Goal: Task Accomplishment & Management: Use online tool/utility

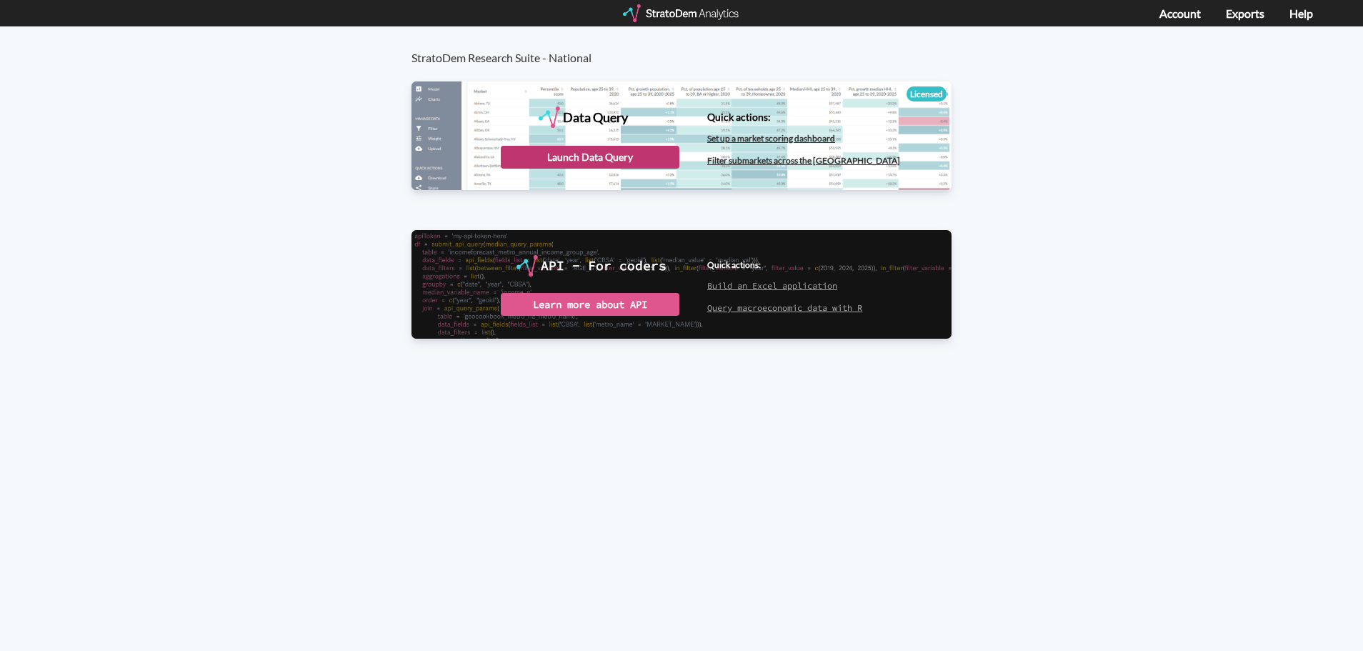
click at [657, 149] on div "Launch Data Query" at bounding box center [590, 157] width 179 height 23
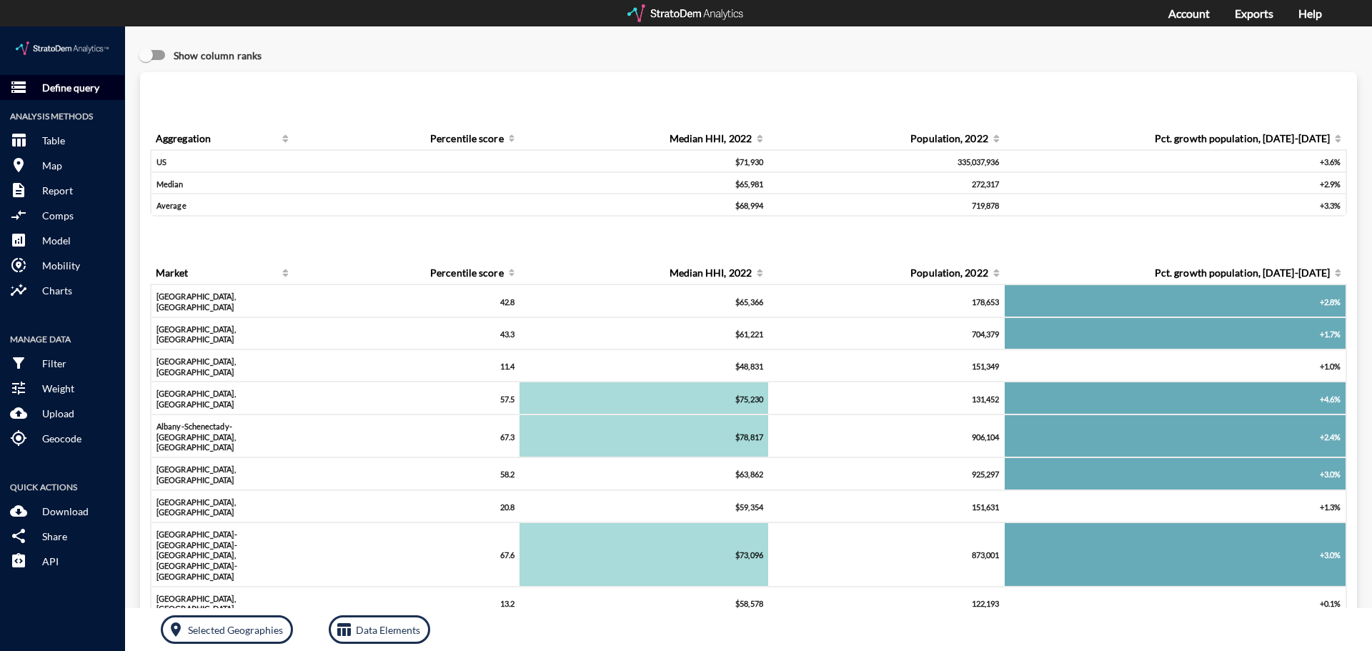
click p "Define query"
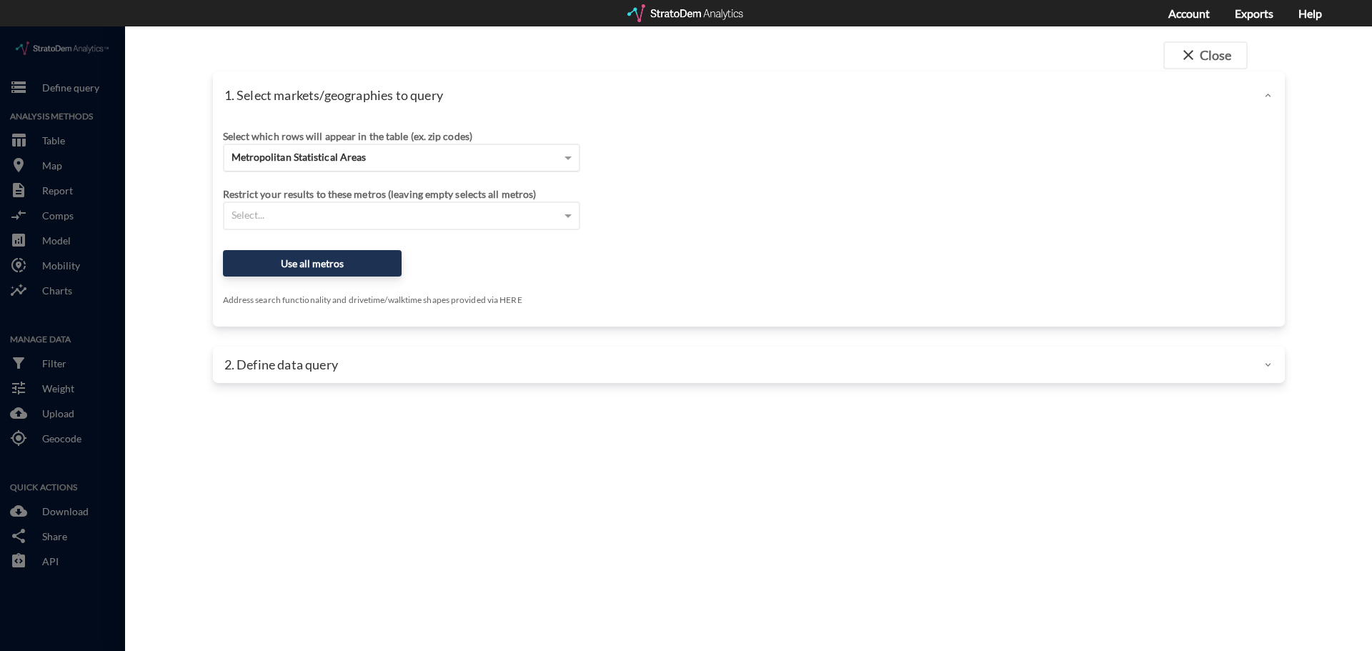
click div "Metropolitan Statistical Areas"
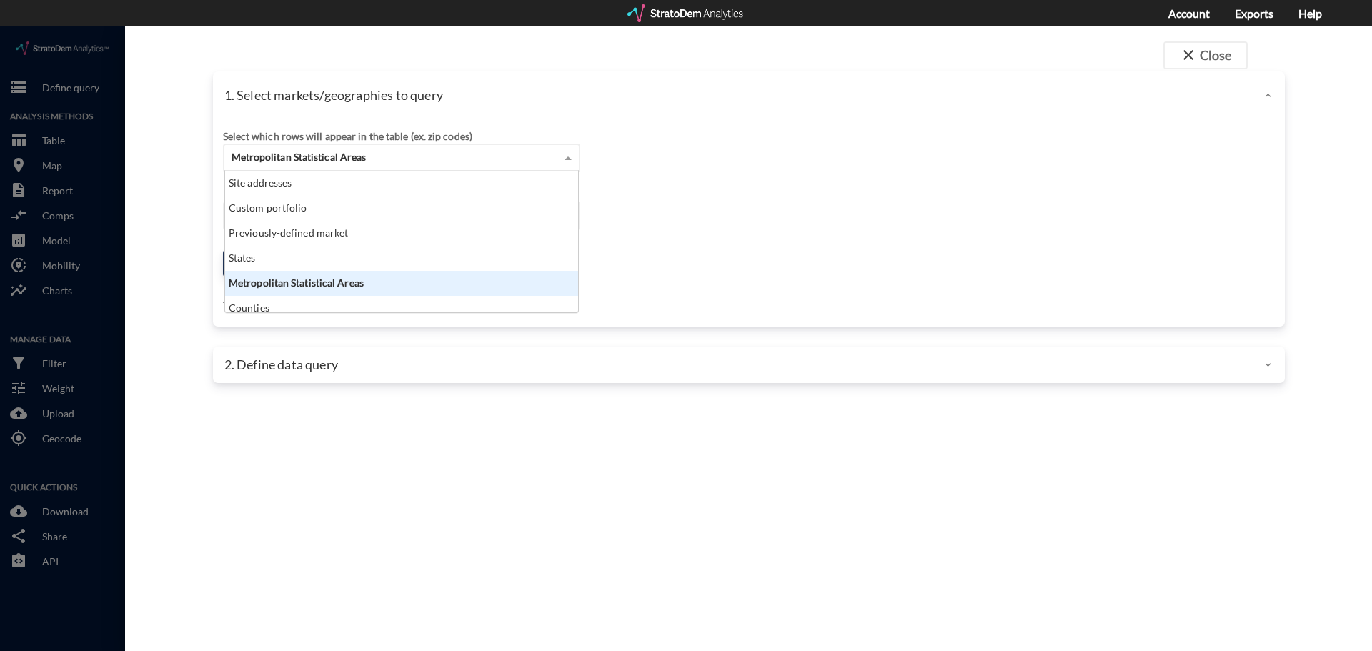
scroll to position [131, 344]
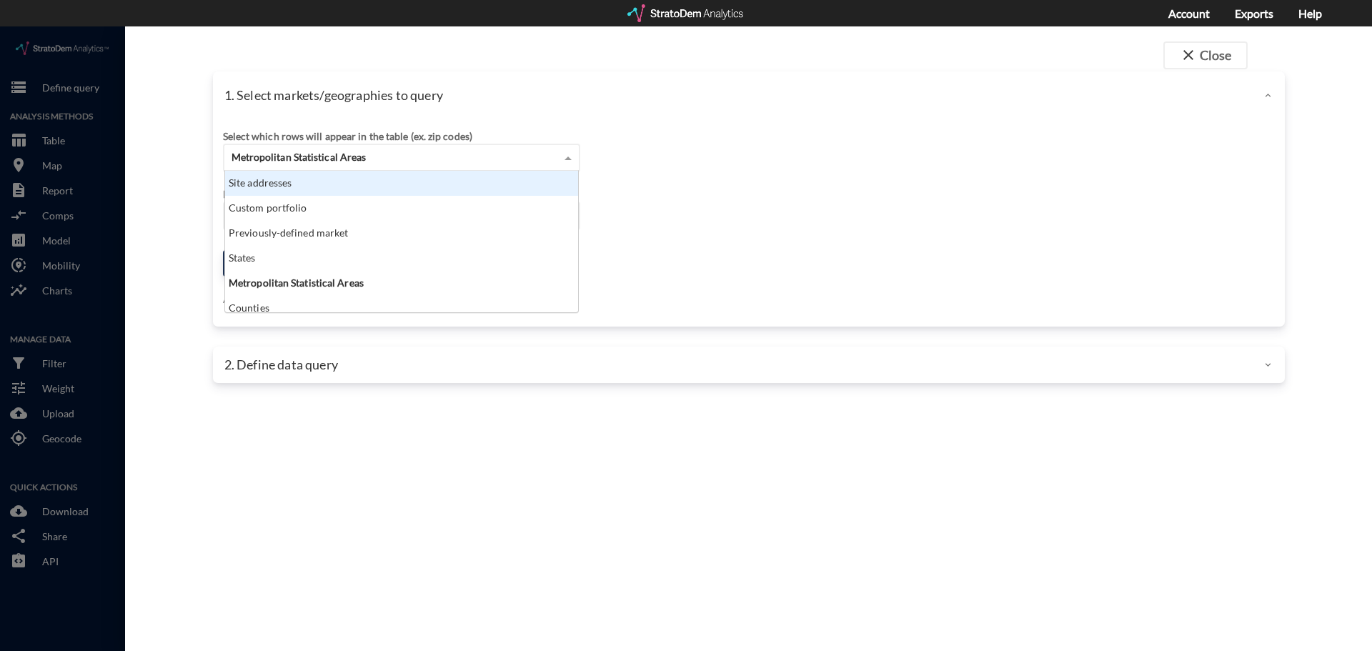
click div "Site addresses"
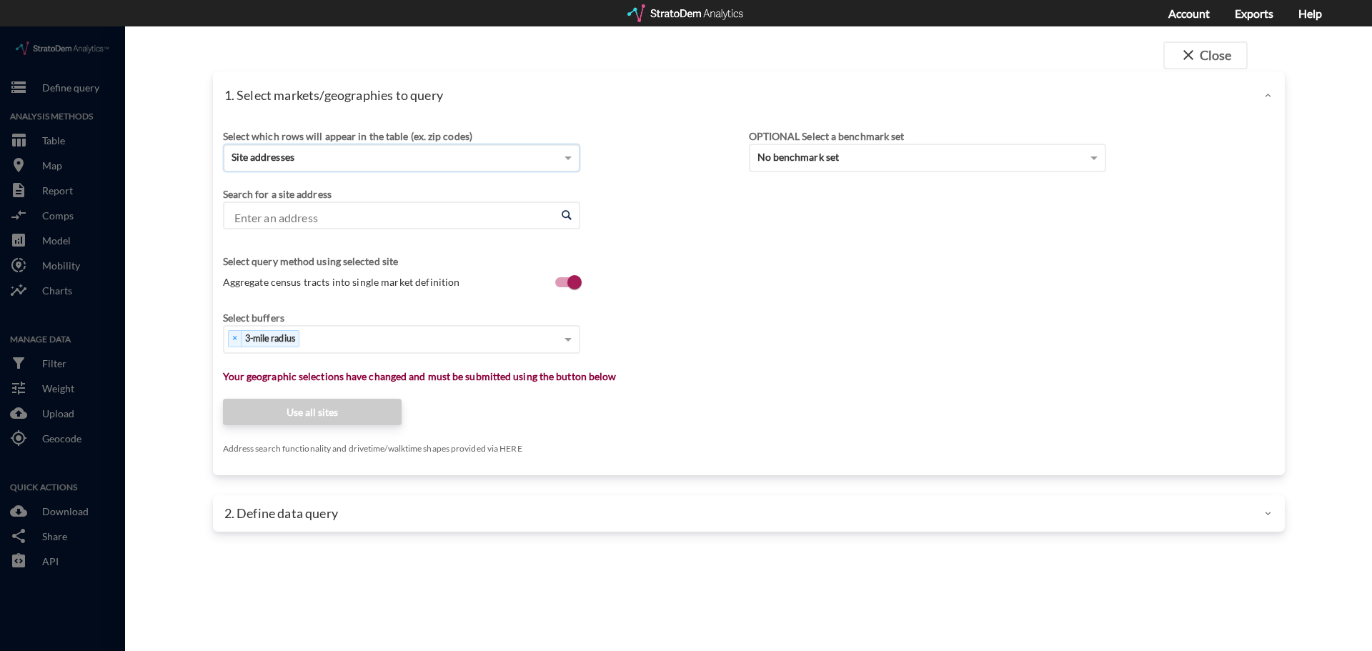
click input "Enter an address"
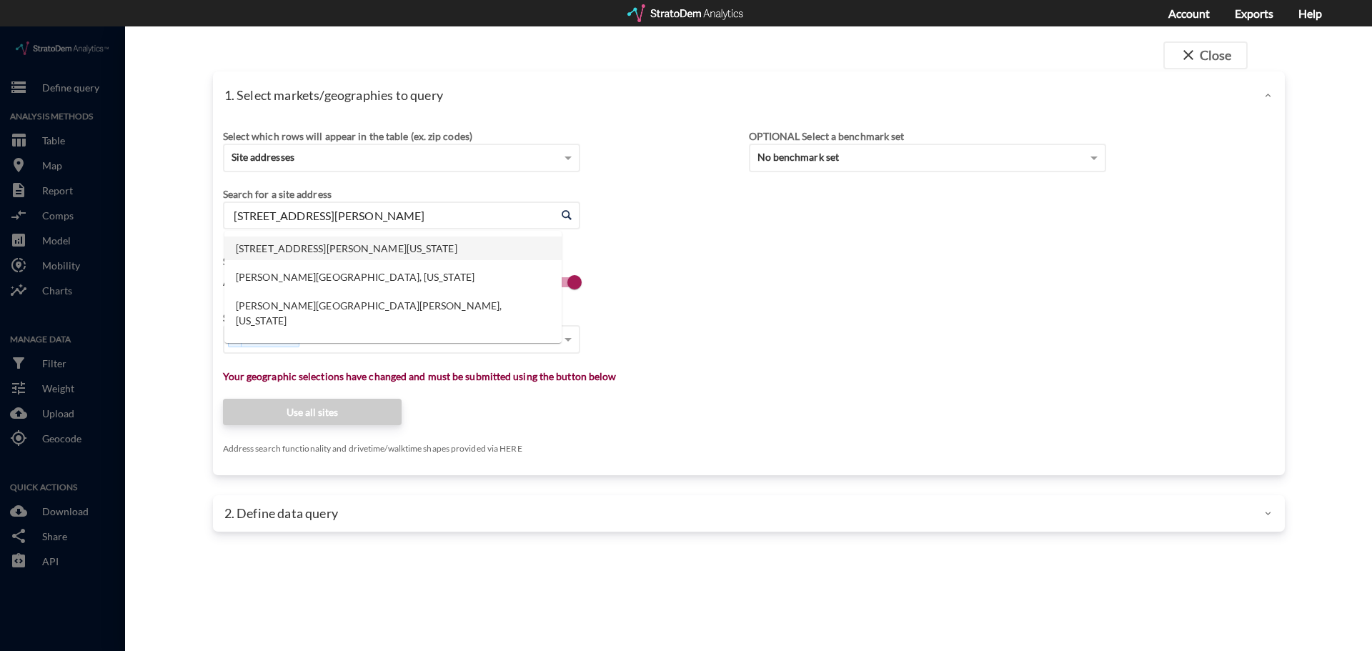
click li "2140 Cotner Ave, Los Angeles, California"
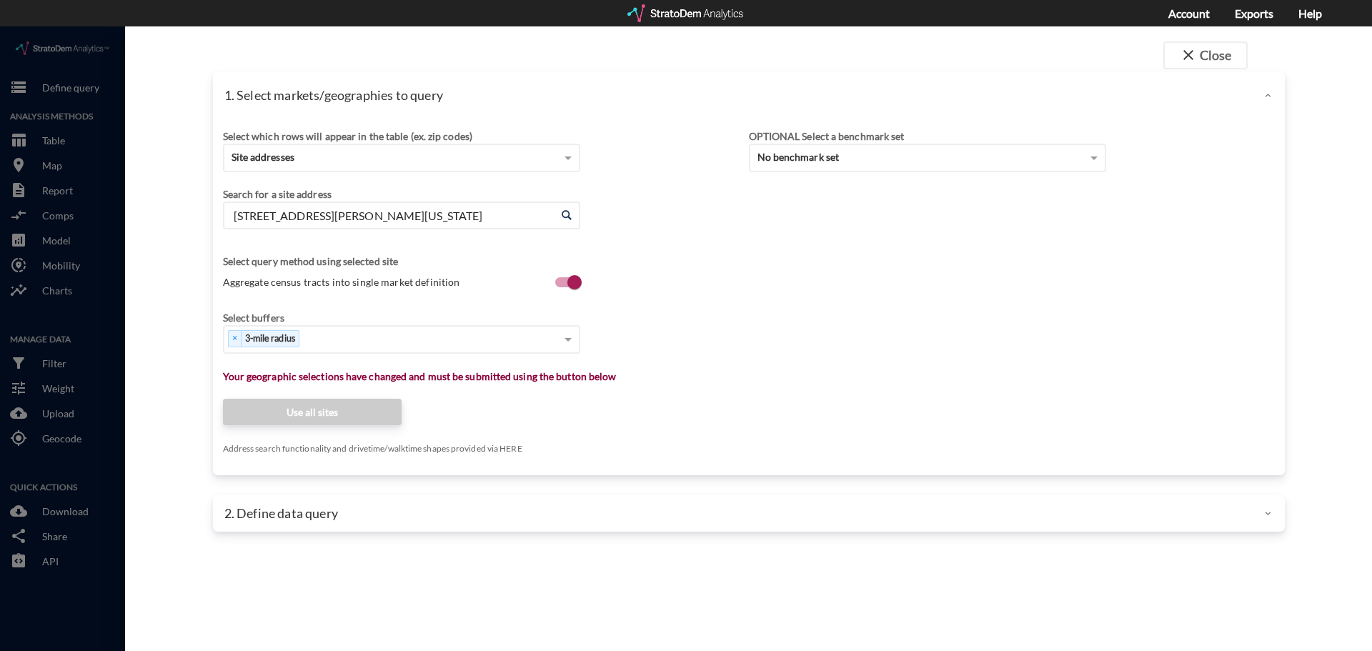
type input "2140 Cotner Ave, Los Angeles, California"
click div "Select which rows will appear in the table (ex. zip codes) Site addresses Selec…"
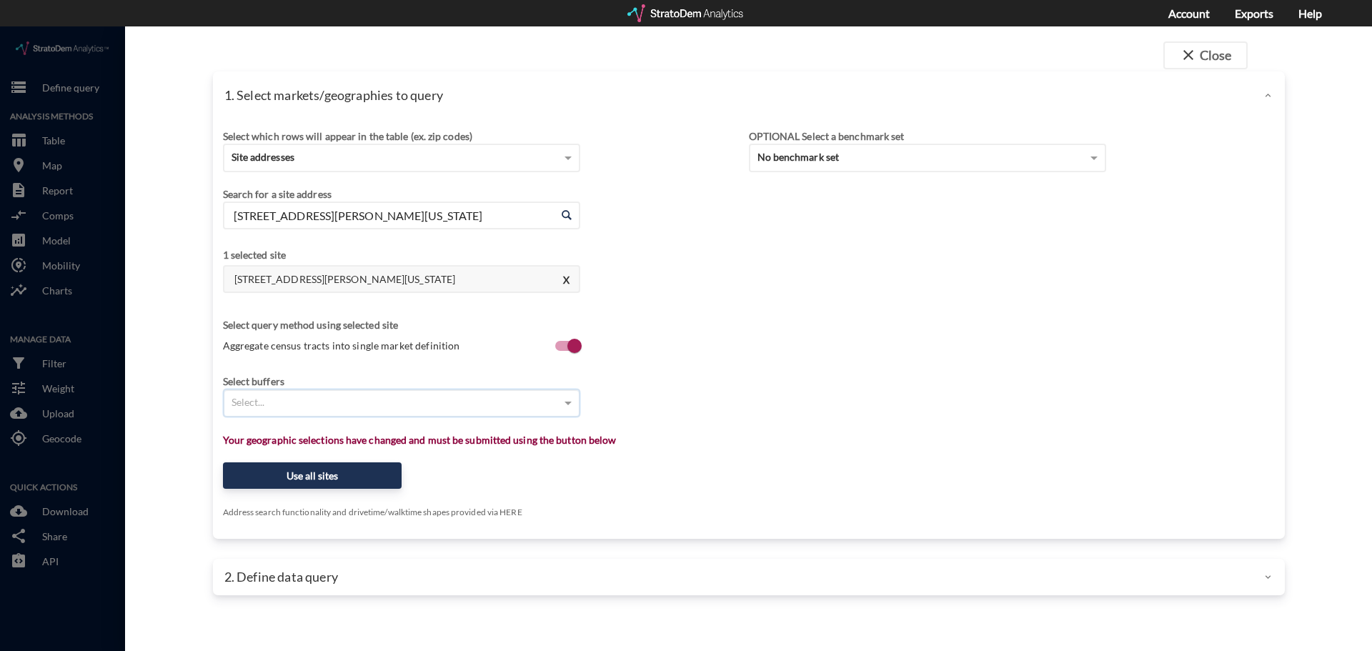
type input "1"
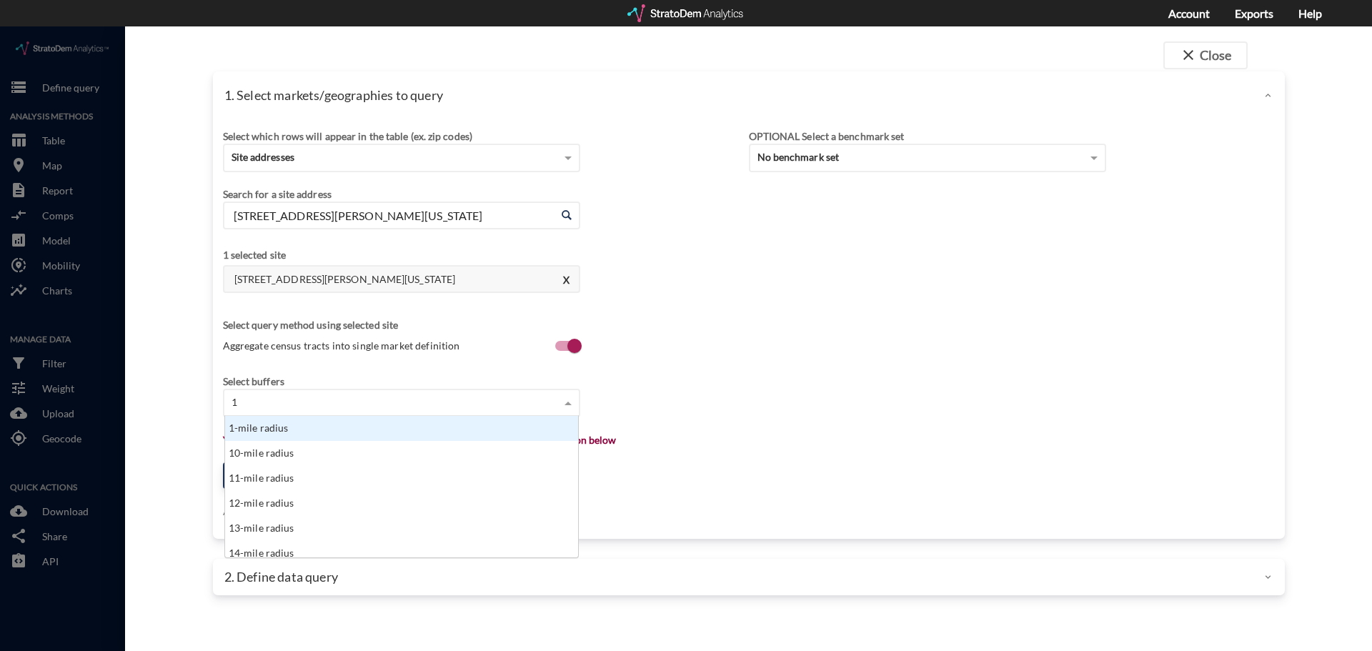
click div "1-mile radius"
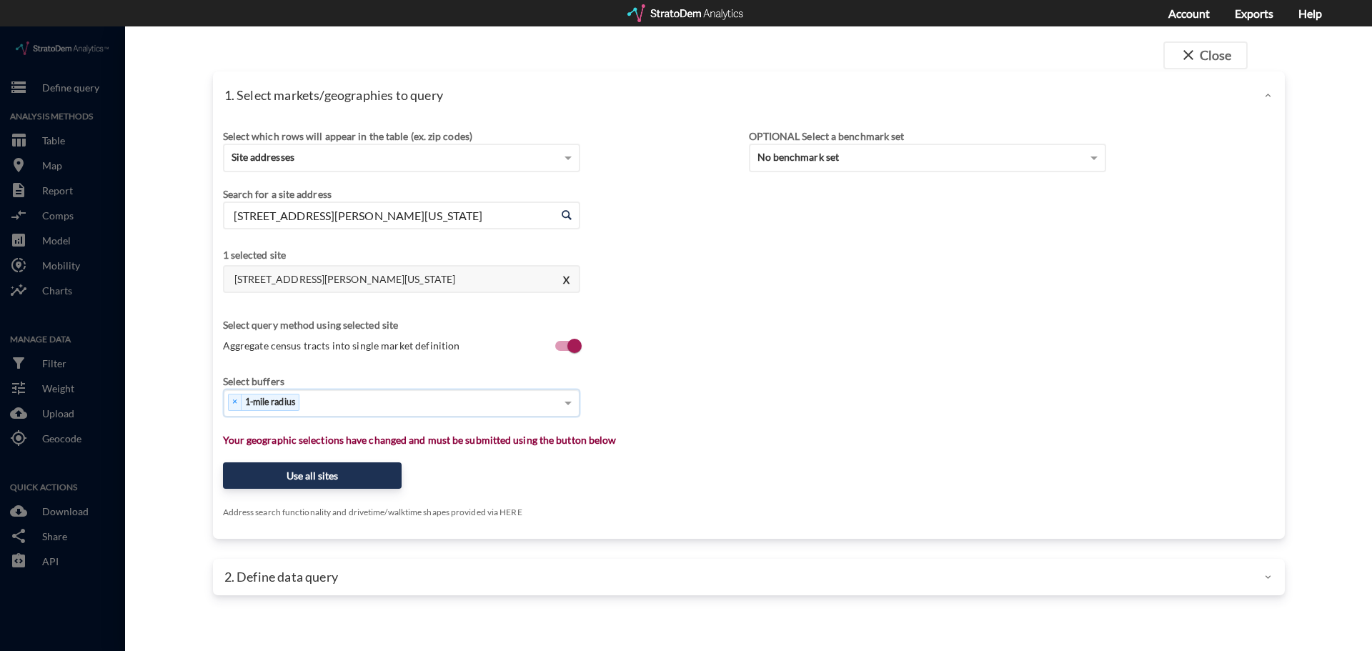
type input "3"
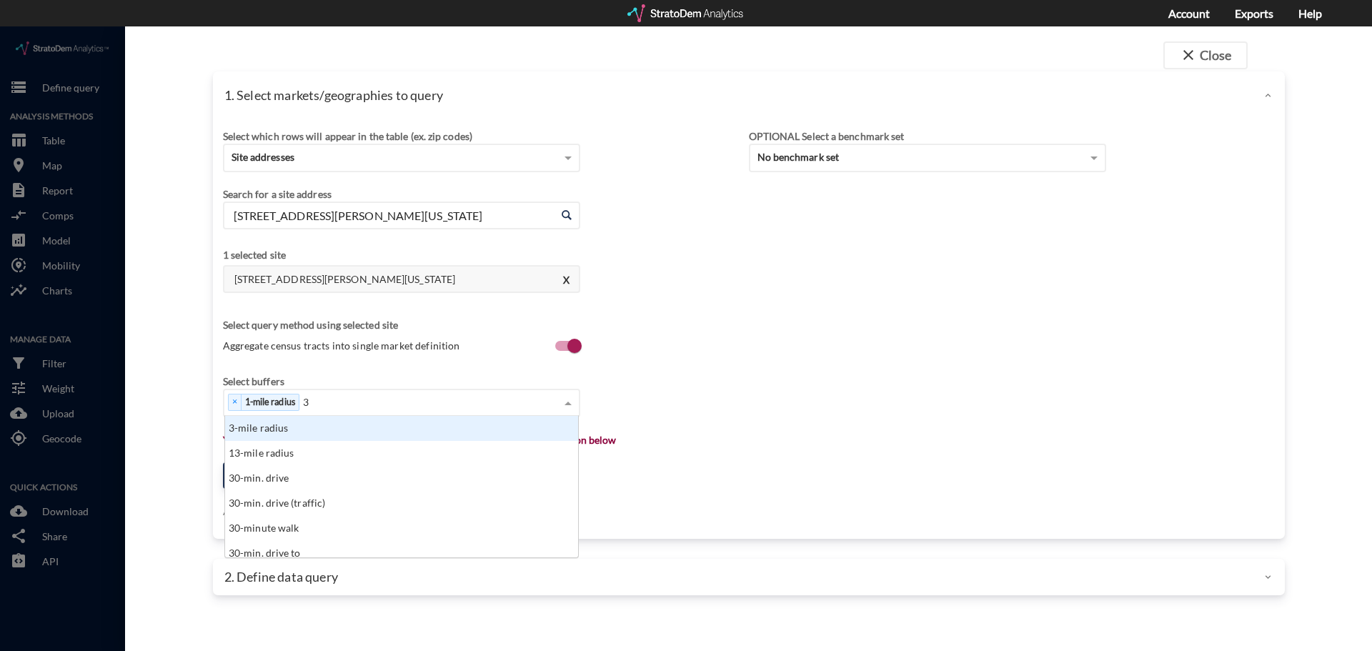
click div "3-mile radius"
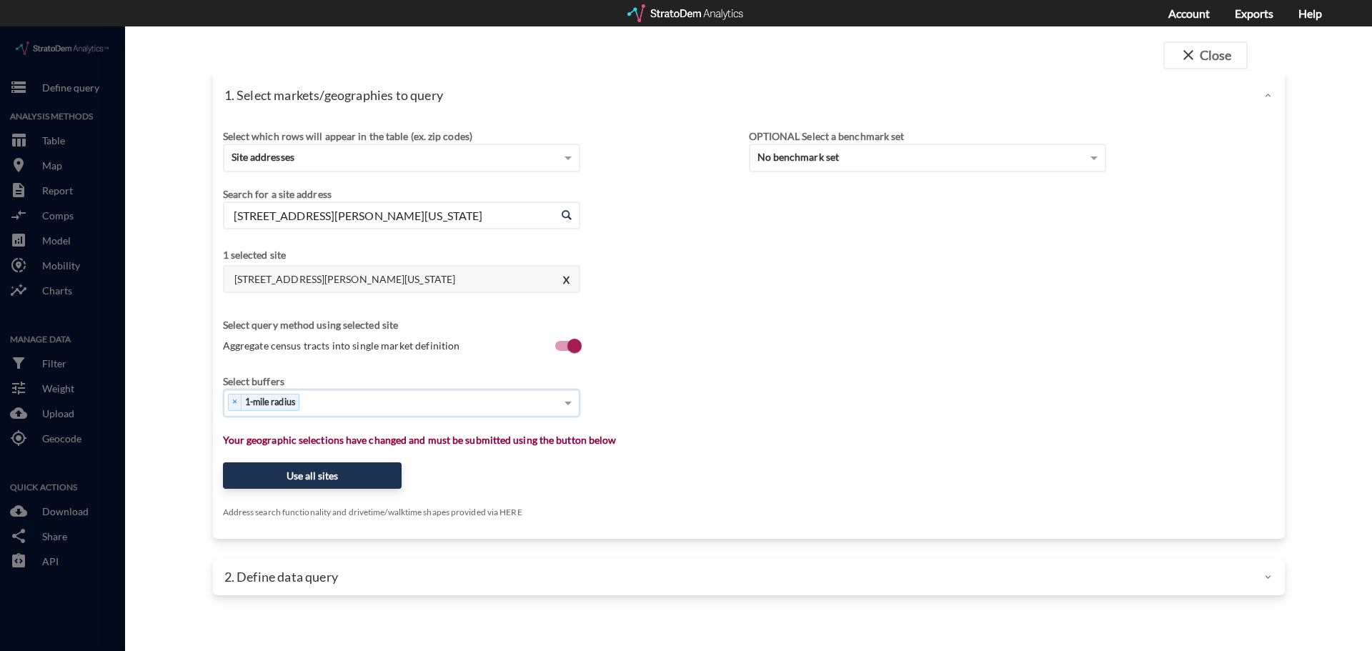
type input "2"
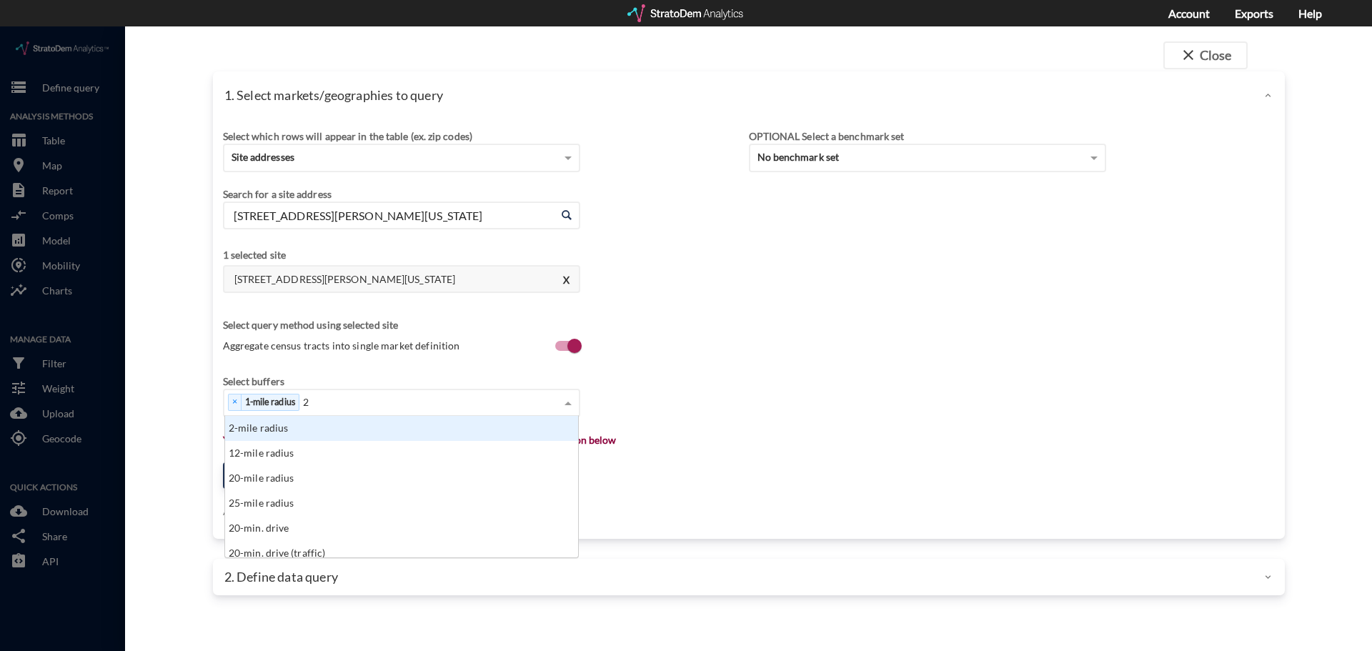
click div "2-mile radius"
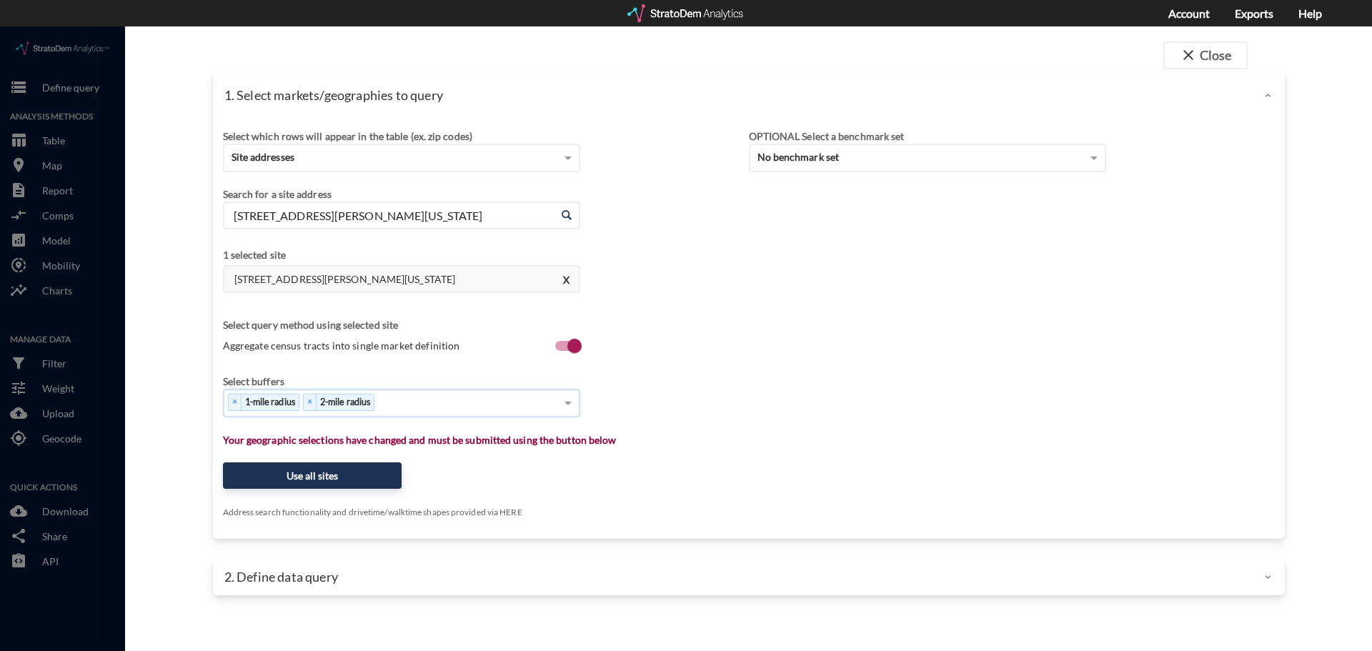
type input "3"
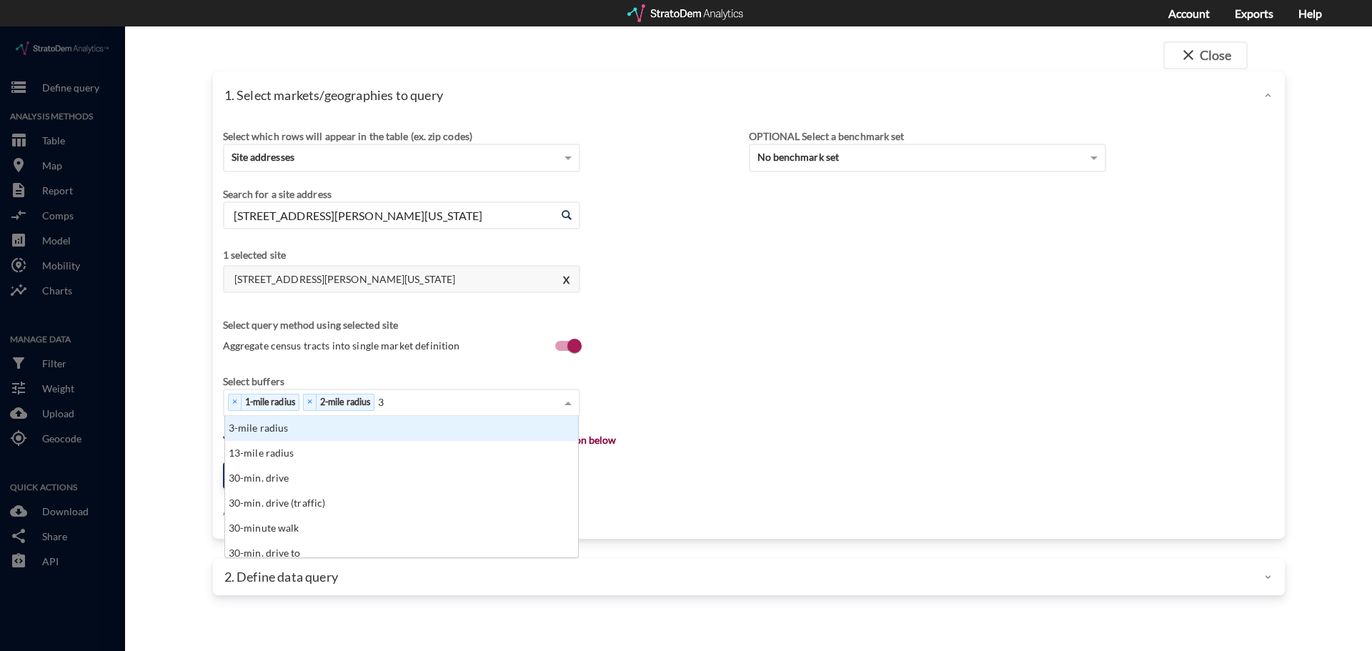
click div "3-mile radius"
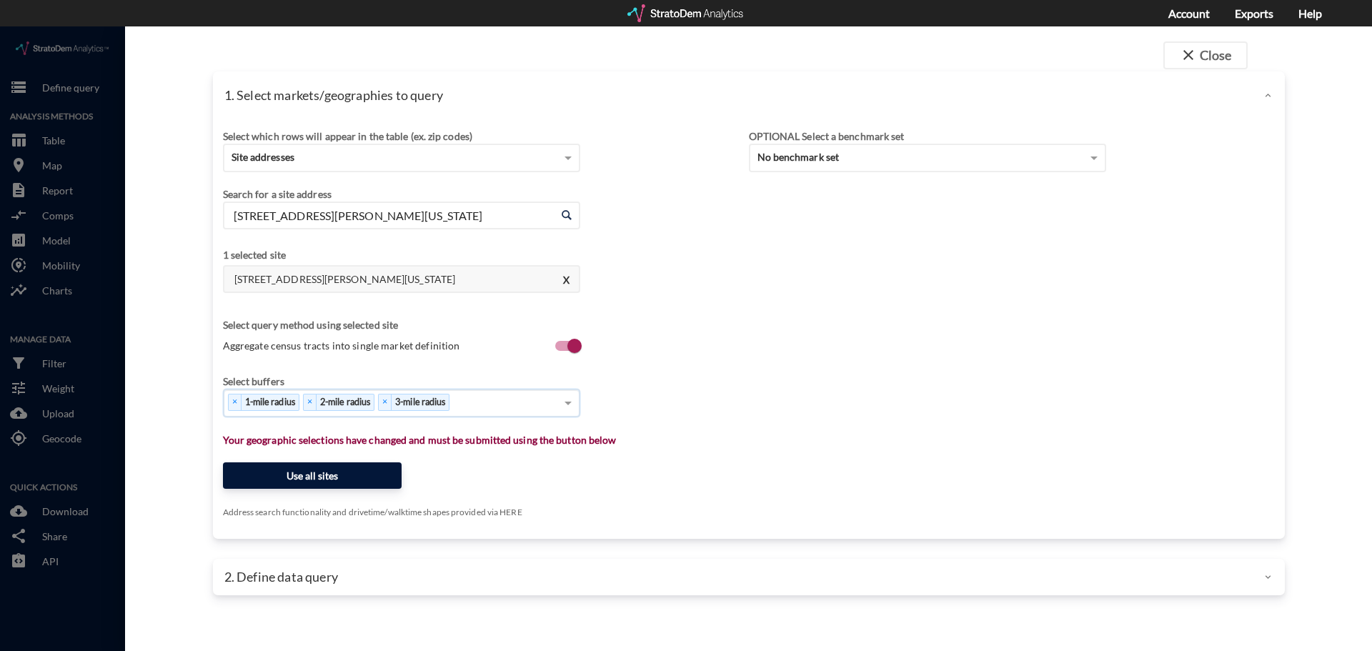
click button "Use all sites"
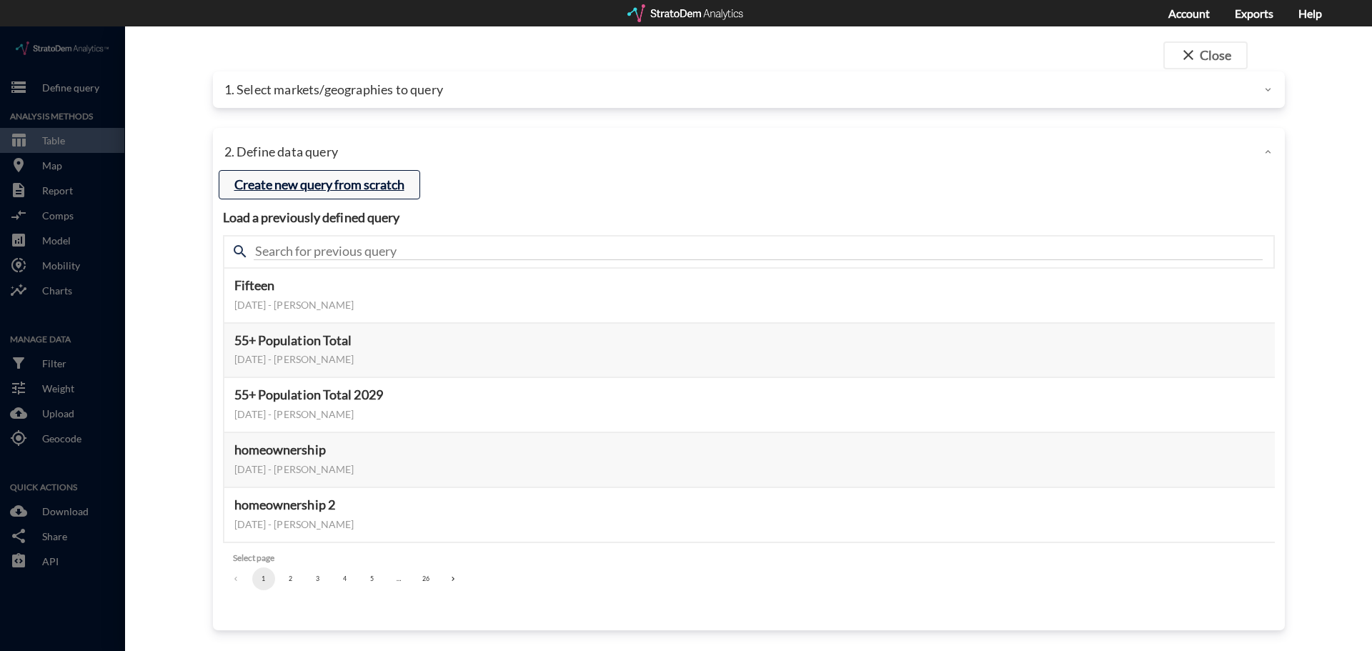
click button "Create new query from scratch"
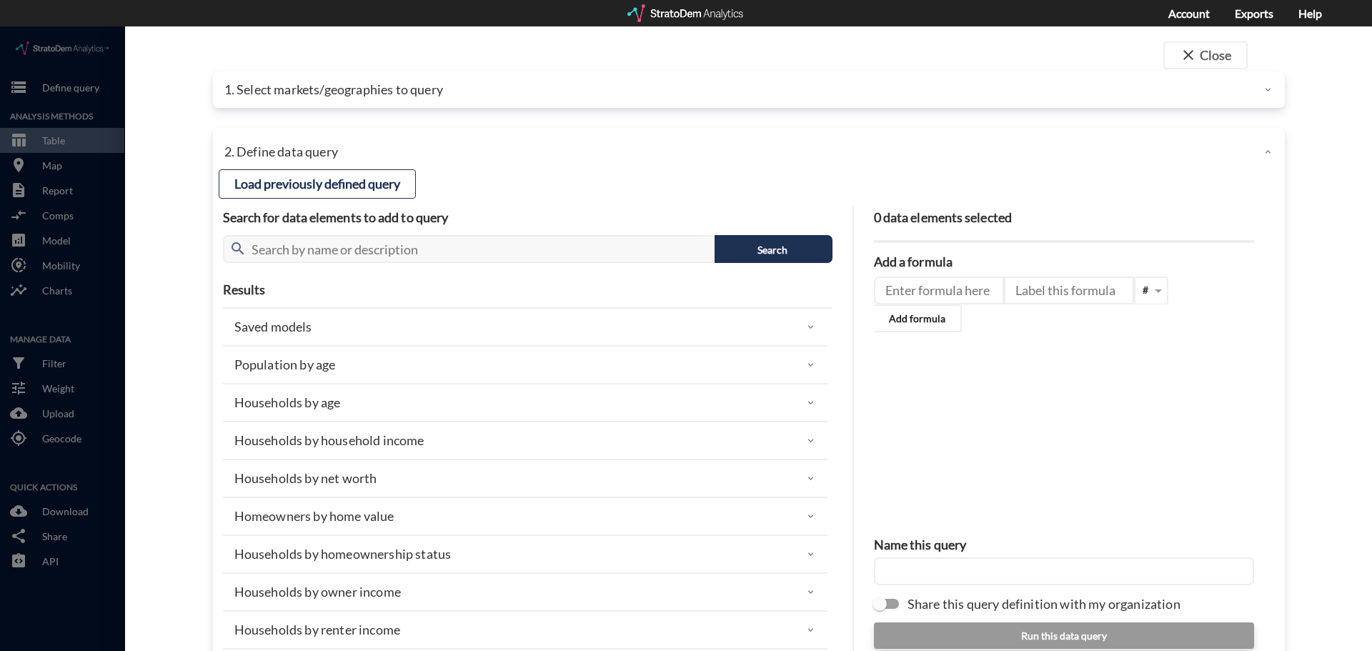
scroll to position [56, 0]
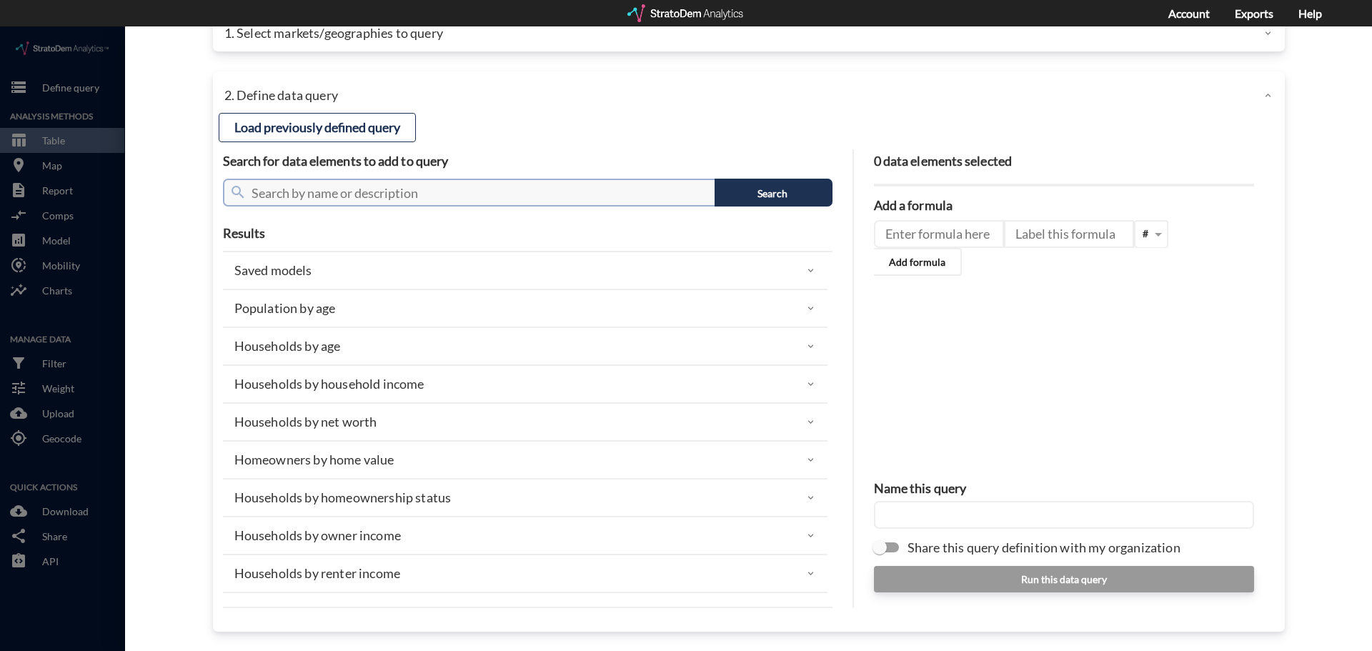
click input "text"
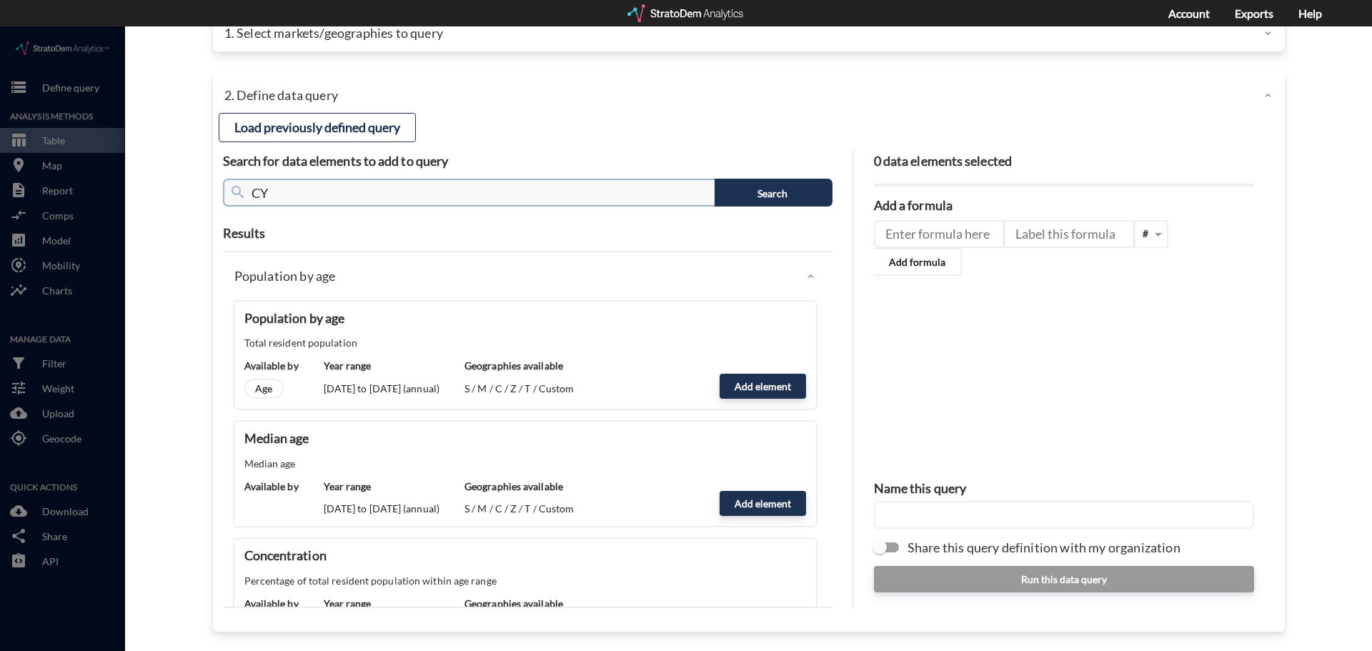
type input "C"
type input "population"
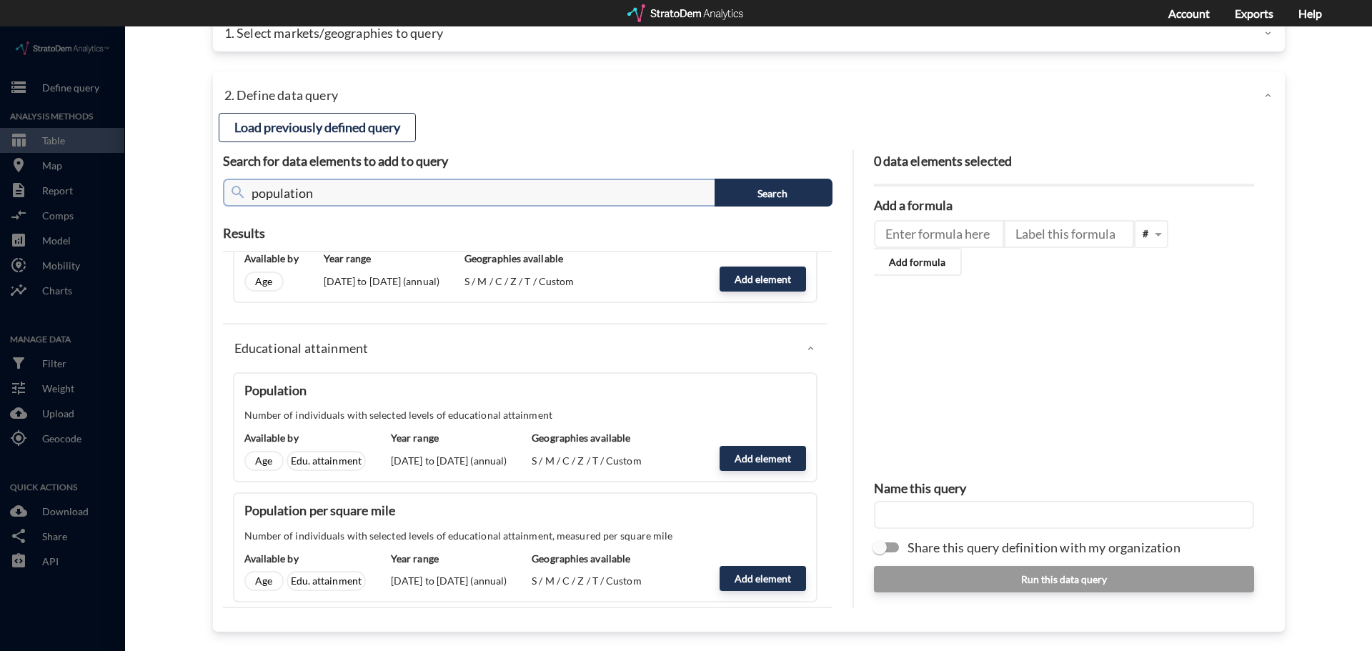
scroll to position [572, 0]
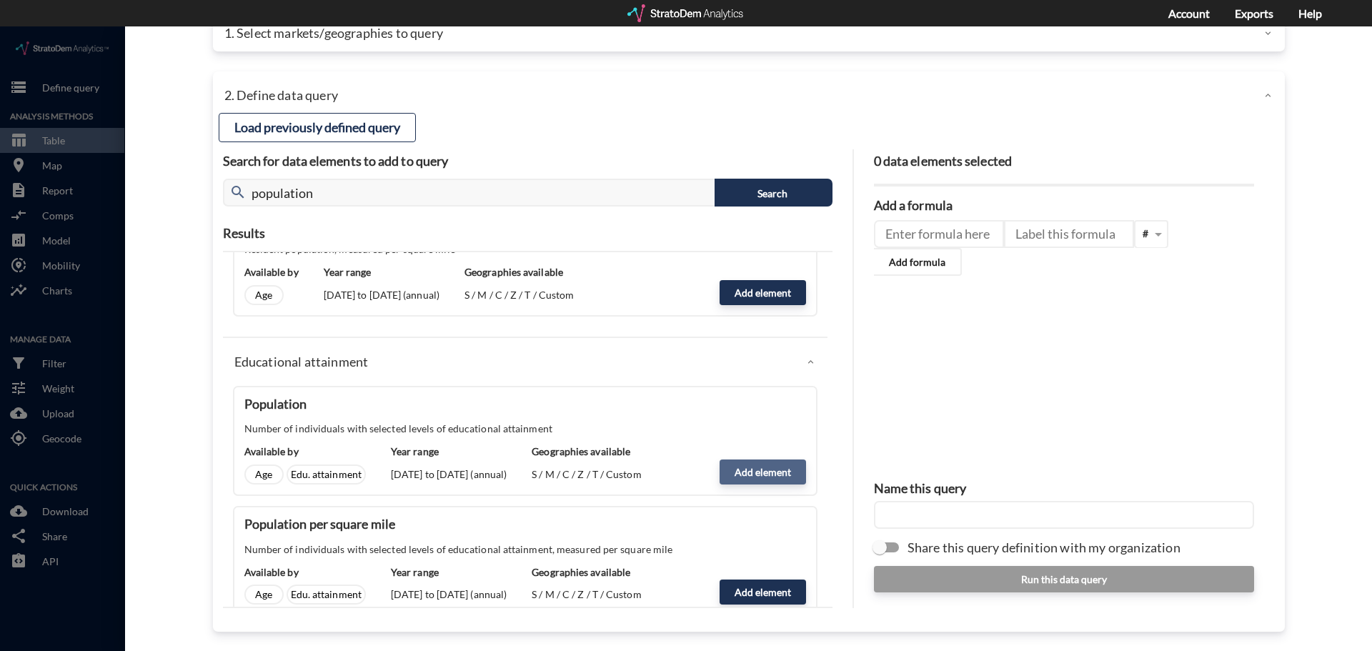
click button "Add element"
type input "EDUCATIONAL_ATTAINMENT_GRAD"
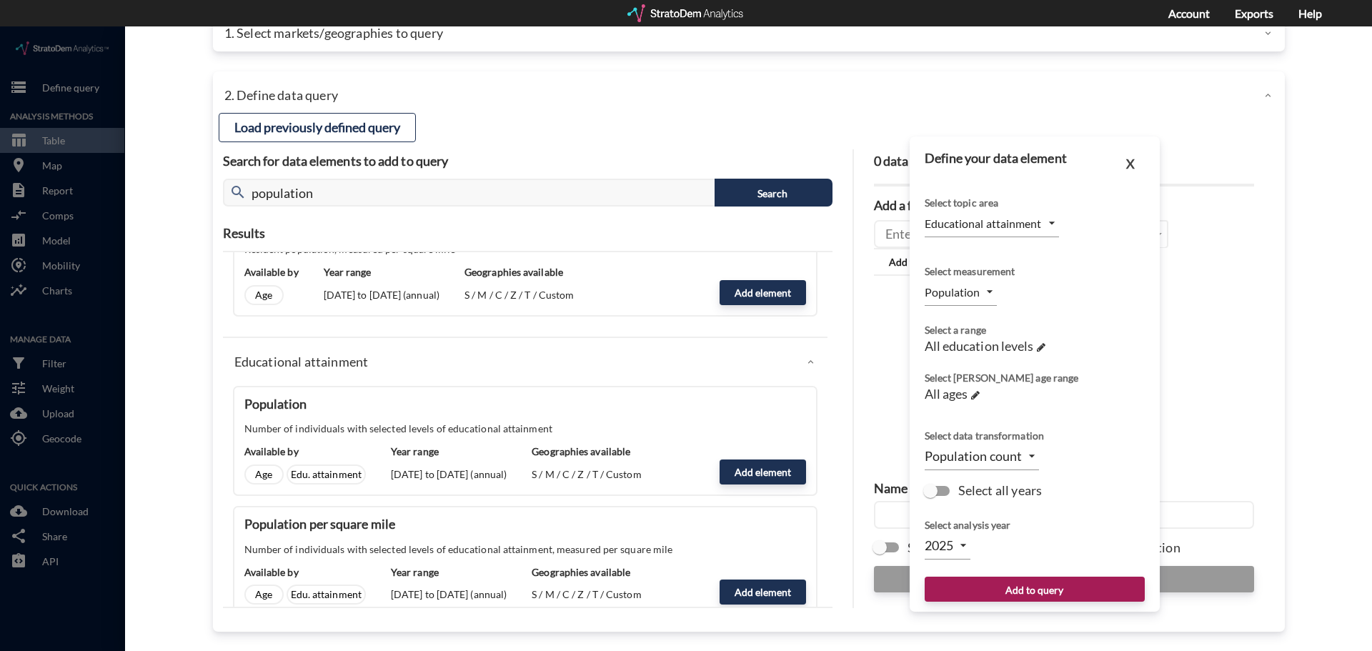
click div "2025 2025"
click body "/vantagepoint/us/-1 storage Define query Analysis Methods table_chart Table roo…"
click div
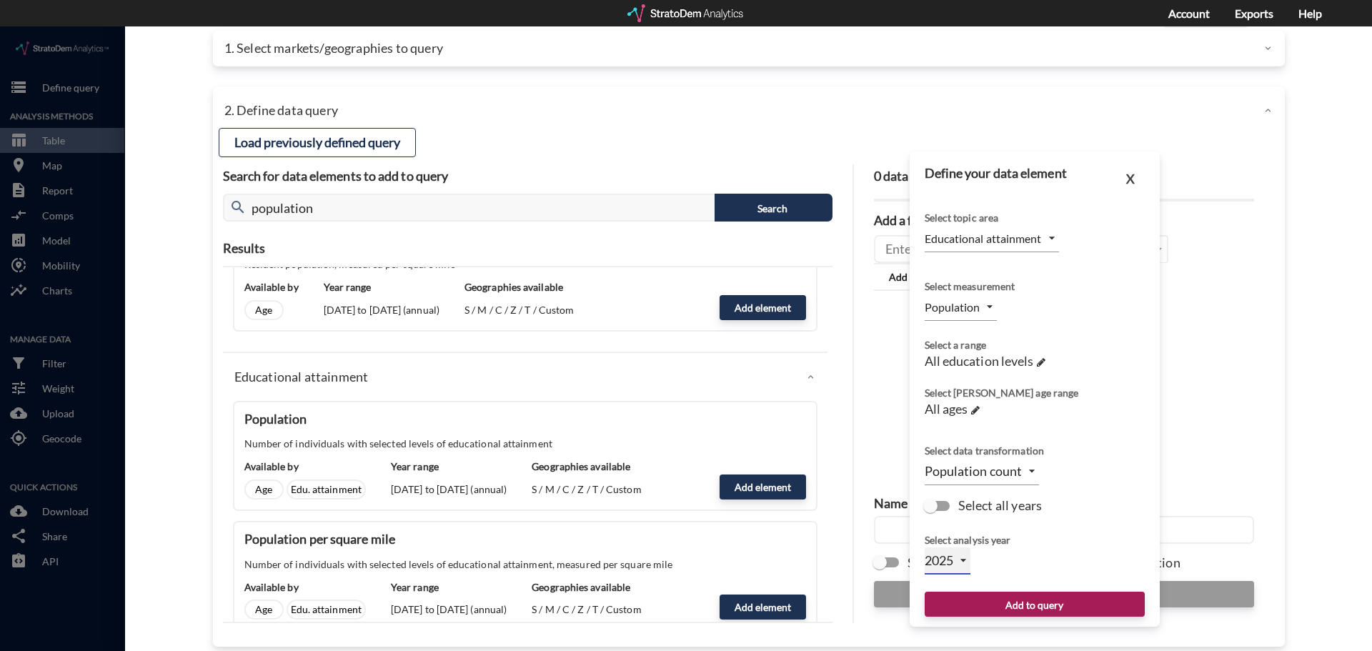
scroll to position [56, 0]
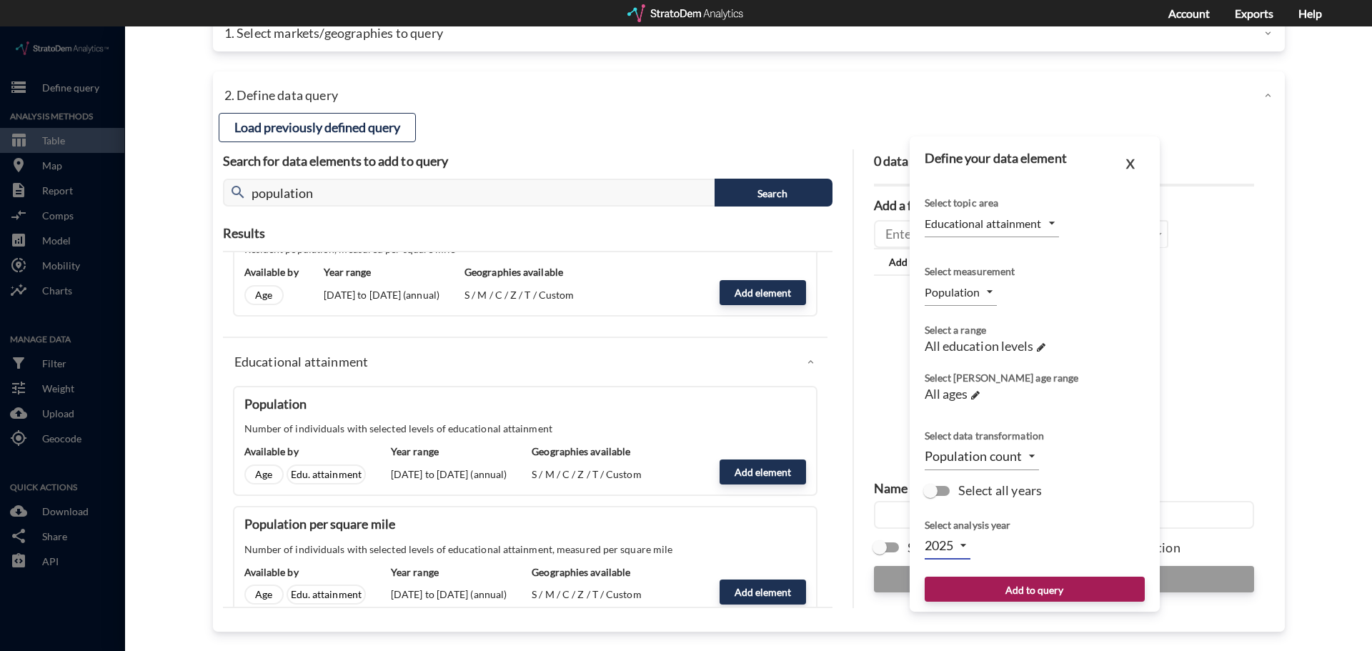
click body "/vantagepoint/us/-1 storage Define query Analysis Methods table_chart Table roo…"
click li "2025"
click div "0 data elements selected Add a formula # Add formula Name this query Share this…"
click button "Add to query"
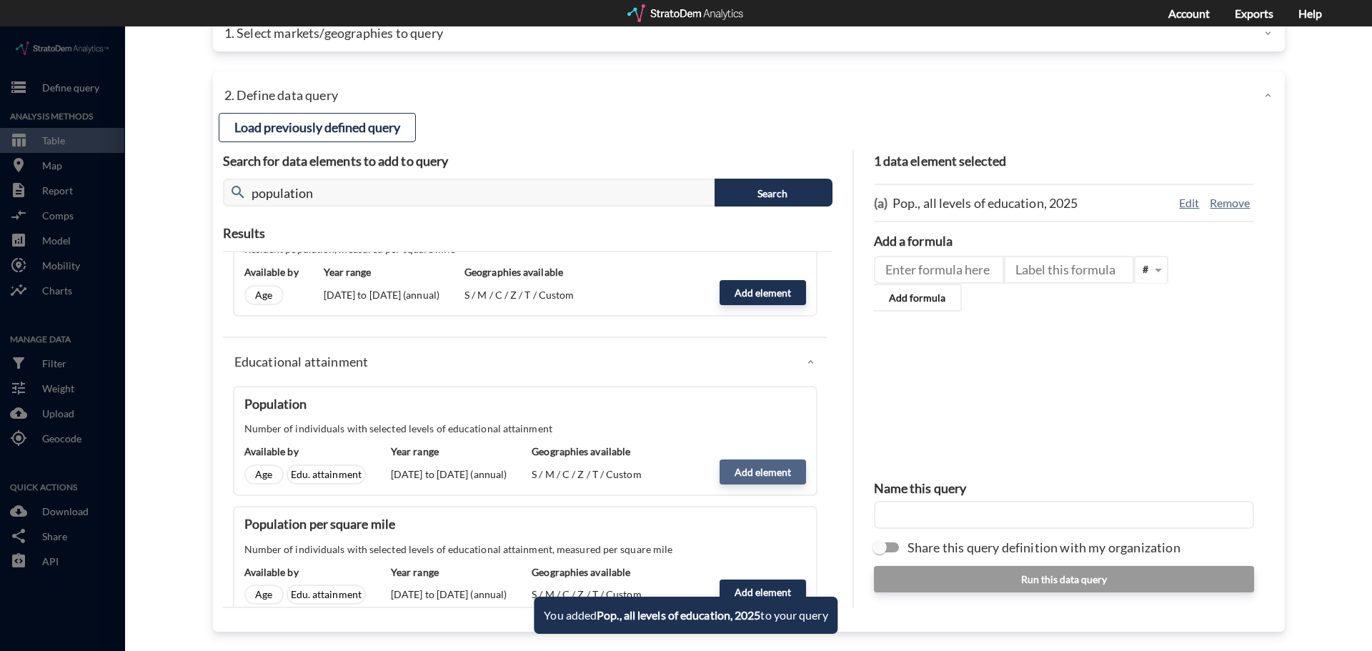
click button "Add element"
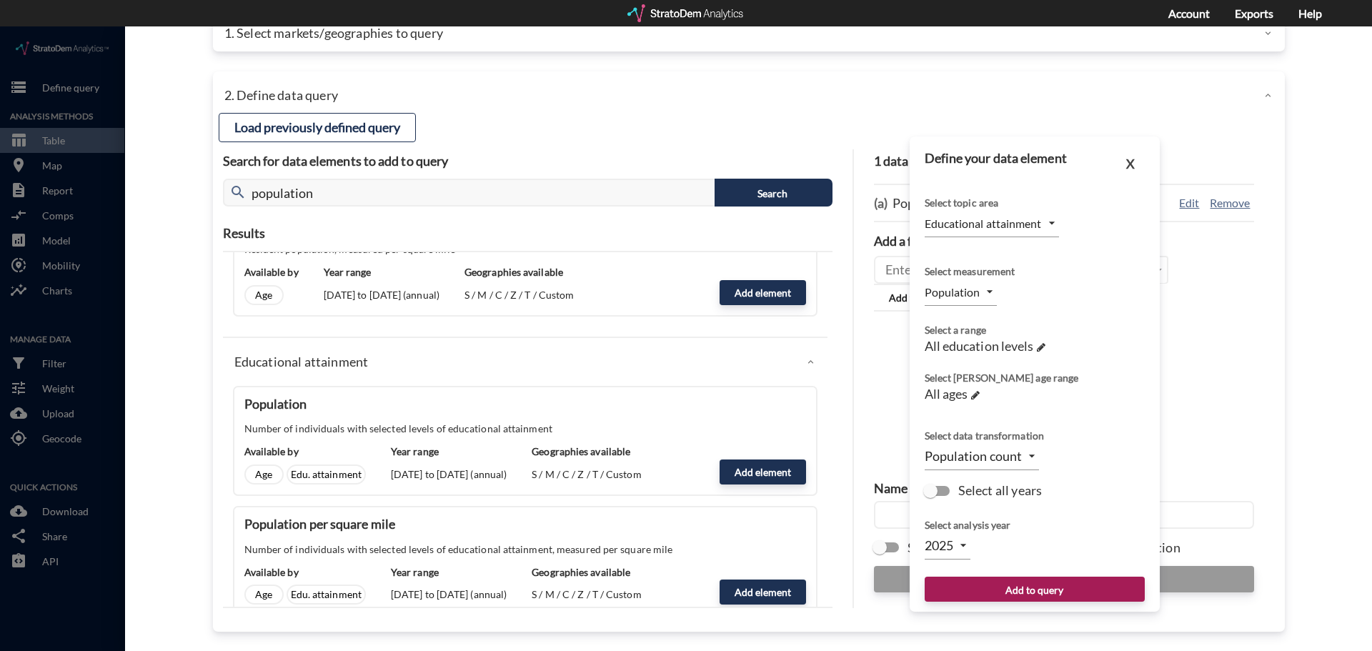
click body "/vantagepoint/us/-1 storage Define query Analysis Methods table_chart Table roo…"
click li "2030"
type input "2030"
click button "Add to query"
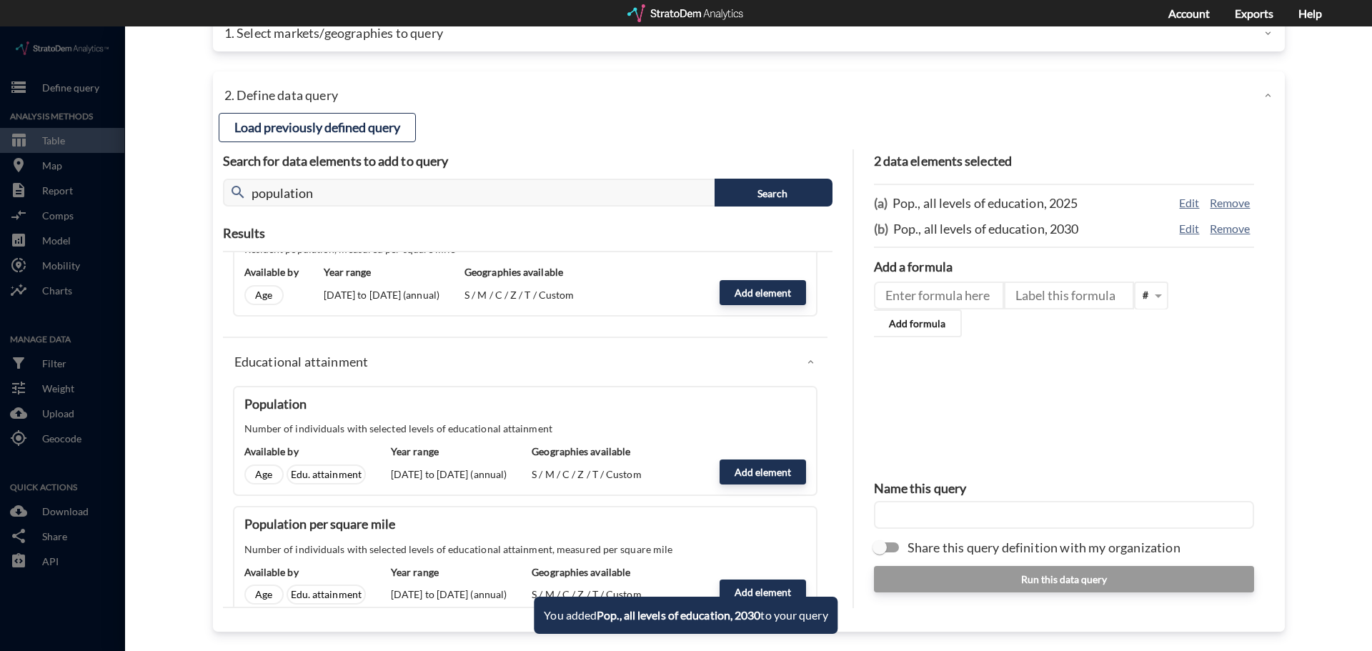
click input "text"
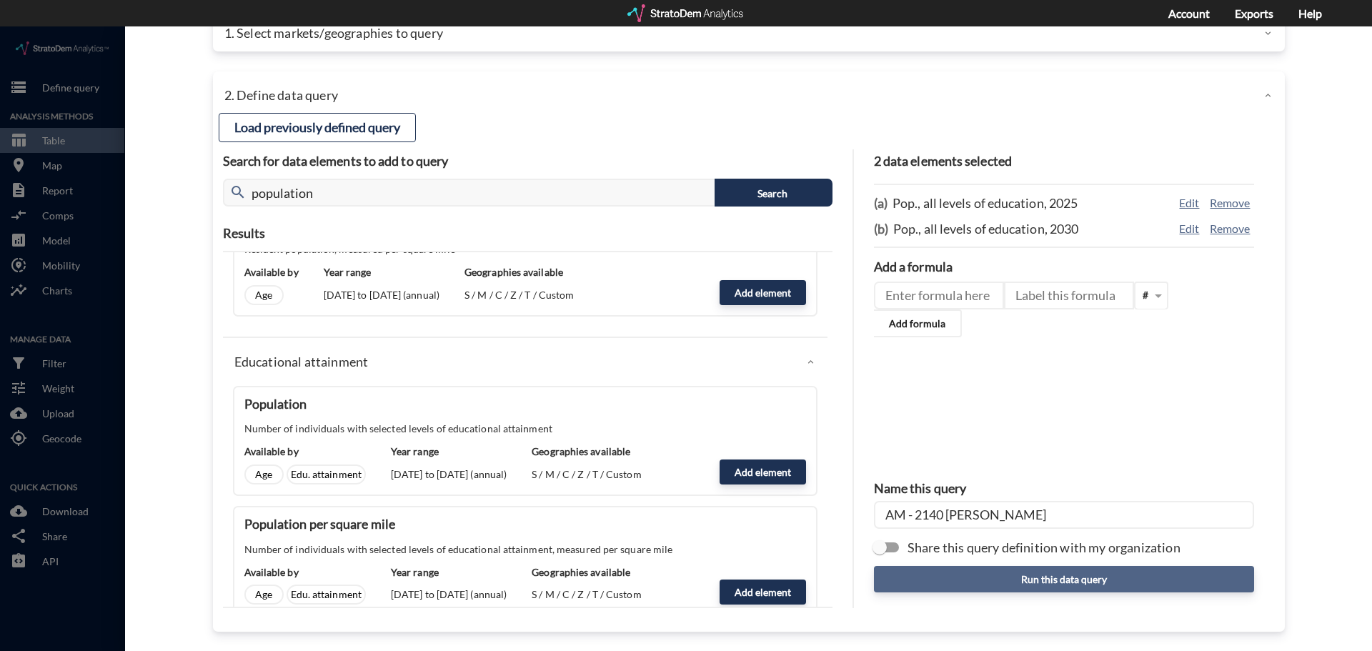
type input "AM - 2140 Cotner"
click button "Run this data query"
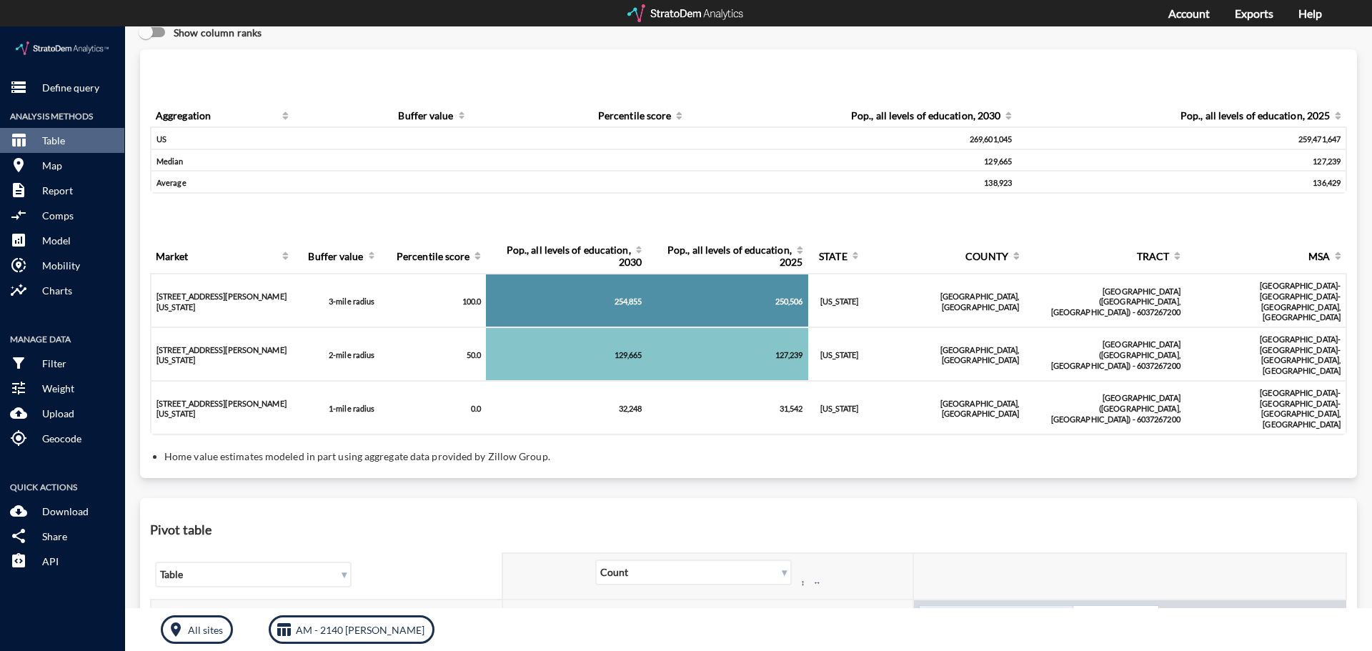
scroll to position [11, 0]
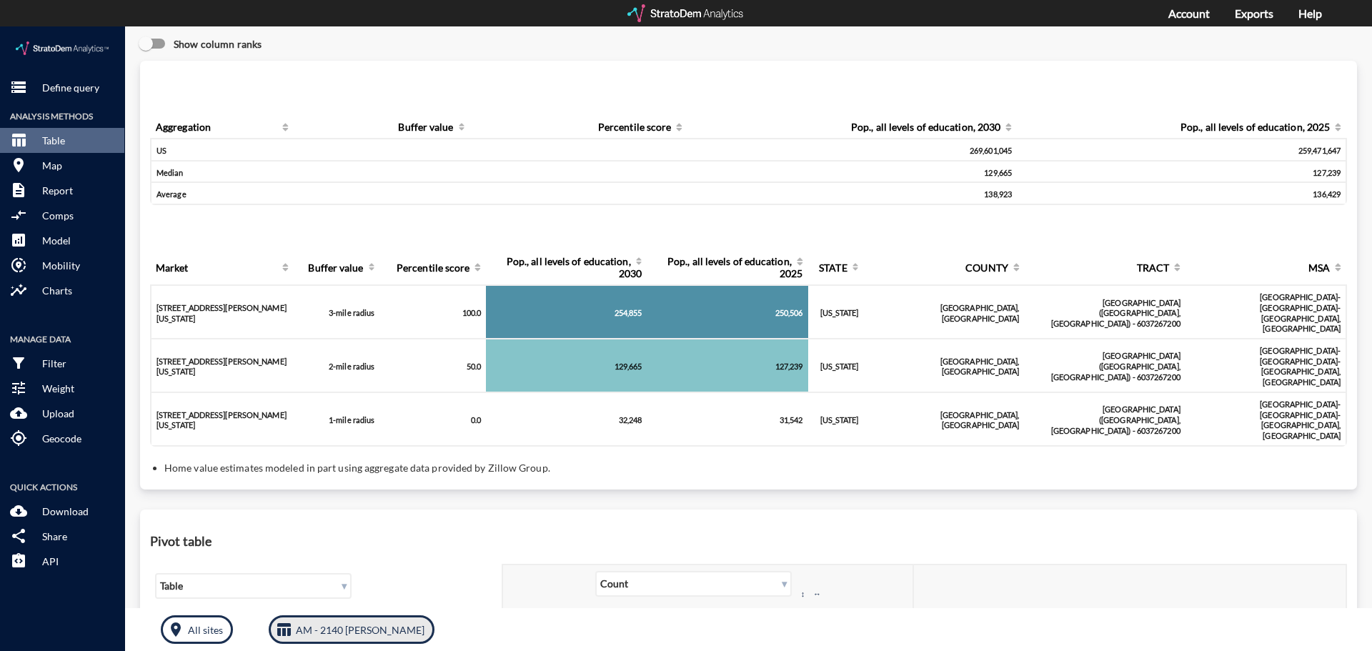
click p "AM - 2140 Cotner"
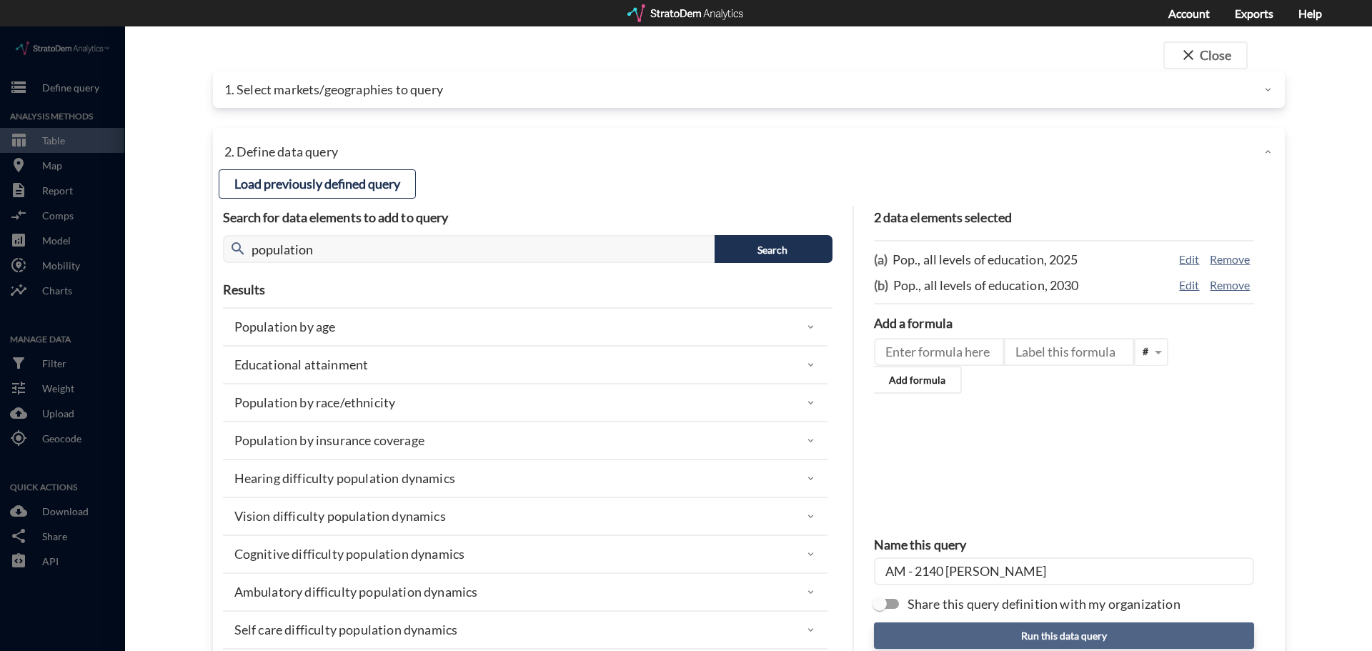
click button "Run this data query"
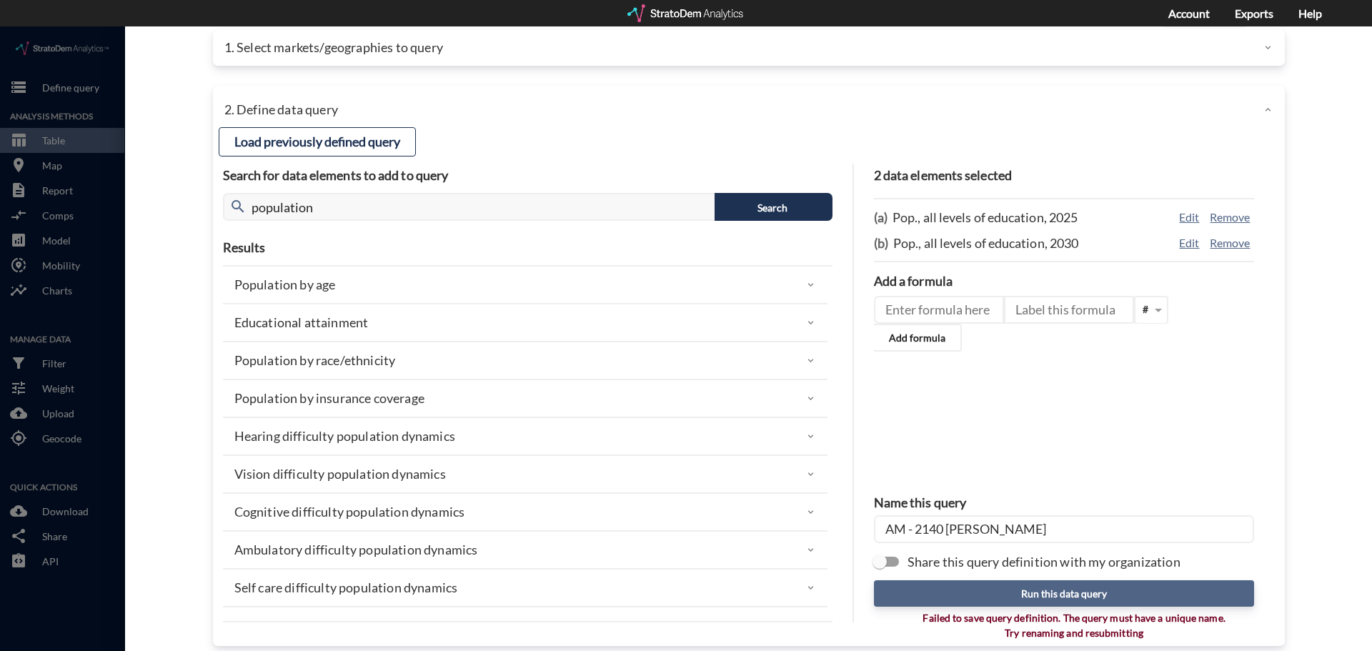
scroll to position [56, 0]
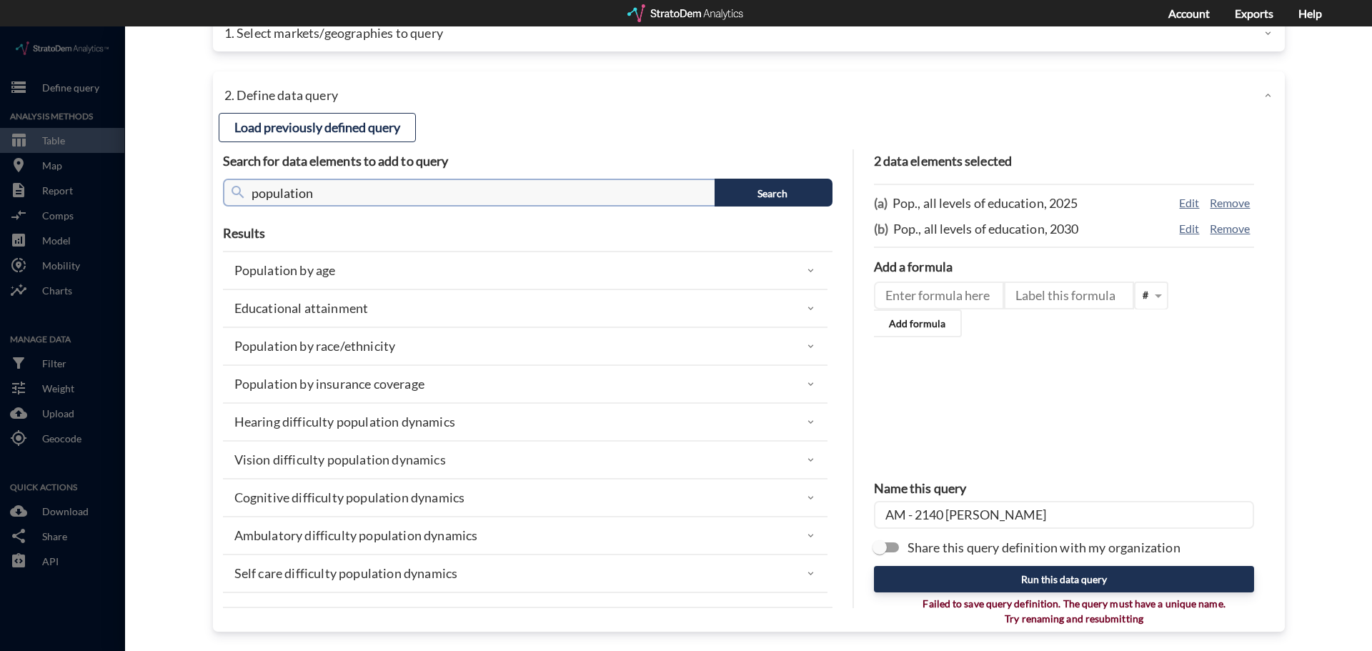
click input "population"
drag, startPoint x: 186, startPoint y: 166, endPoint x: 61, endPoint y: 148, distance: 126.3
click div "close Close 1. Select markets/geographies to query Select which rows will appea…"
type input "household"
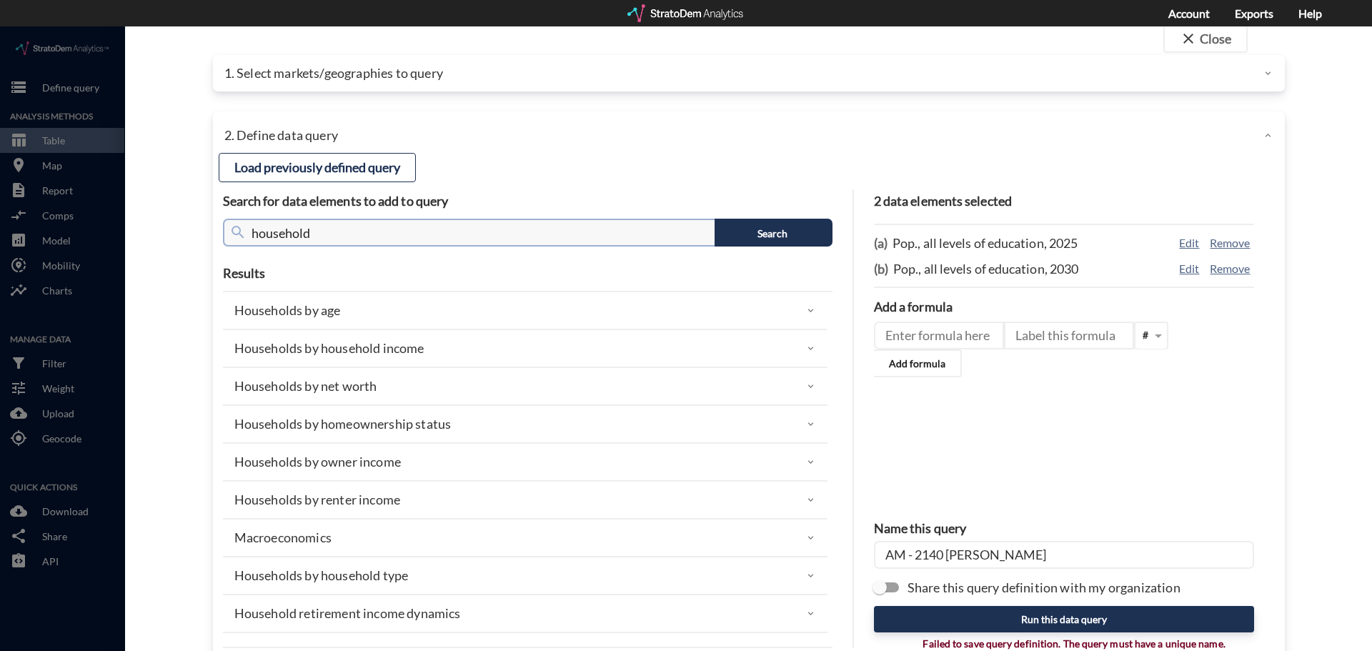
scroll to position [0, 0]
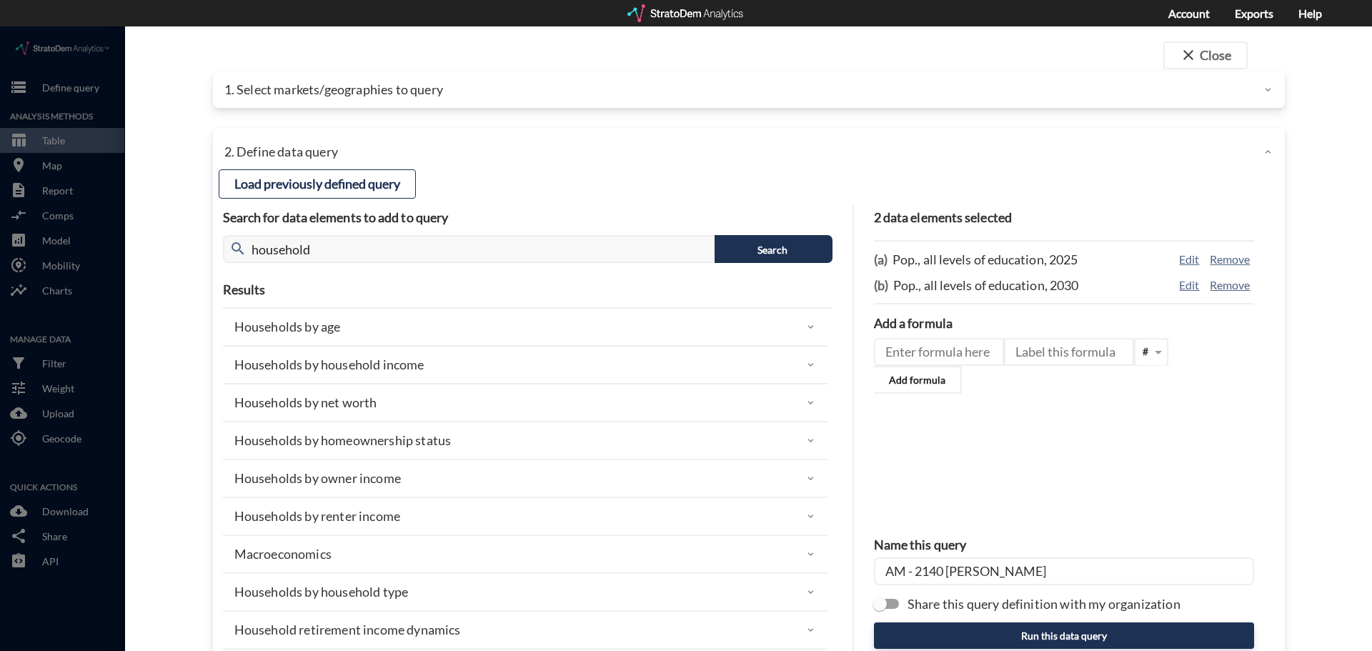
click div "close Close 1. Select markets/geographies to query Select which rows will appea…"
click div
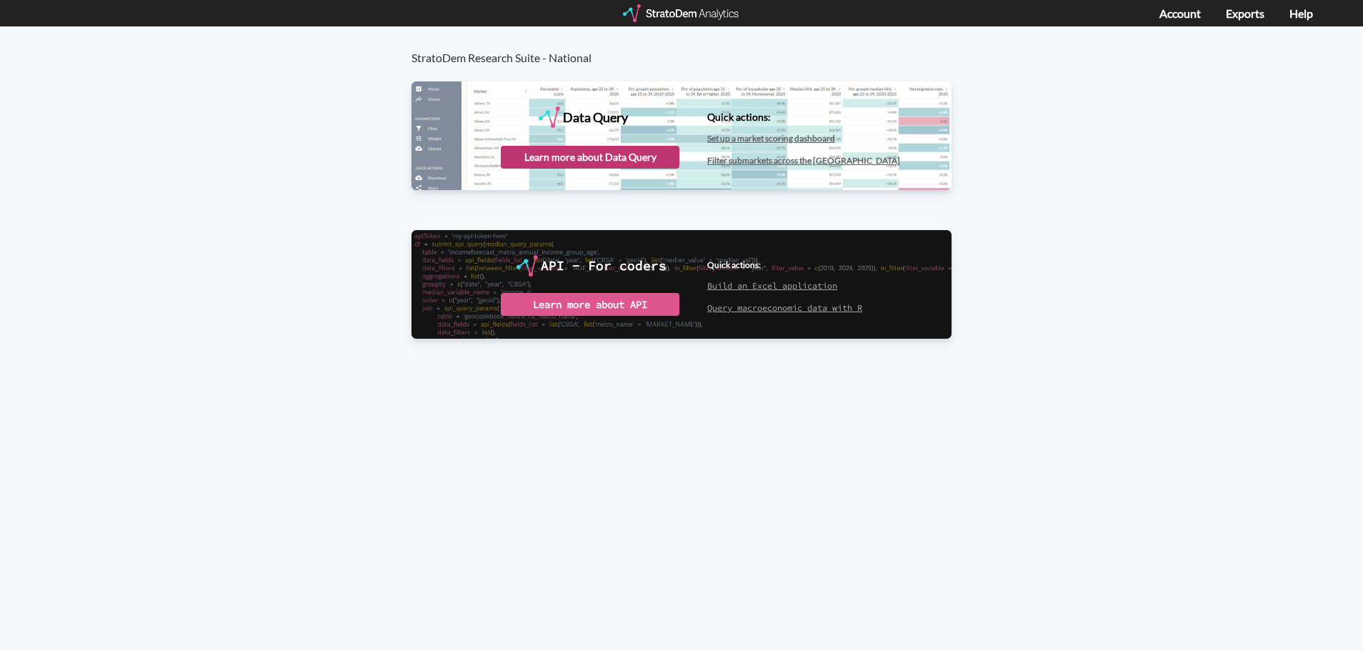
click at [565, 156] on div "Learn more about Data Query" at bounding box center [590, 157] width 179 height 23
click at [642, 162] on div "Launch Data Query" at bounding box center [590, 157] width 179 height 23
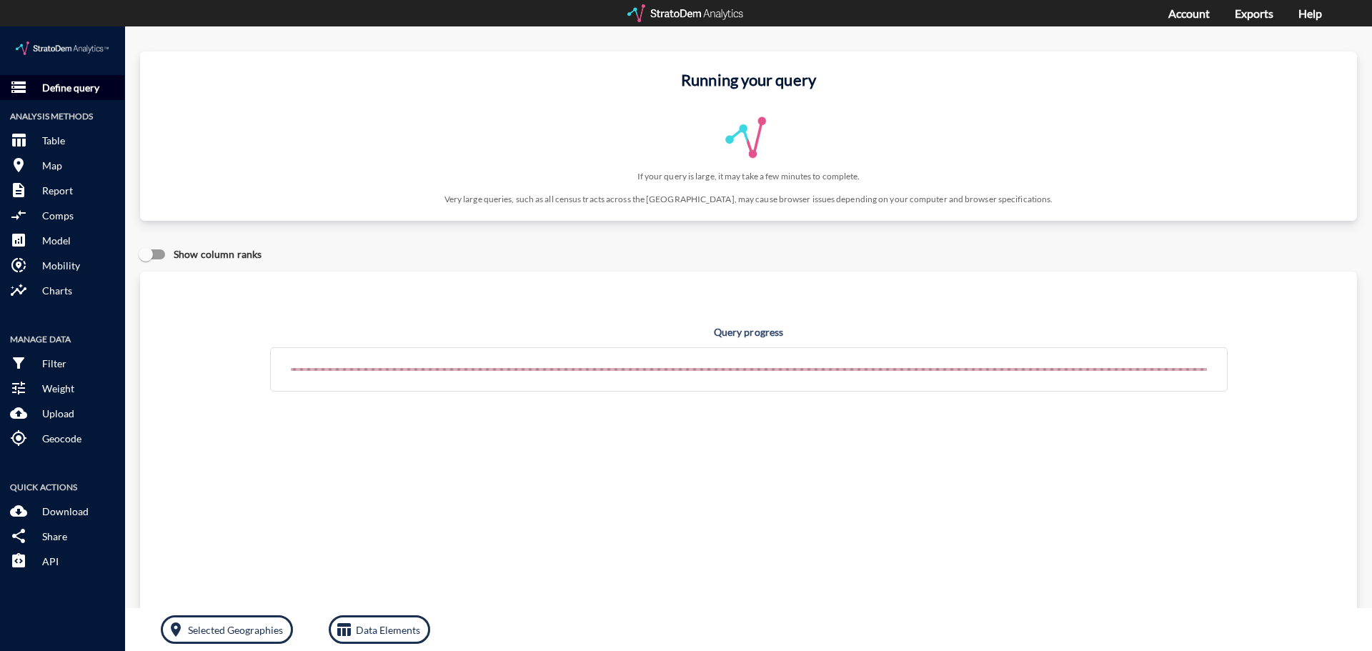
click p "Define query"
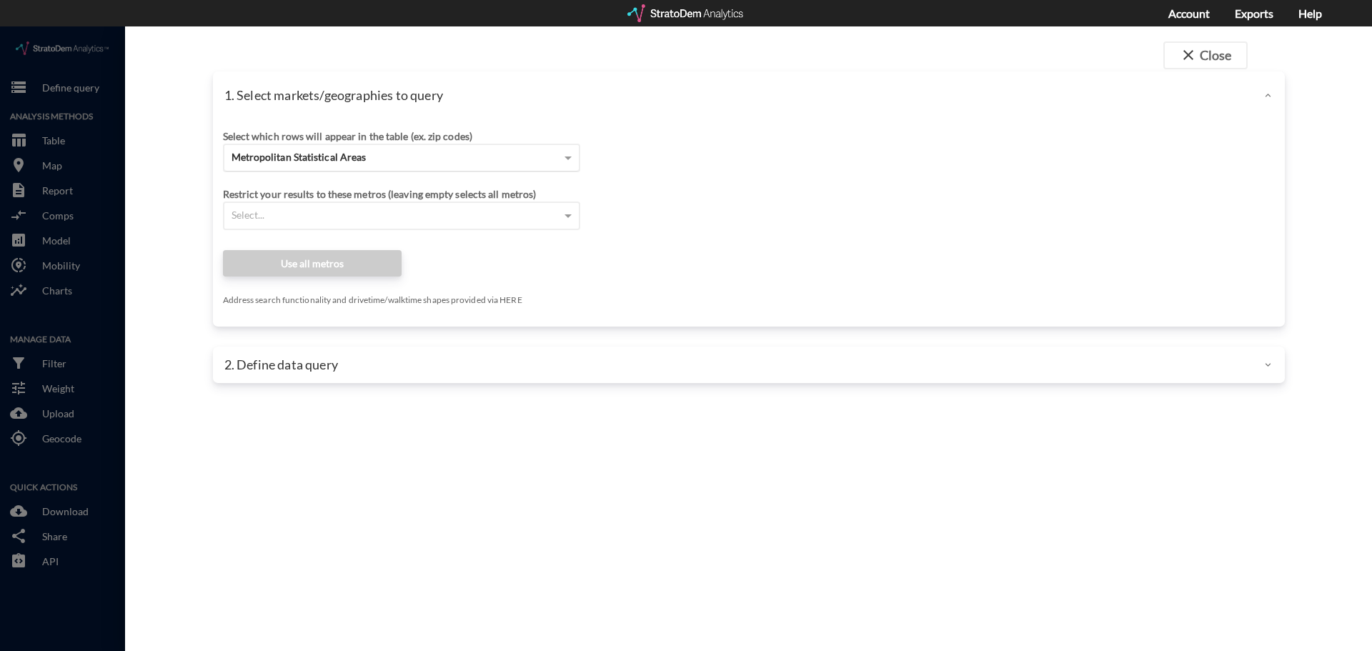
click span "Metropolitan Statistical Areas"
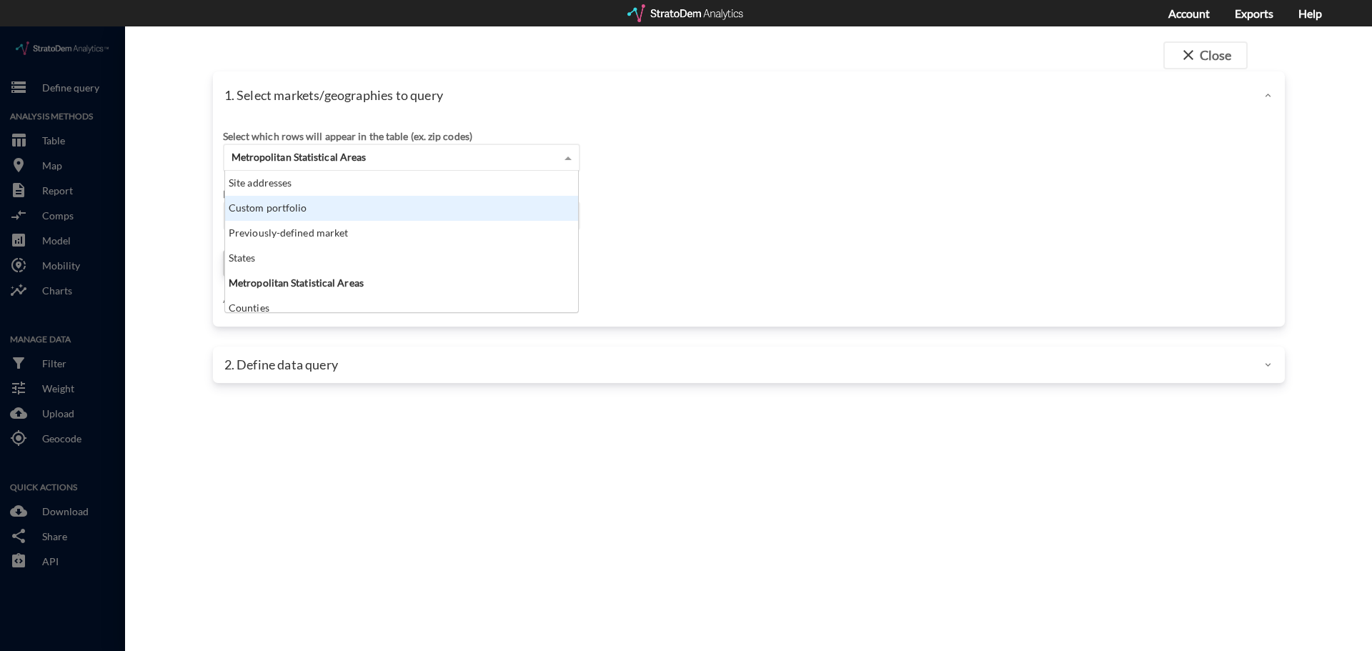
click div "Site addresses"
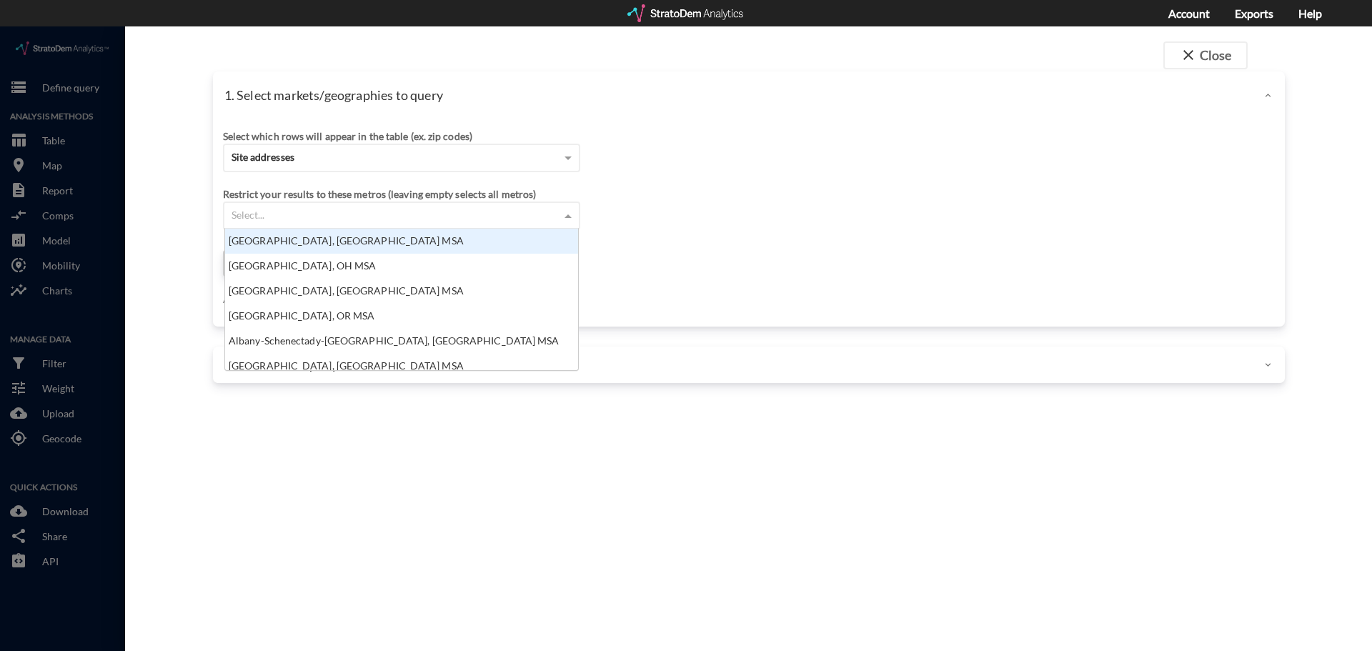
click div "Select..."
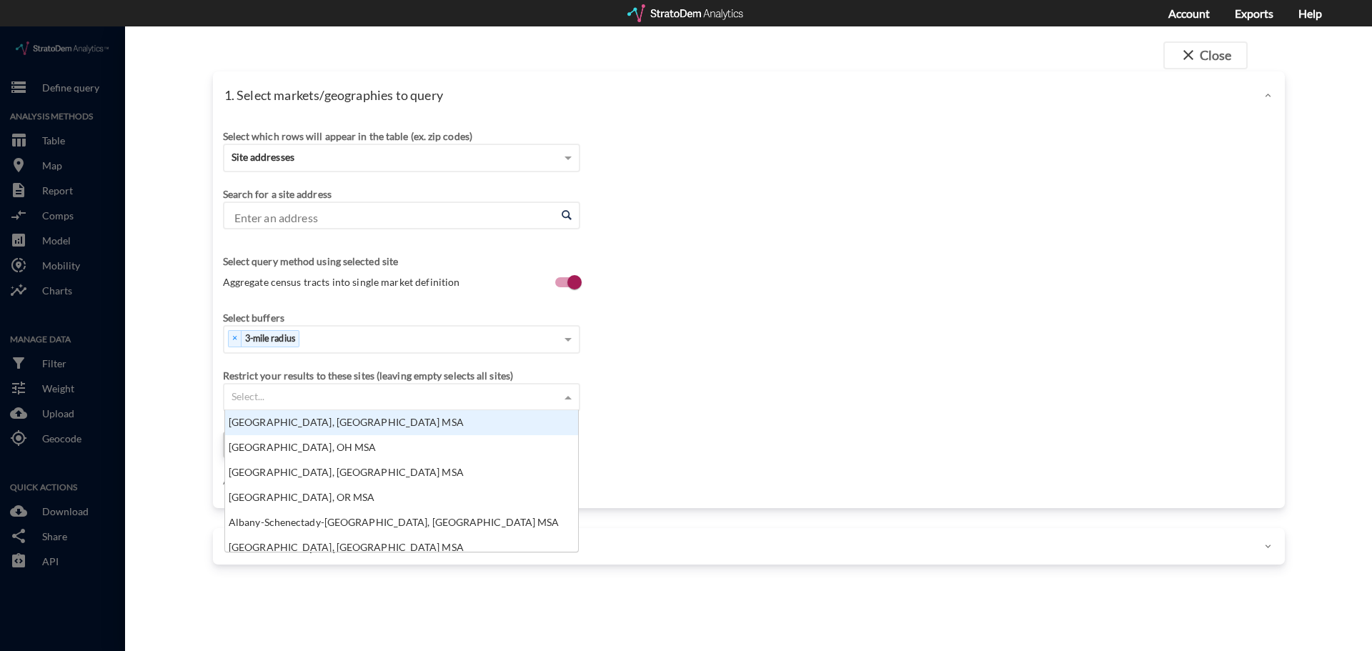
scroll to position [131, 344]
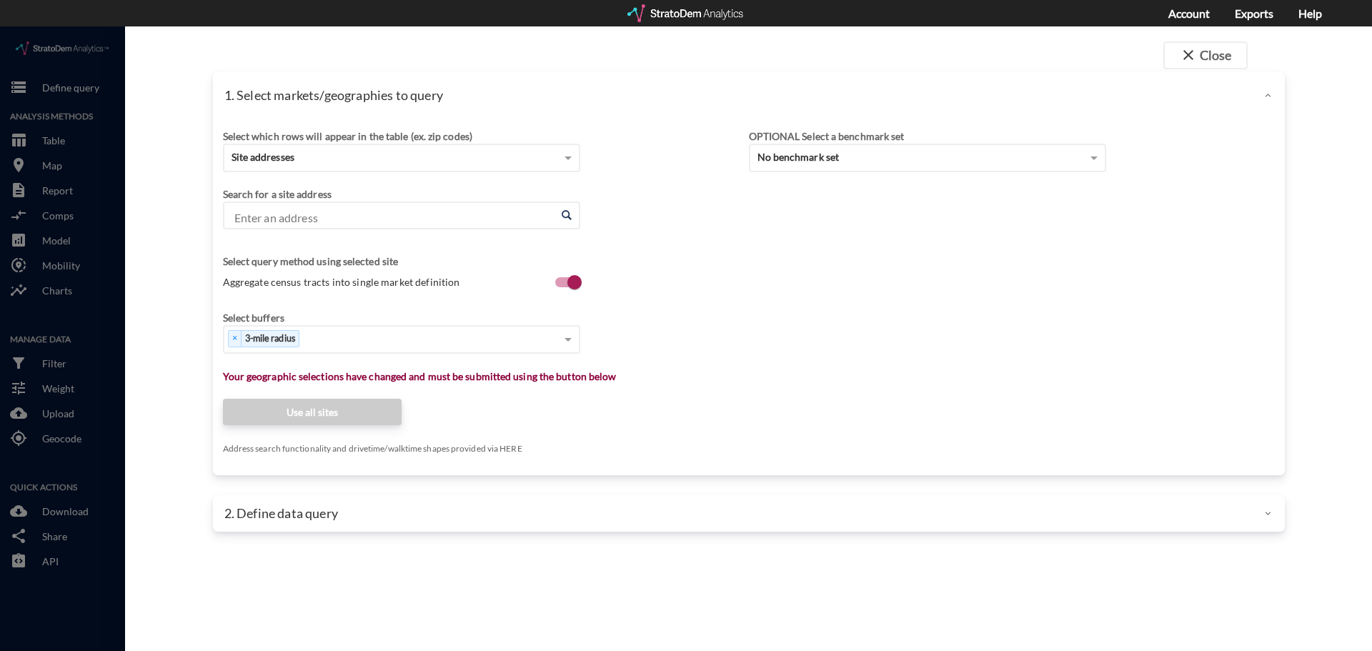
click input "Enter an address"
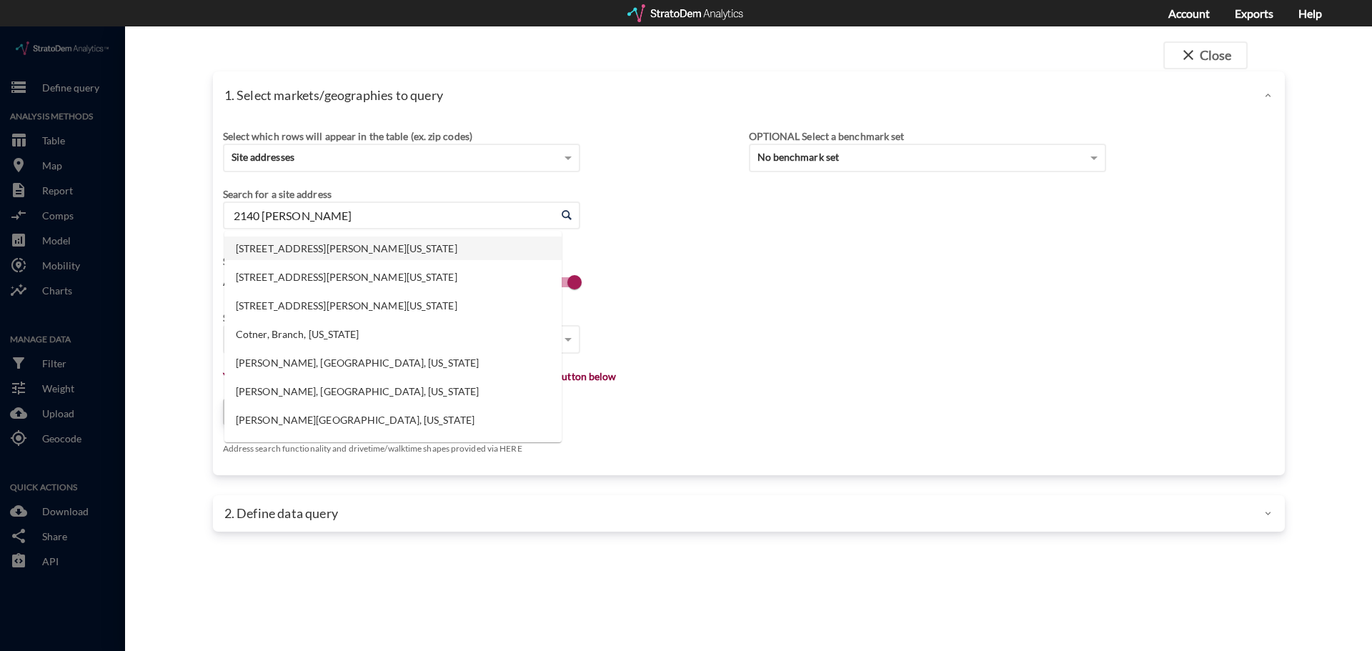
click li "2140 Cotner Ave, Los Angeles, California"
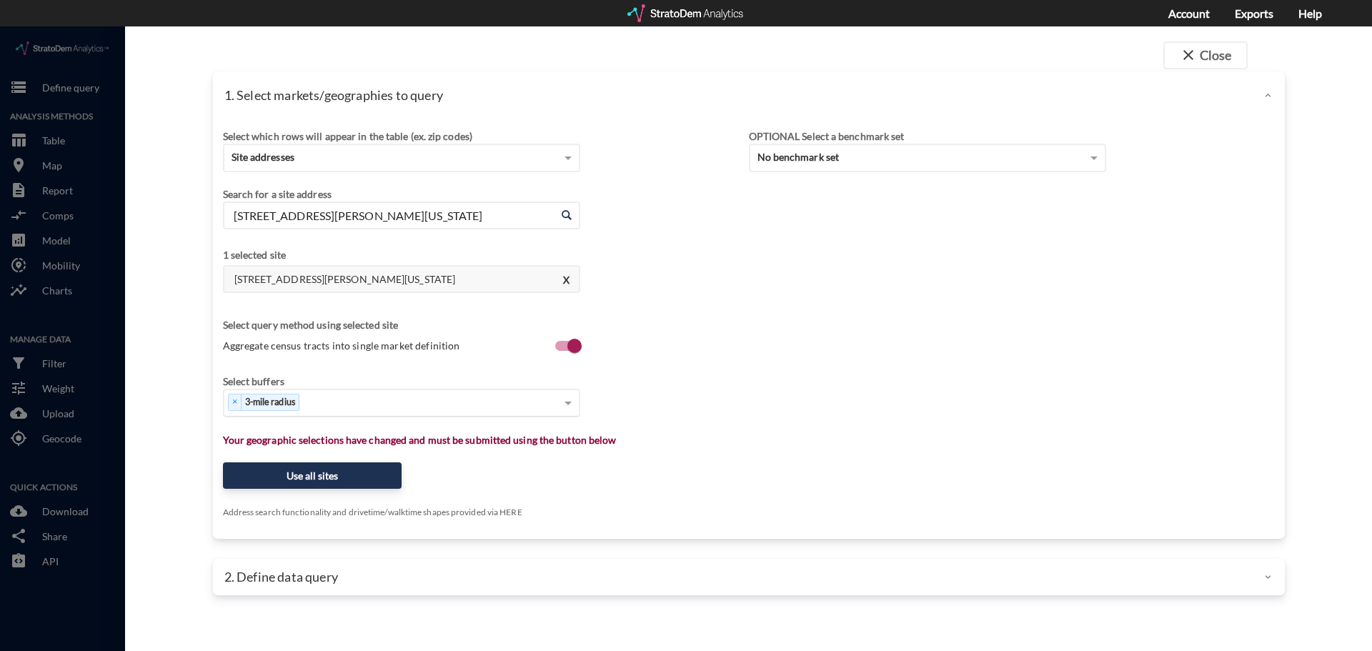
type input "2140 Cotner Ave, Los Angeles, California"
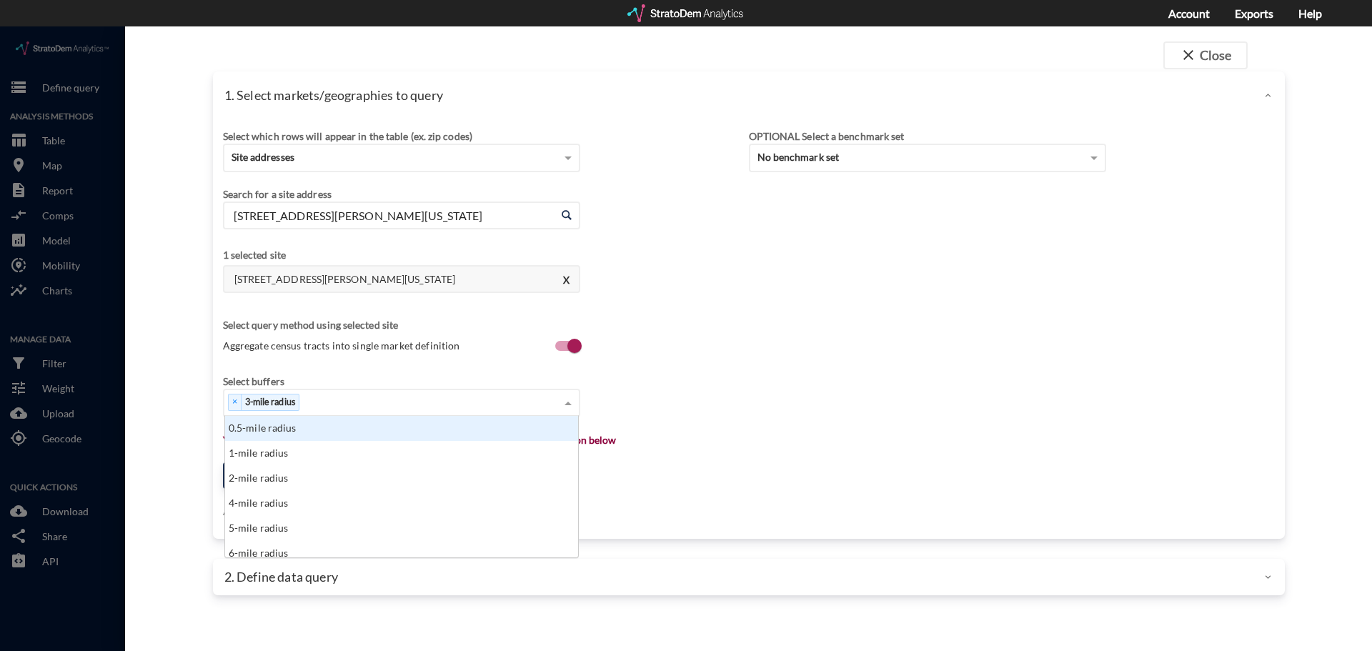
click div "× 3-mile radius"
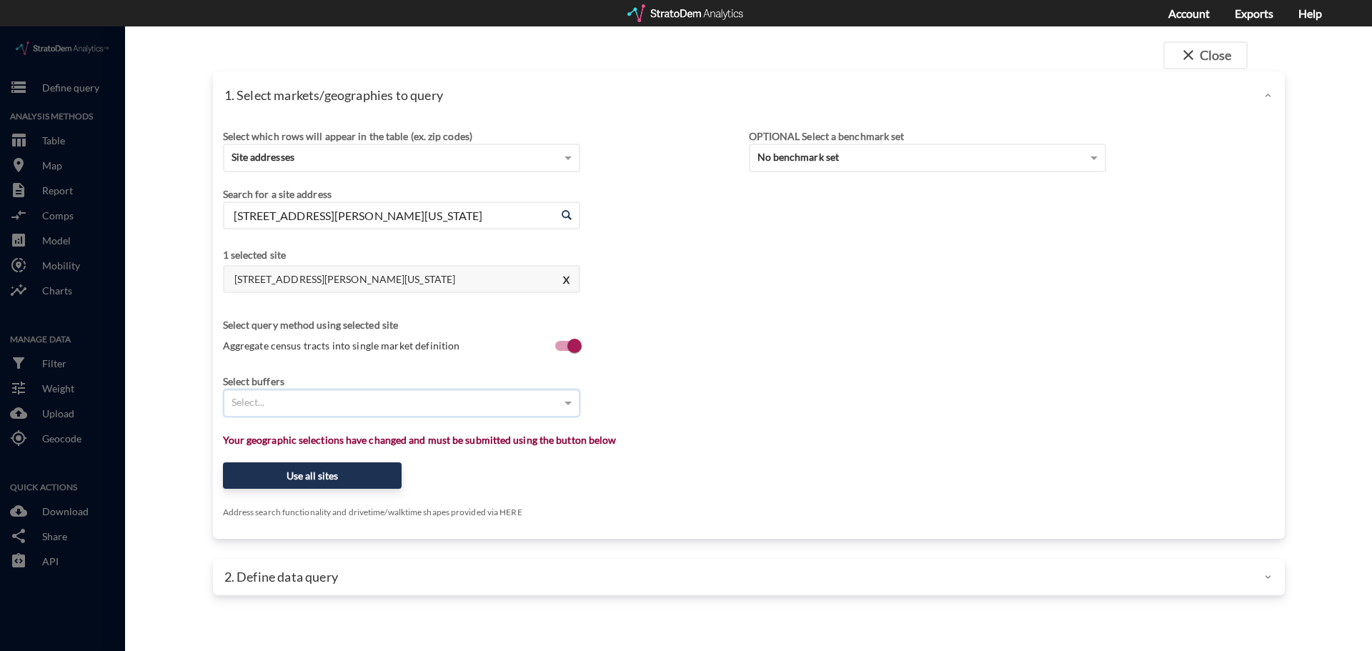
type input "1"
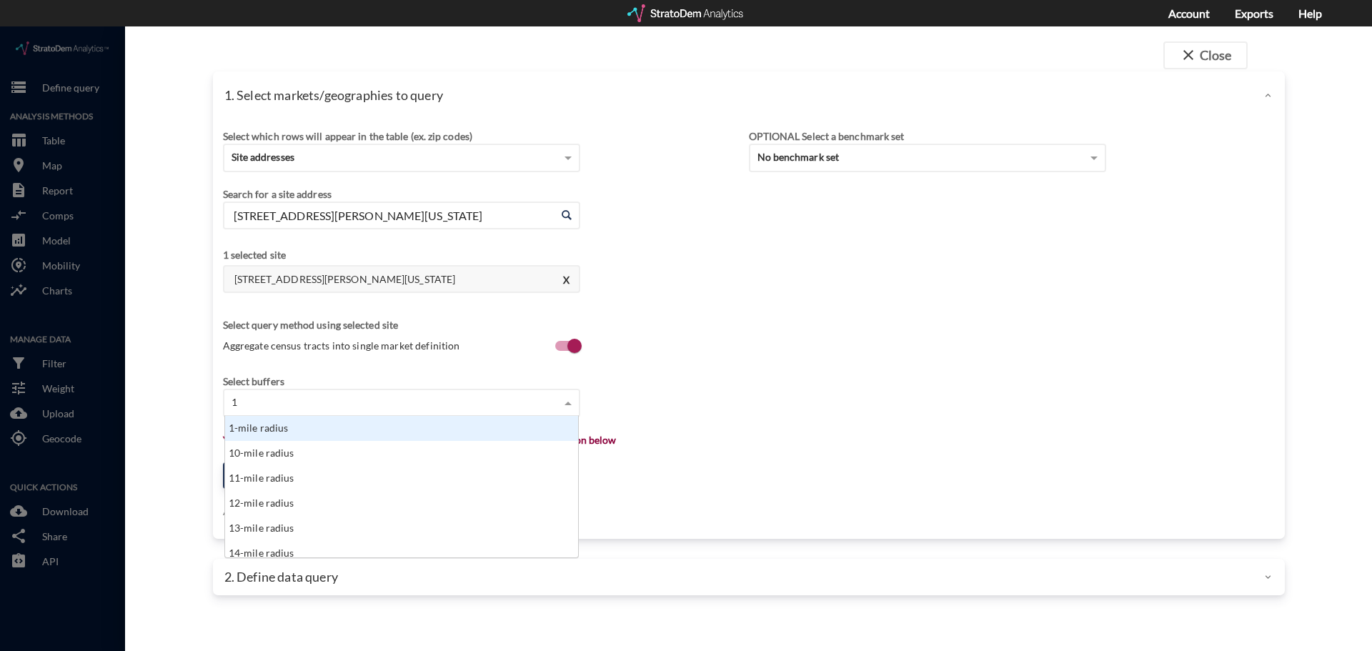
click div "1-mile radius"
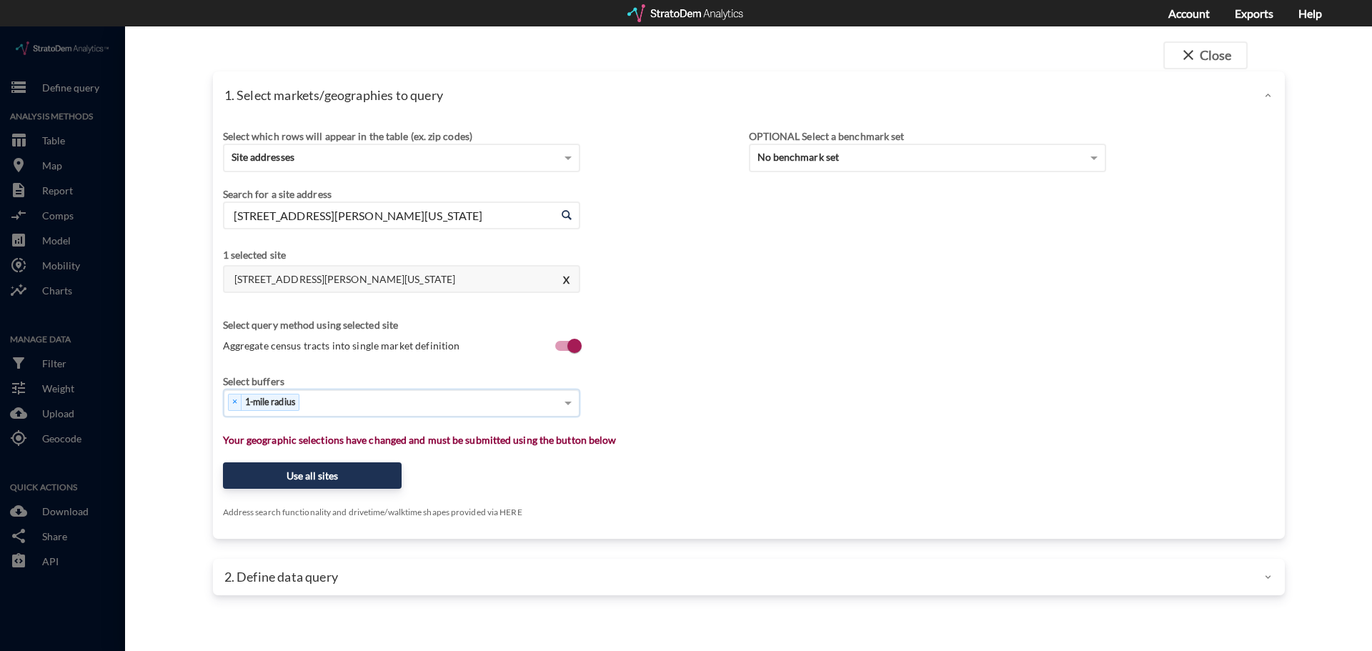
click div "× 1-mile radius"
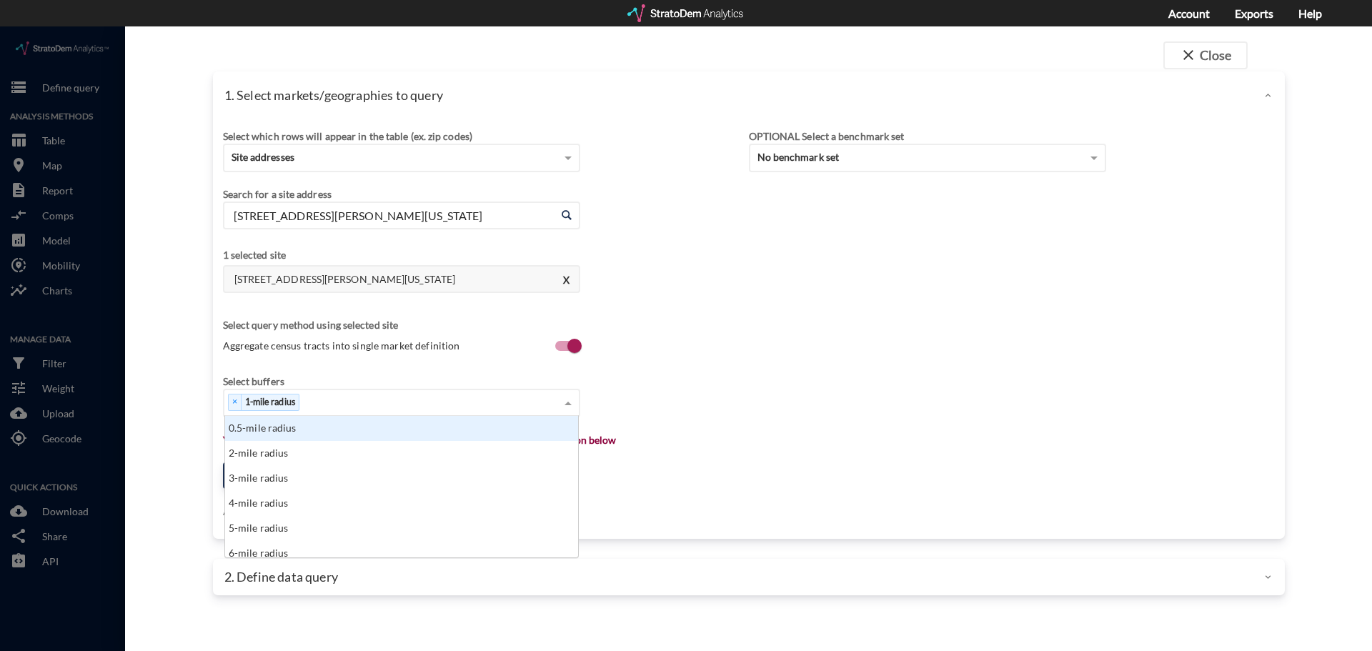
type input "2"
click div "2-mile radius"
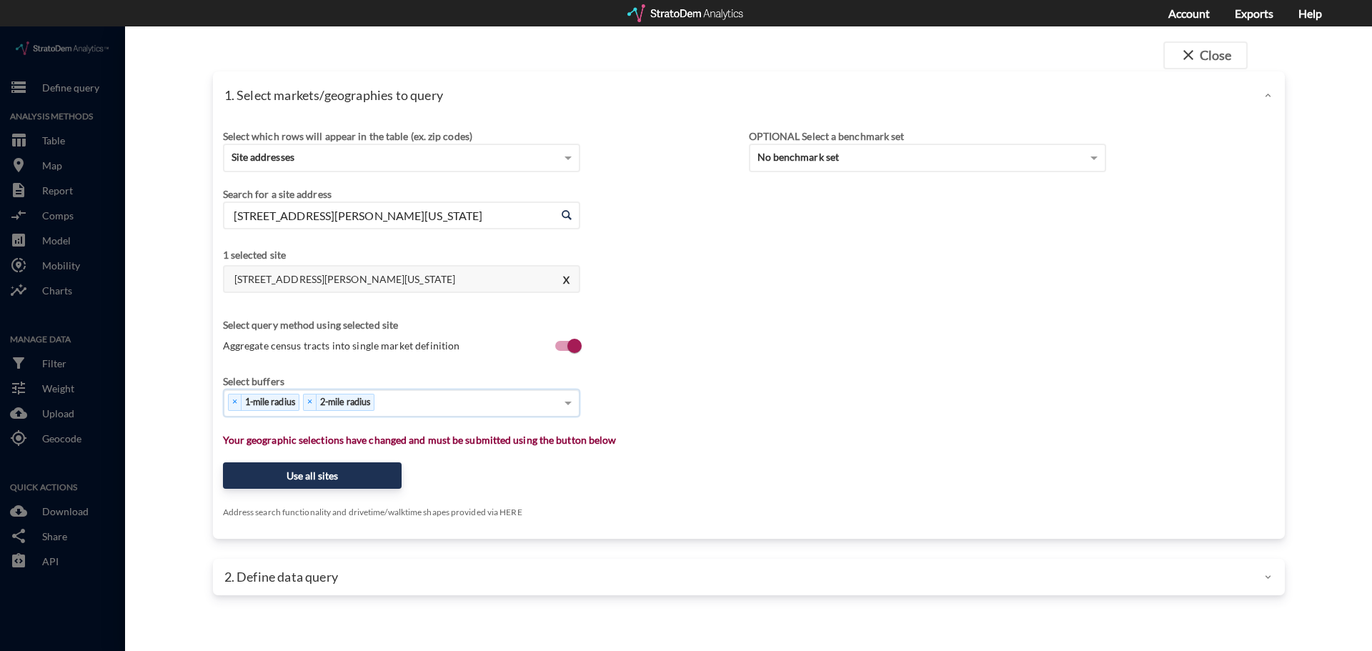
type input "3"
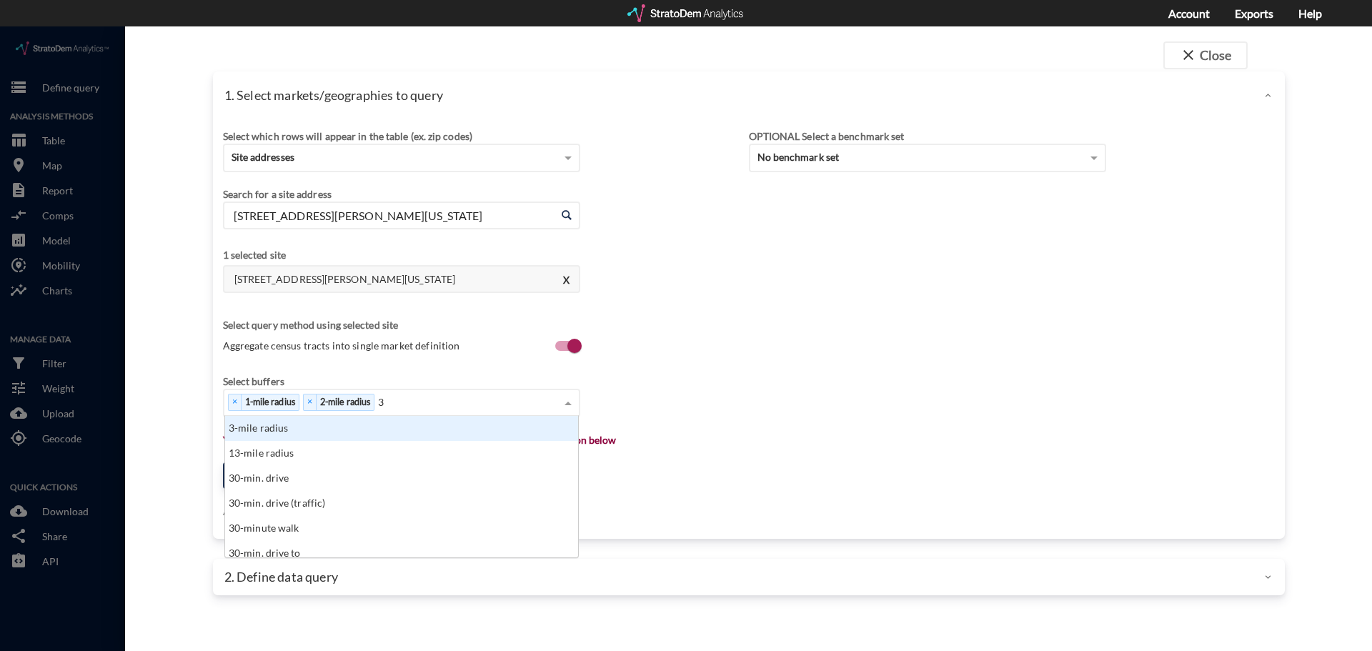
click div "3-mile radius"
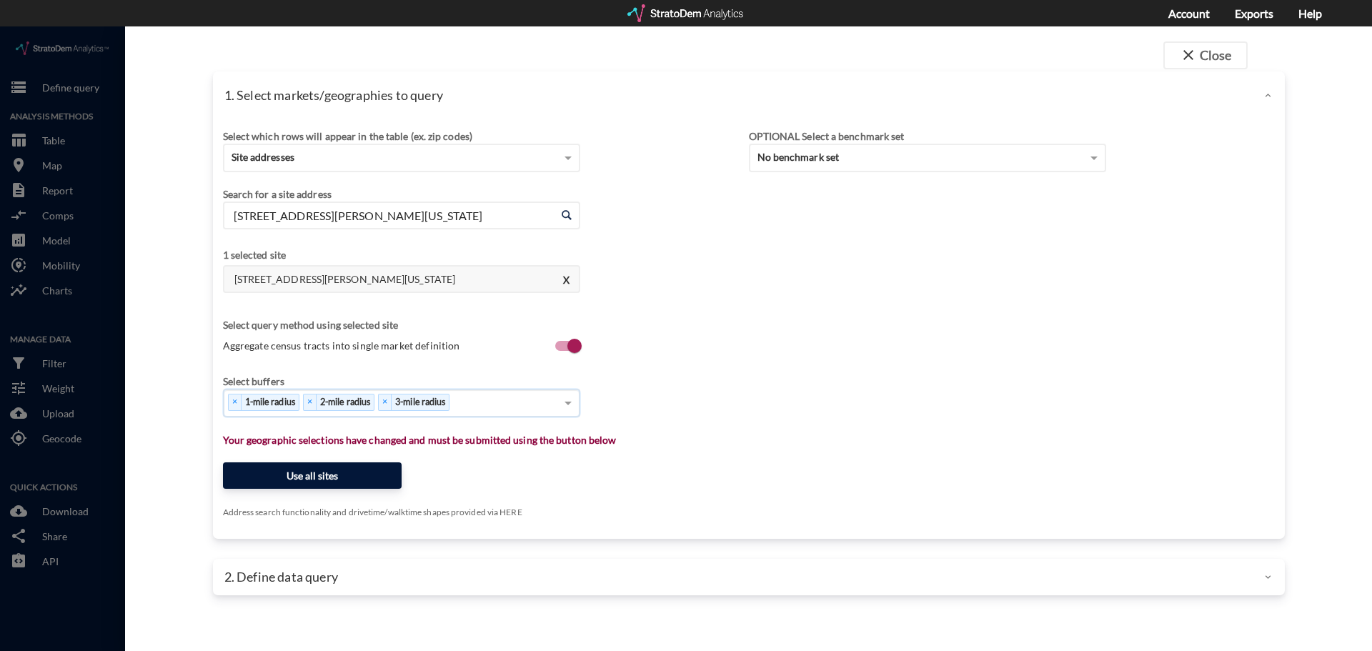
click button "Use all sites"
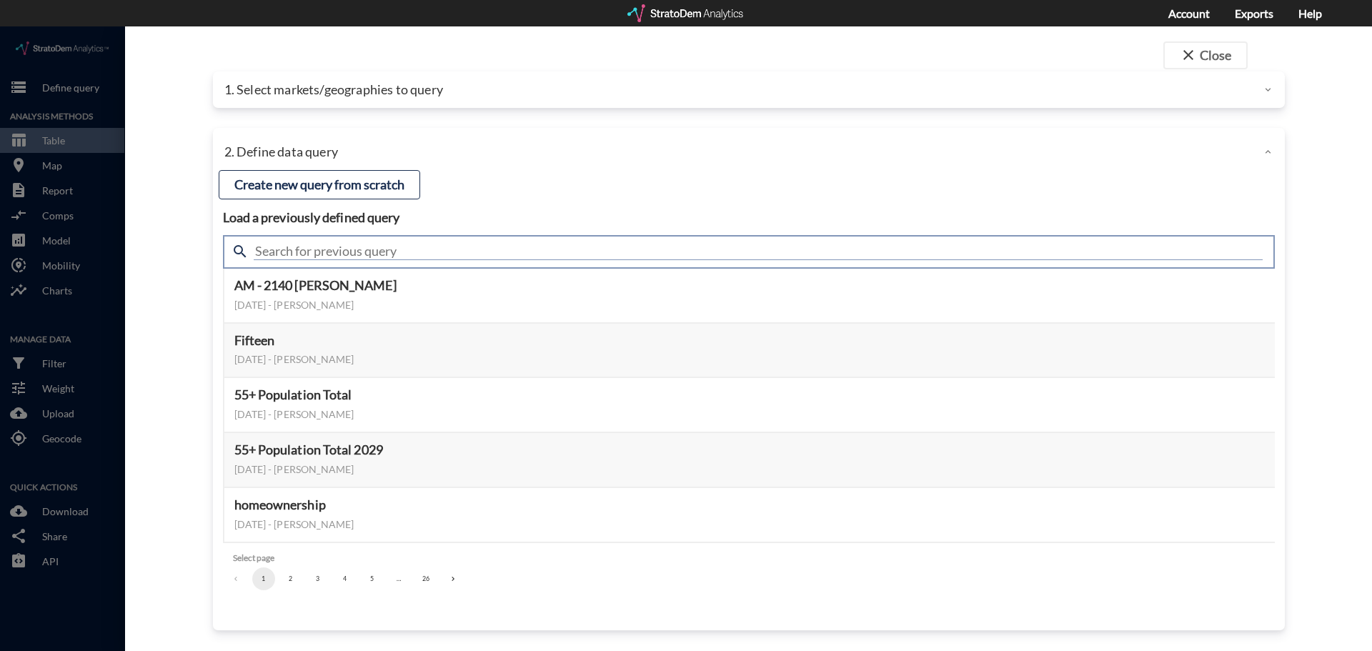
click input "text"
type input "demand"
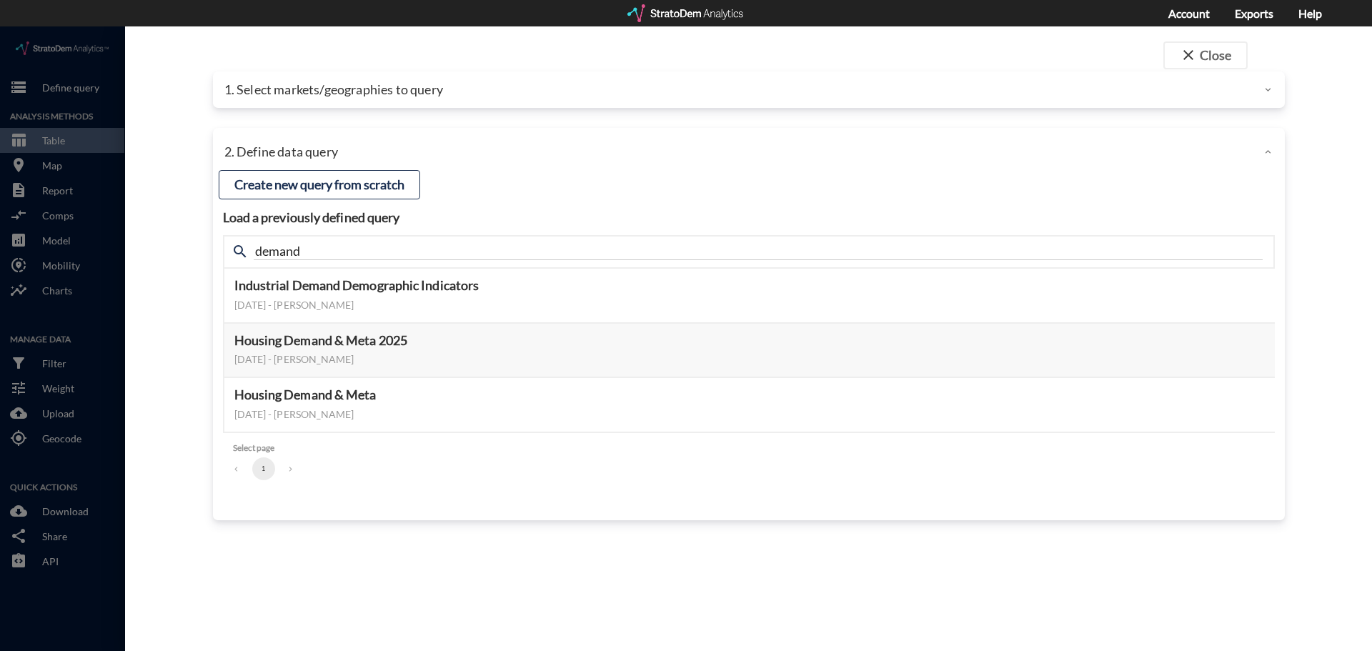
click div "2. Define data query"
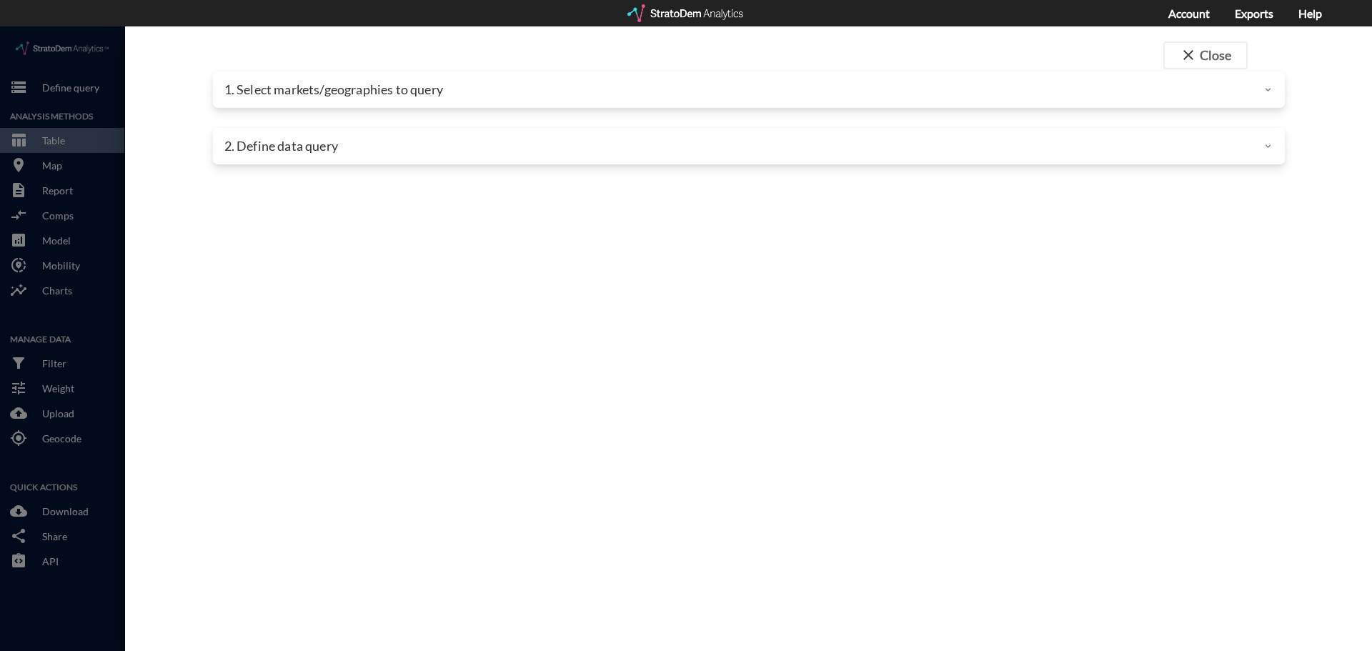
click div "2. Define data query"
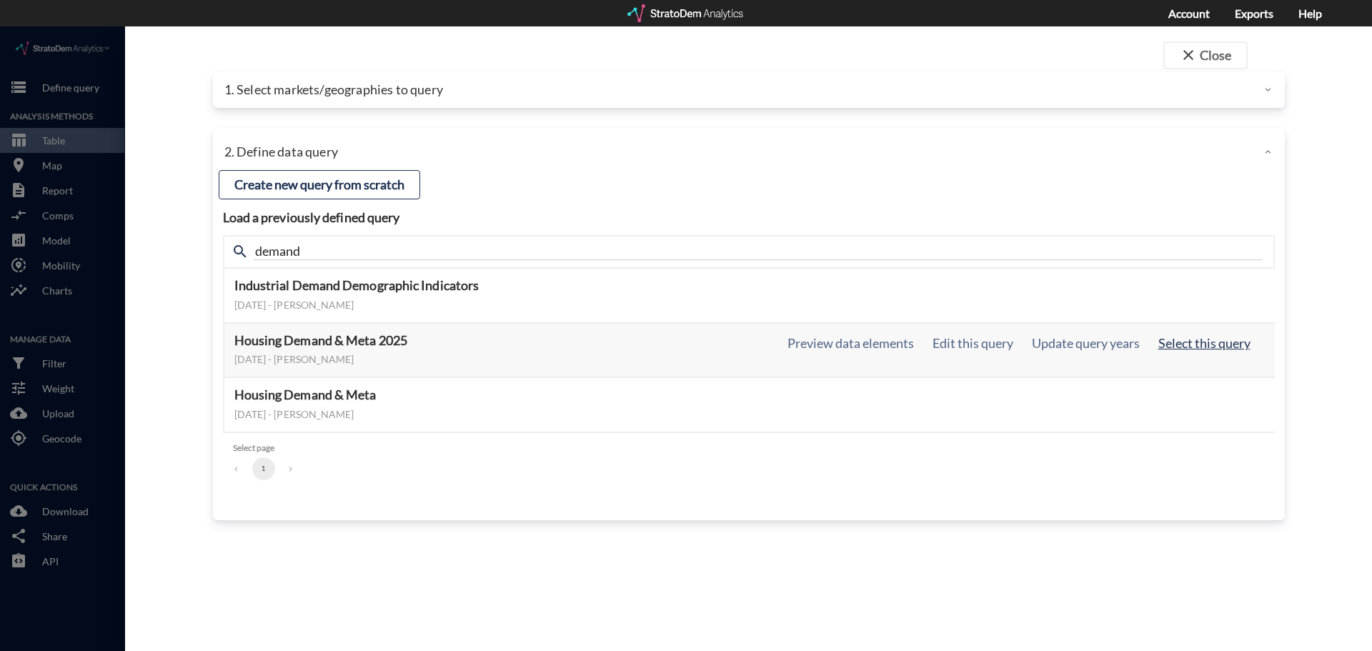
click button "Select this query"
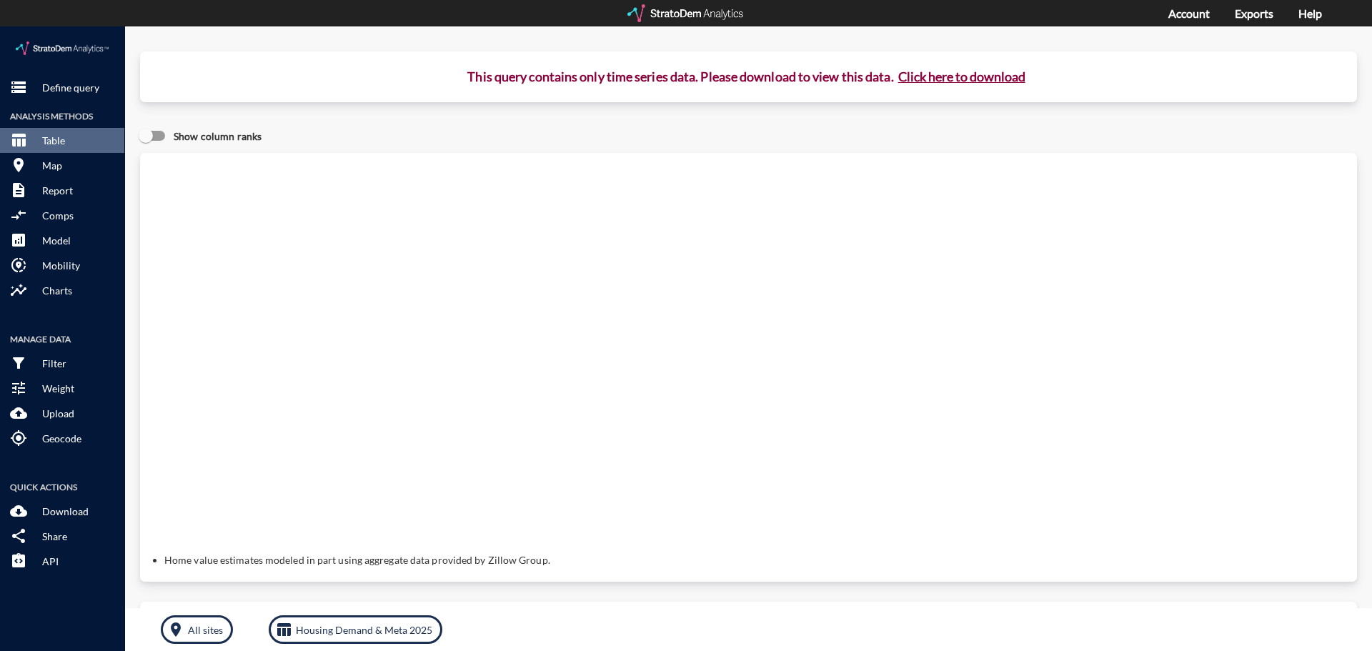
click button "Click here to download"
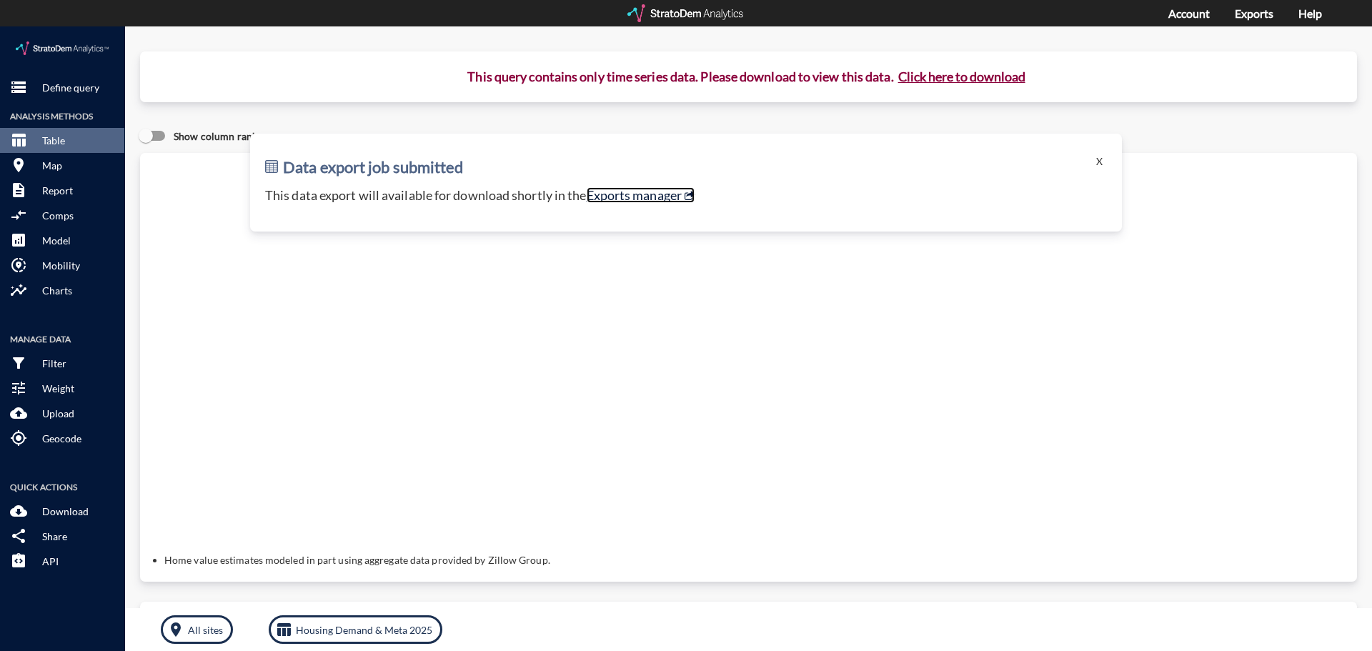
click link "Exports manager"
click span "storage"
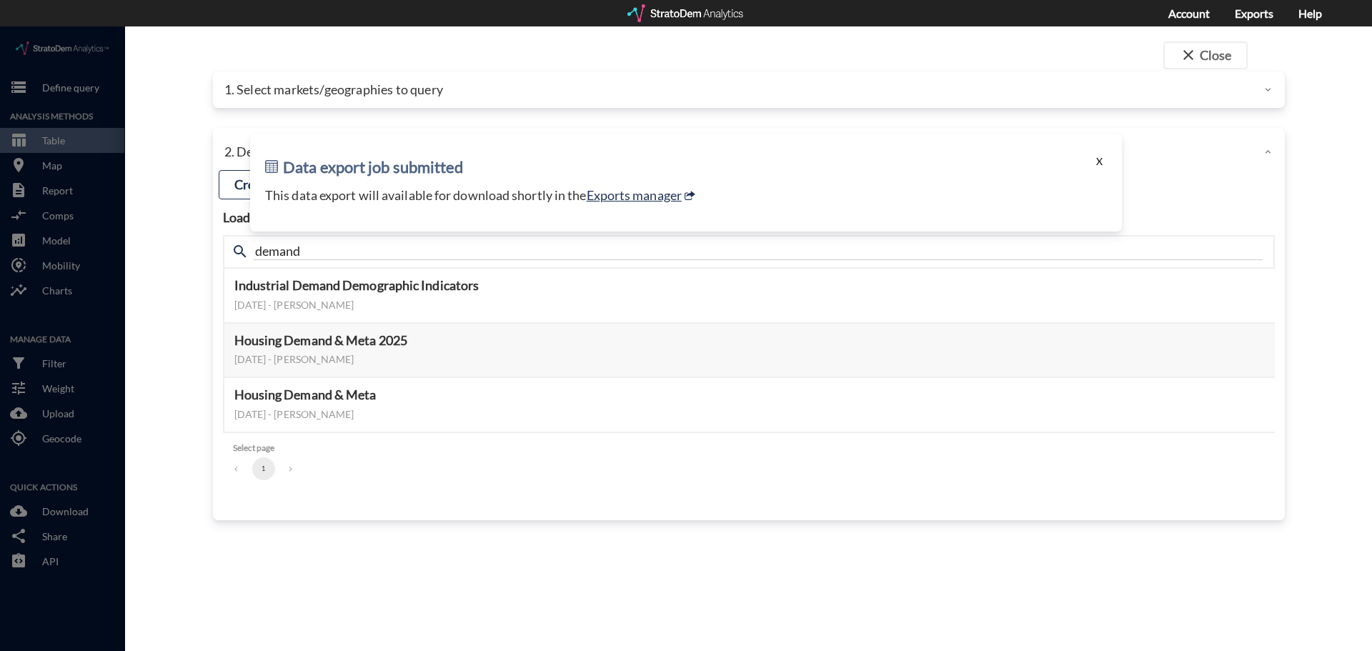
click button "X"
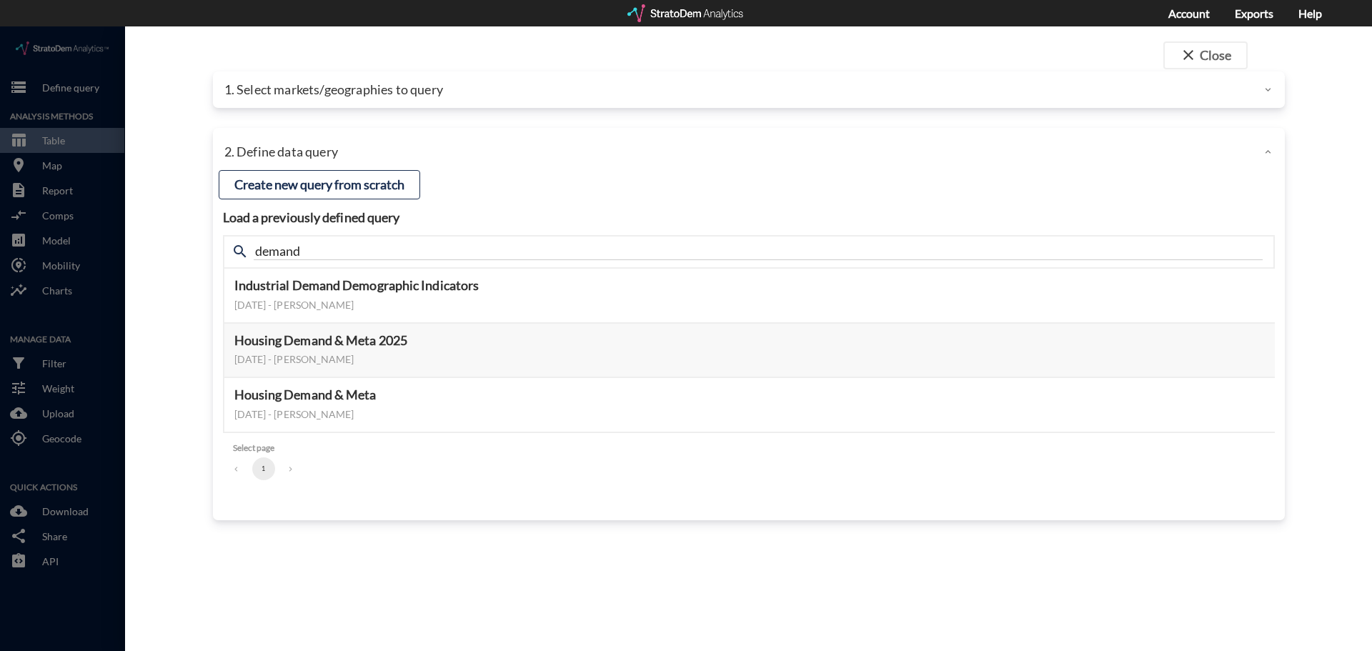
click div "close Close 1. Select markets/geographies to query Select which rows will appea…"
click div
click button "close Close"
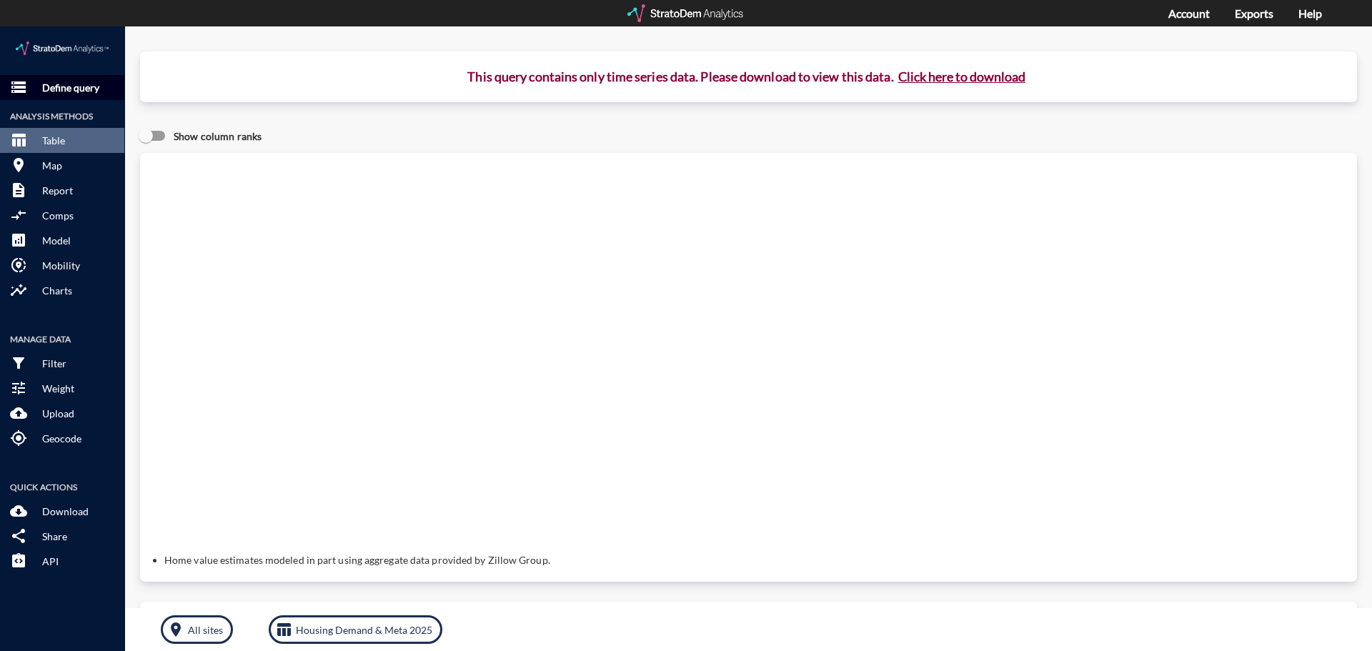
click p "Define query"
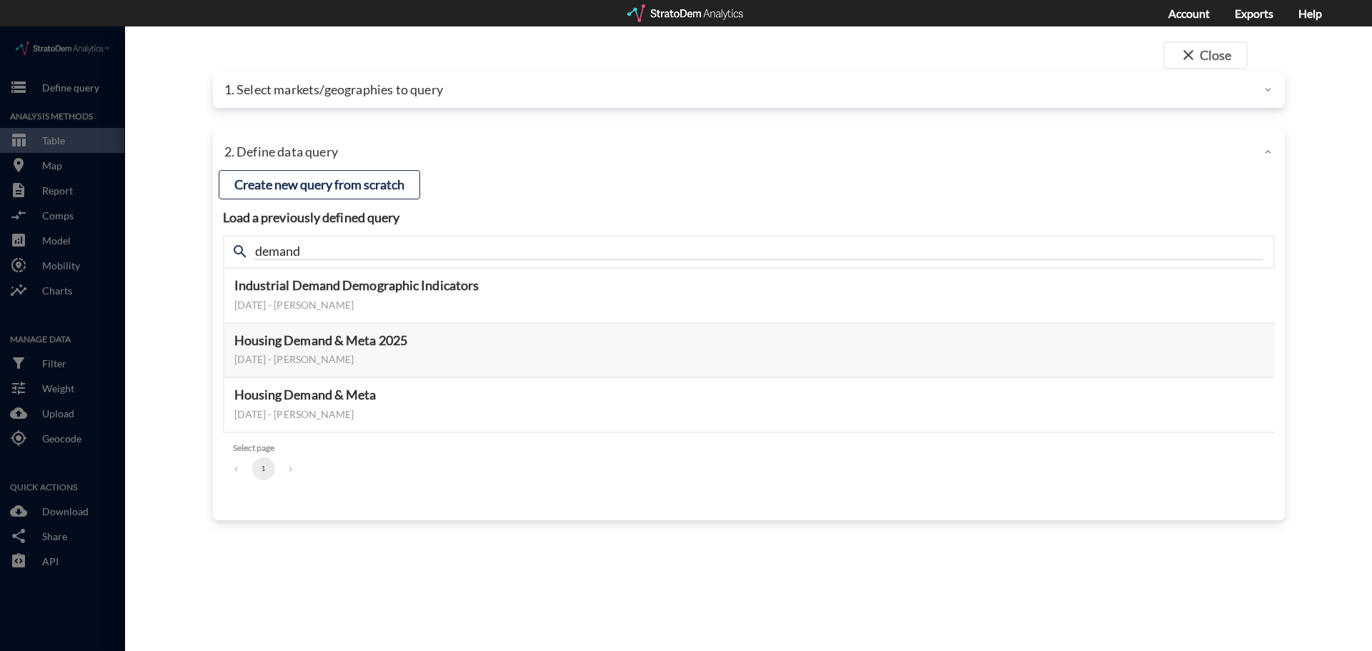
click p "1. Select markets/geographies to query"
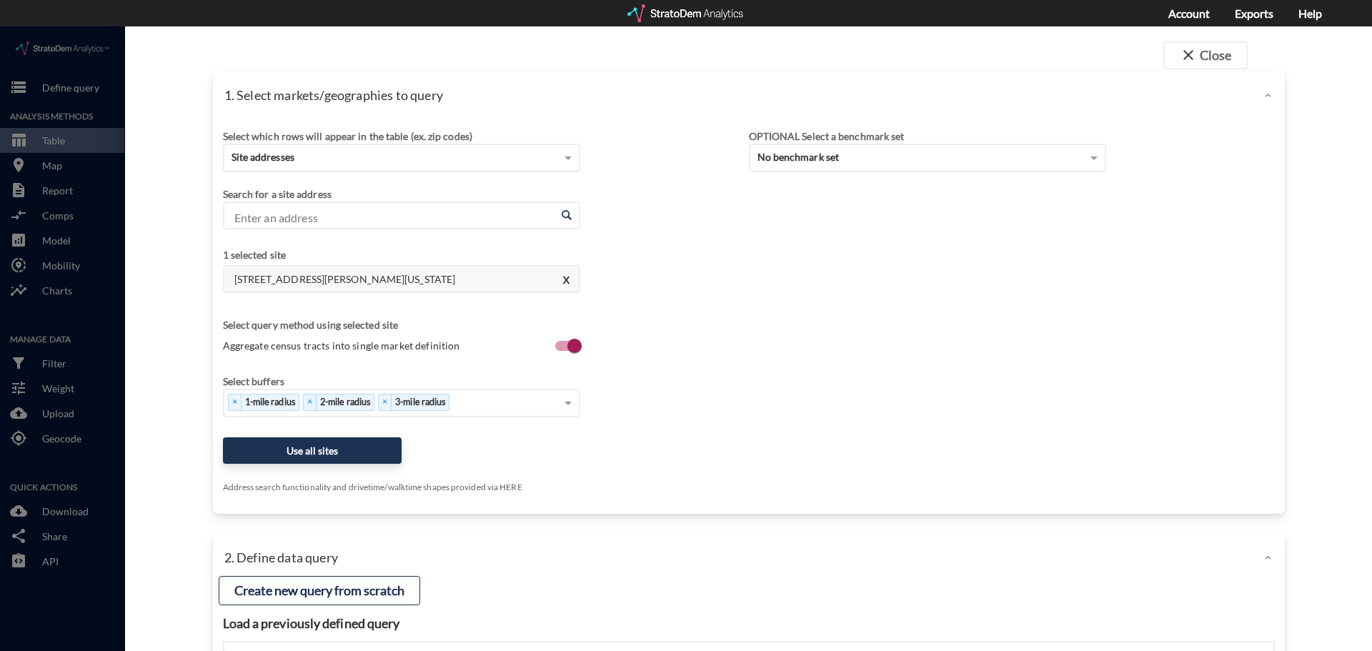
click div "Site addresses"
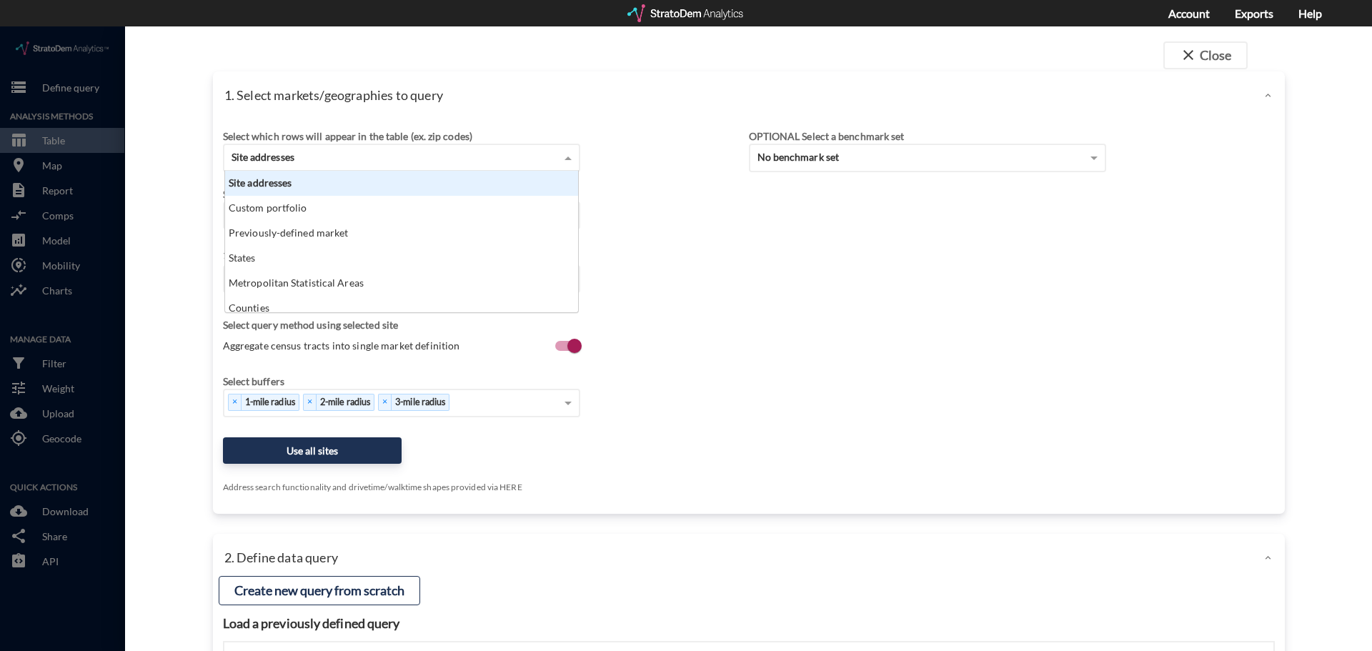
click div "Site addresses"
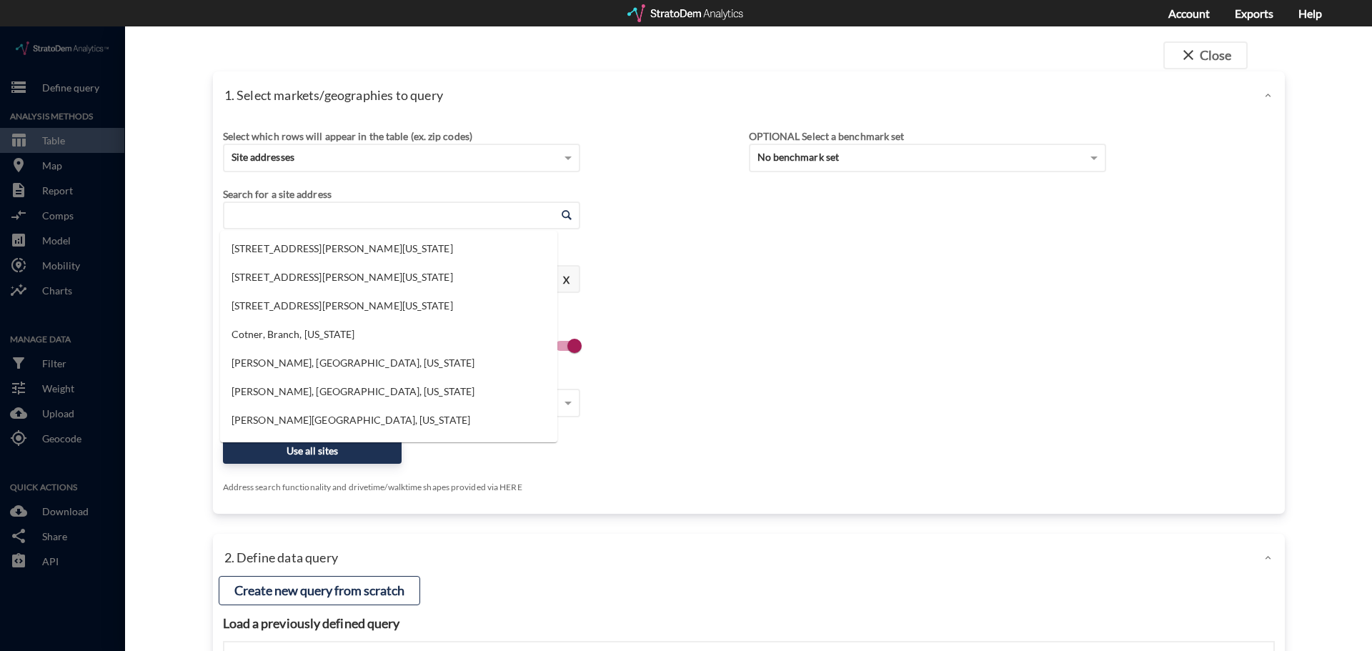
click input "Enter an address"
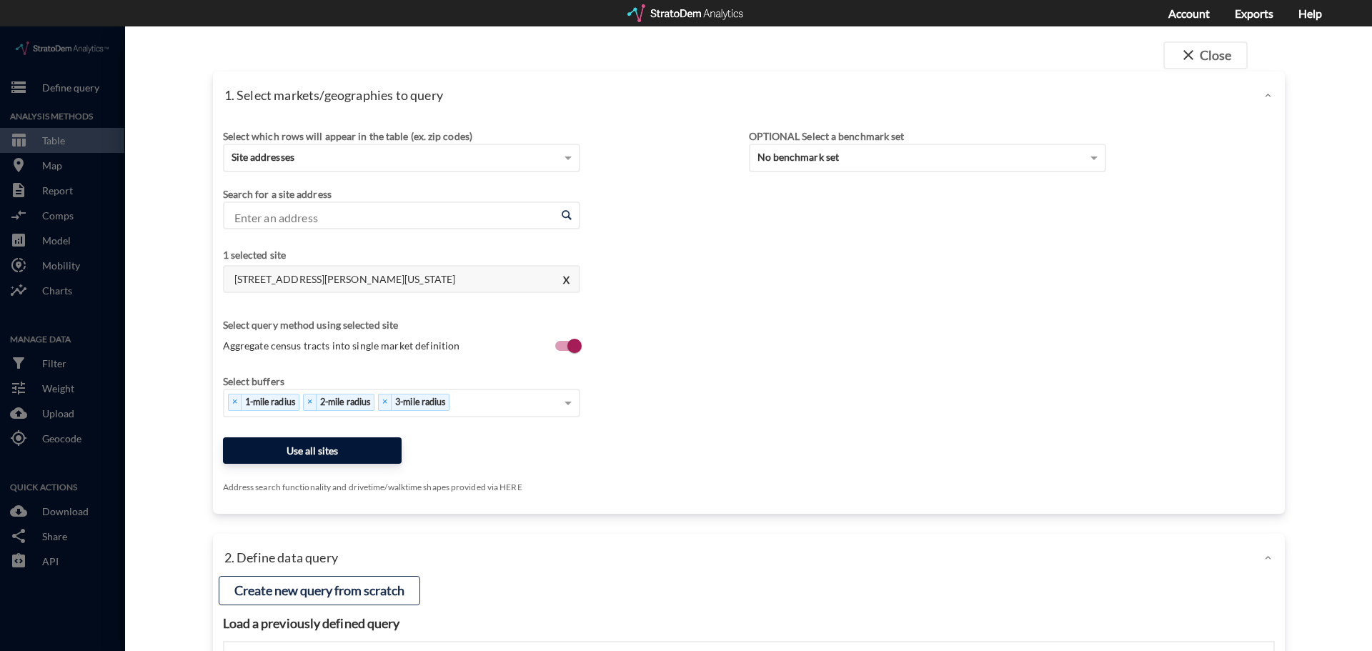
click button "Use all sites"
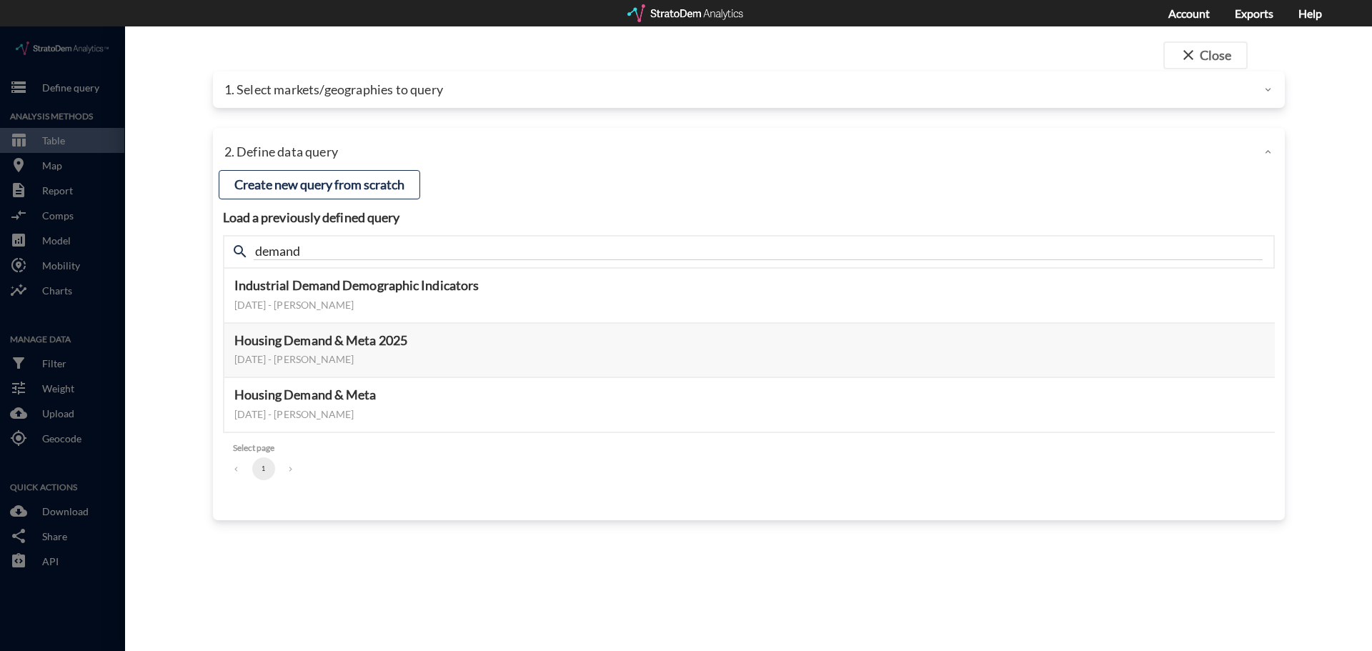
click div "Industrial Demand Demographic Indicators April 28, 2025 - Lucas Wratschko Previ…"
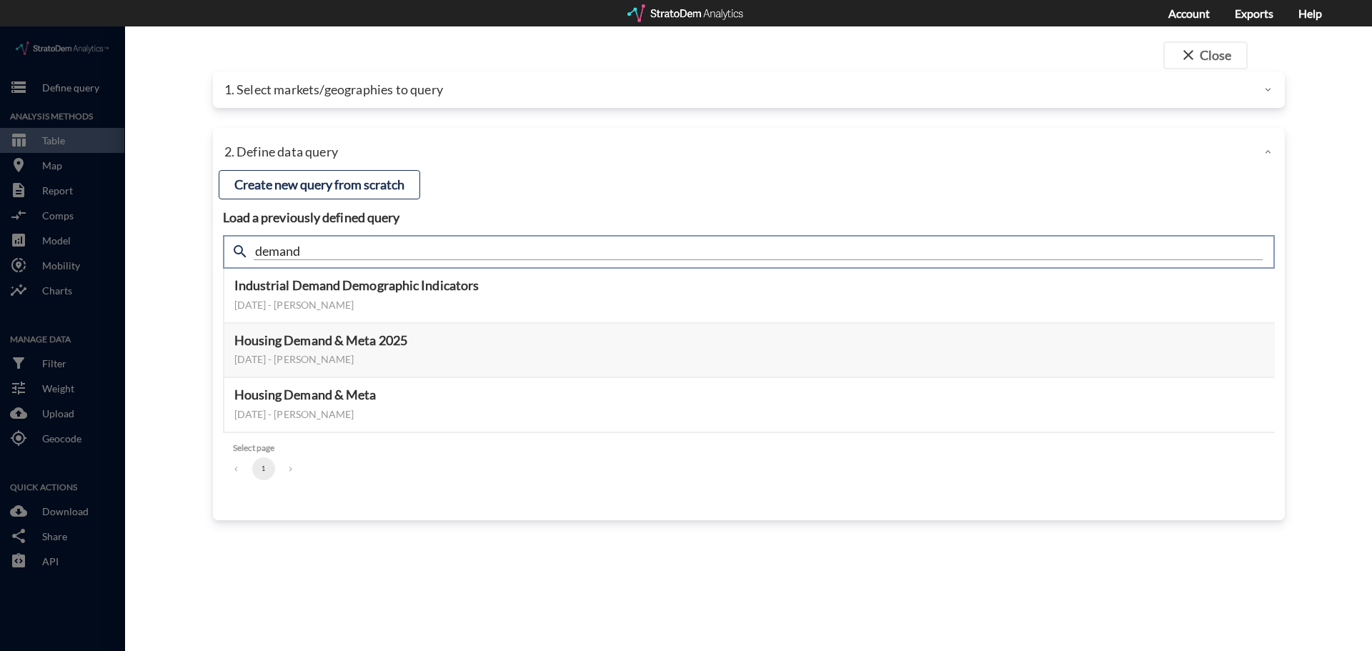
drag, startPoint x: 386, startPoint y: 218, endPoint x: 57, endPoint y: 181, distance: 330.8
click div "close Close 1. Select markets/geographies to query Select which rows will appea…"
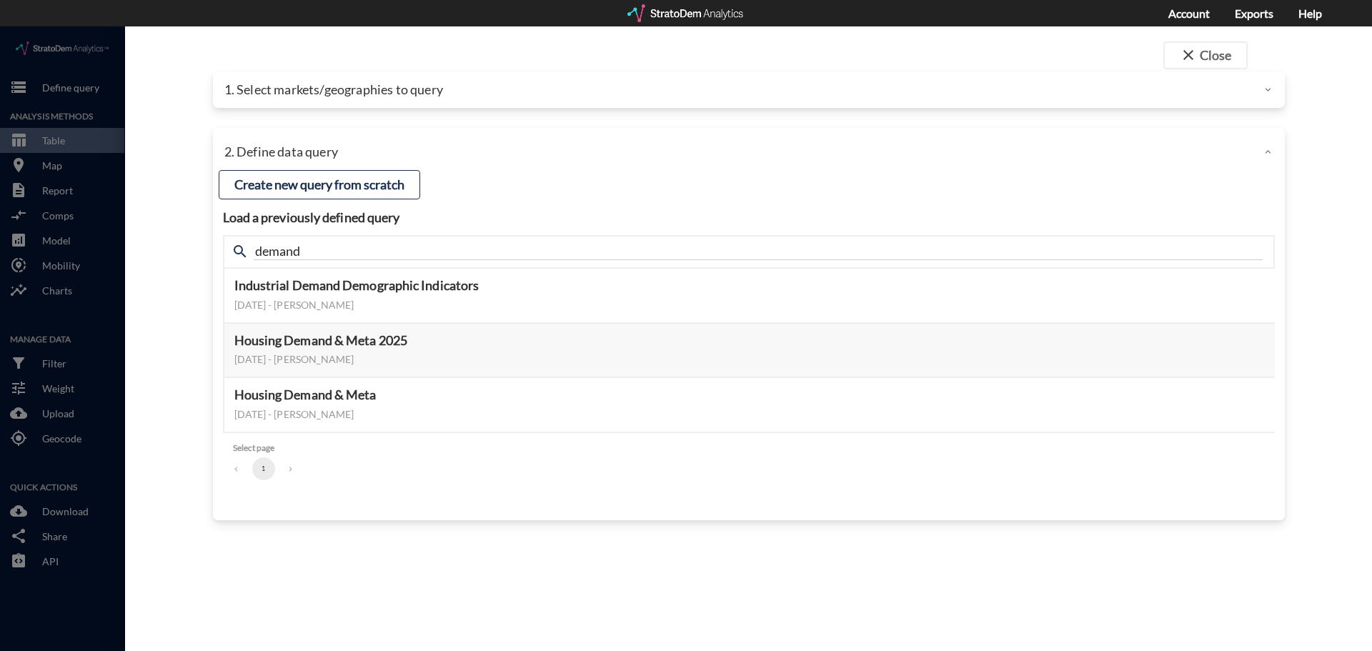
click h4 "Load a previously defined query"
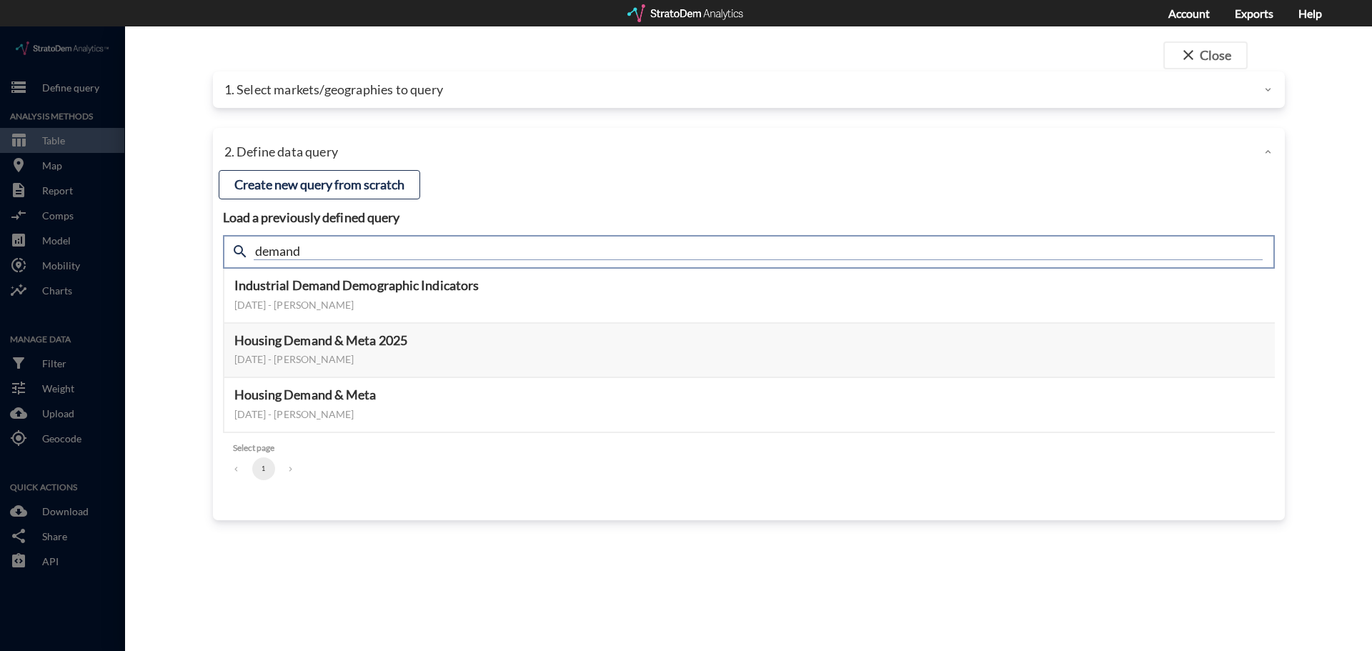
drag, startPoint x: 317, startPoint y: 221, endPoint x: 41, endPoint y: 180, distance: 278.8
click div "close Close 1. Select markets/geographies to query Select which rows will appea…"
type input "self storage"
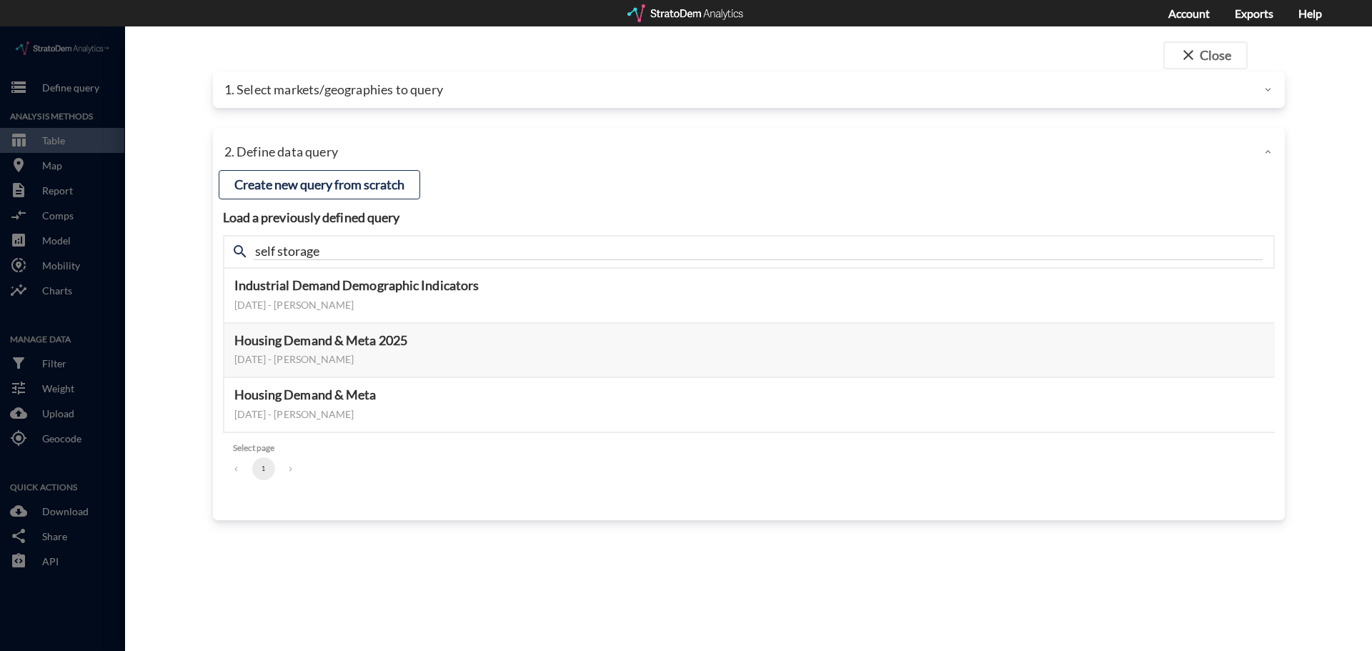
click div "close Close 1. Select markets/geographies to query Select which rows will appea…"
click button "Create new query from scratch"
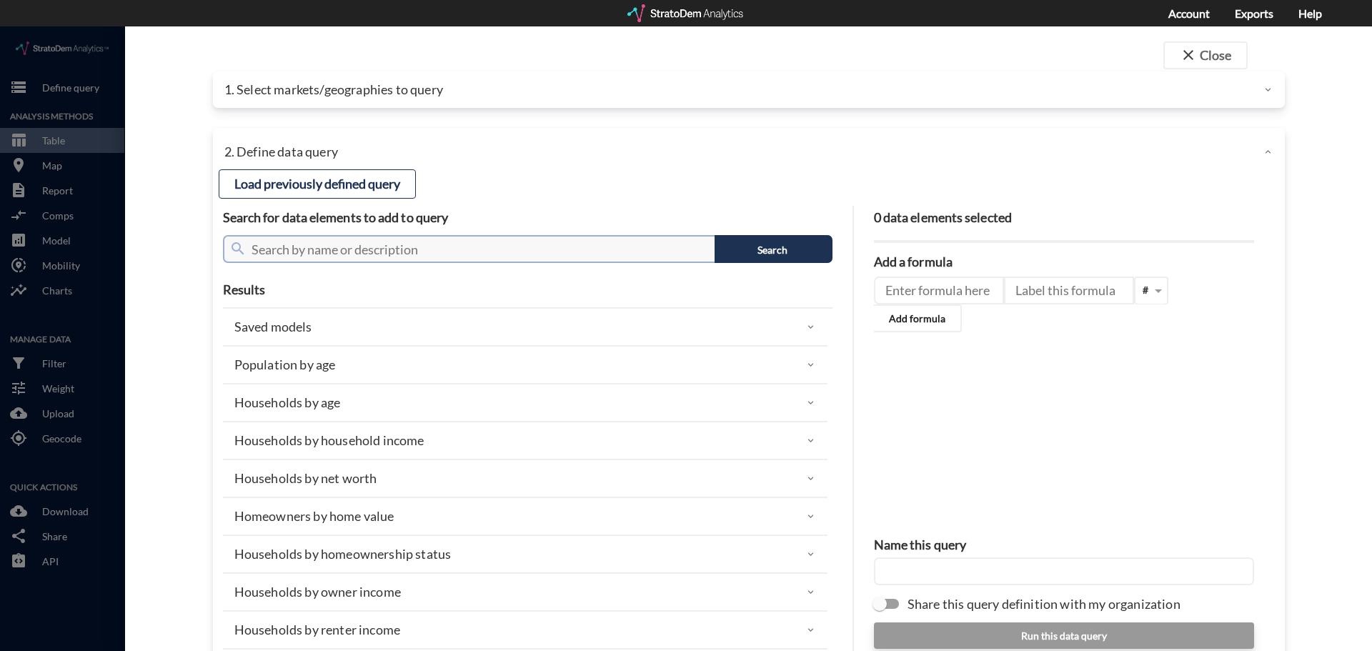
click input "text"
type input "households"
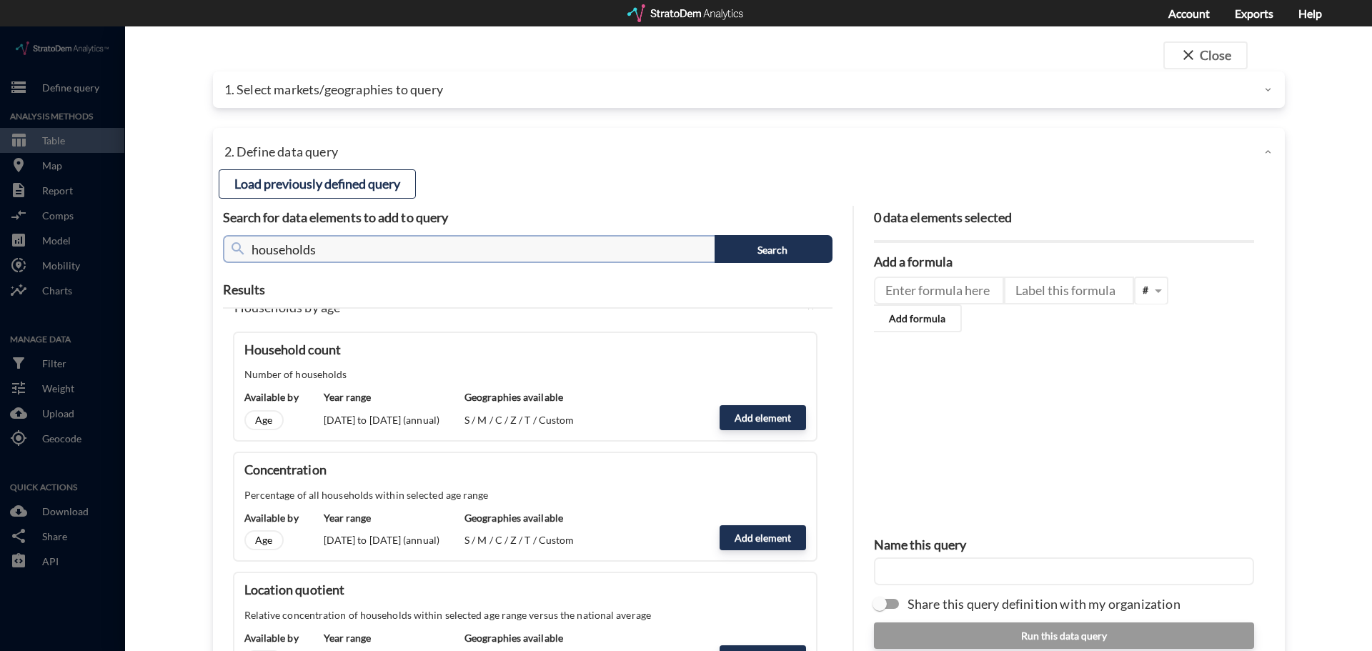
scroll to position [0, 0]
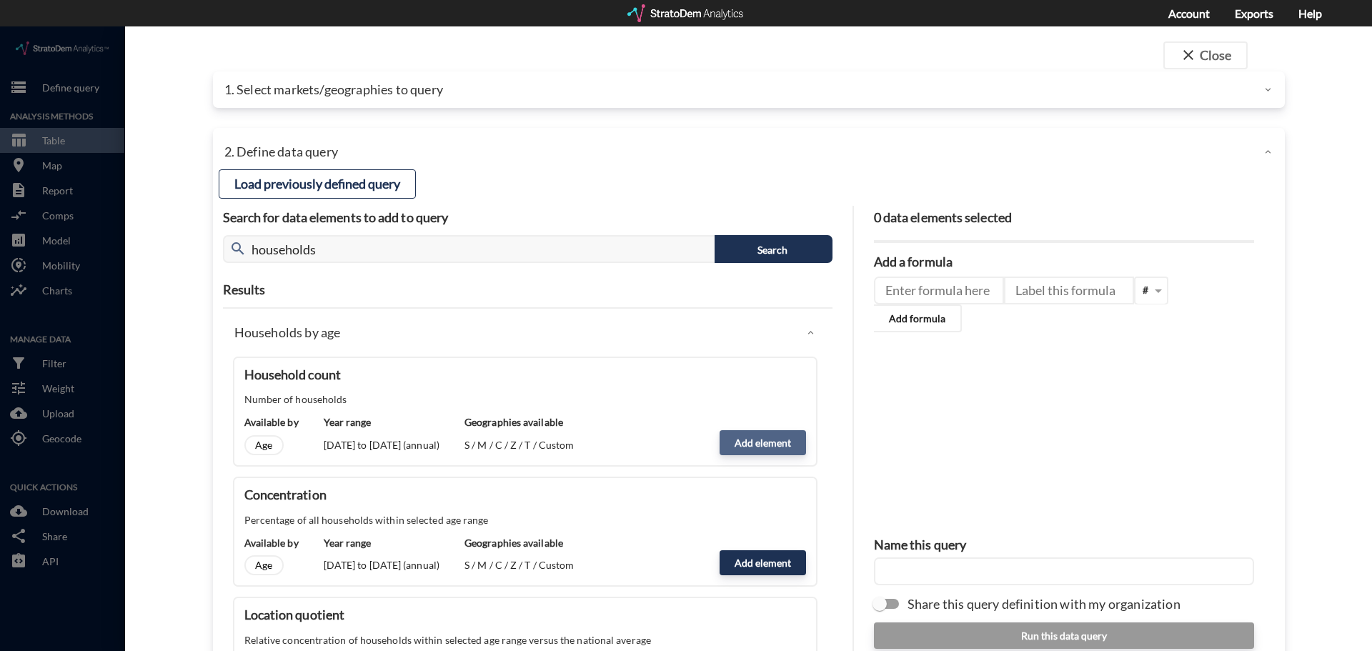
click button "Add element"
type input "HOUSEHOLDS"
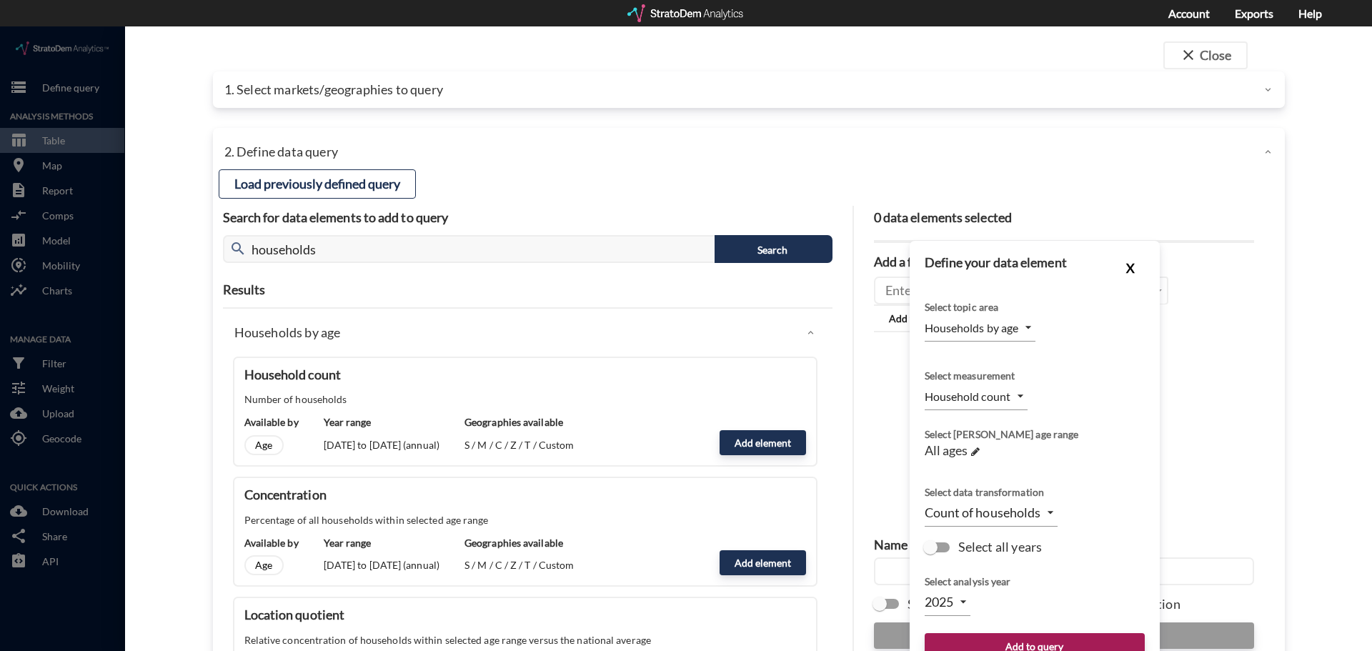
click button "X"
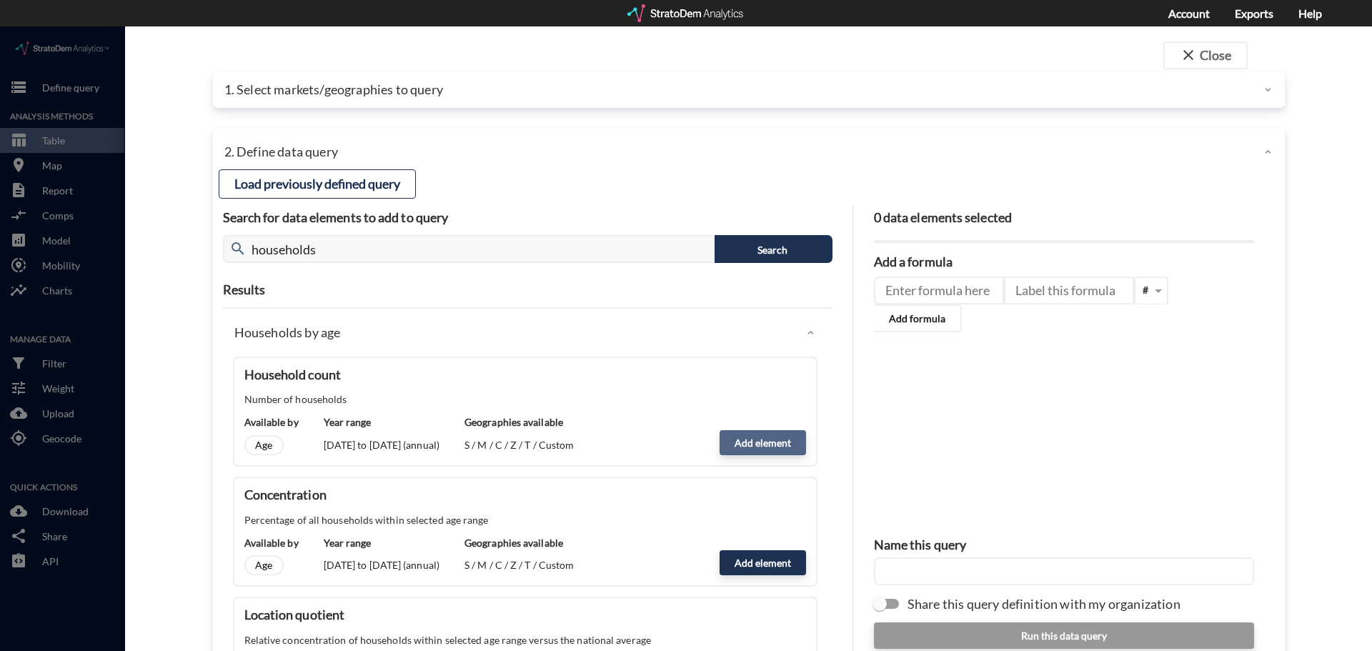
click button "Add element"
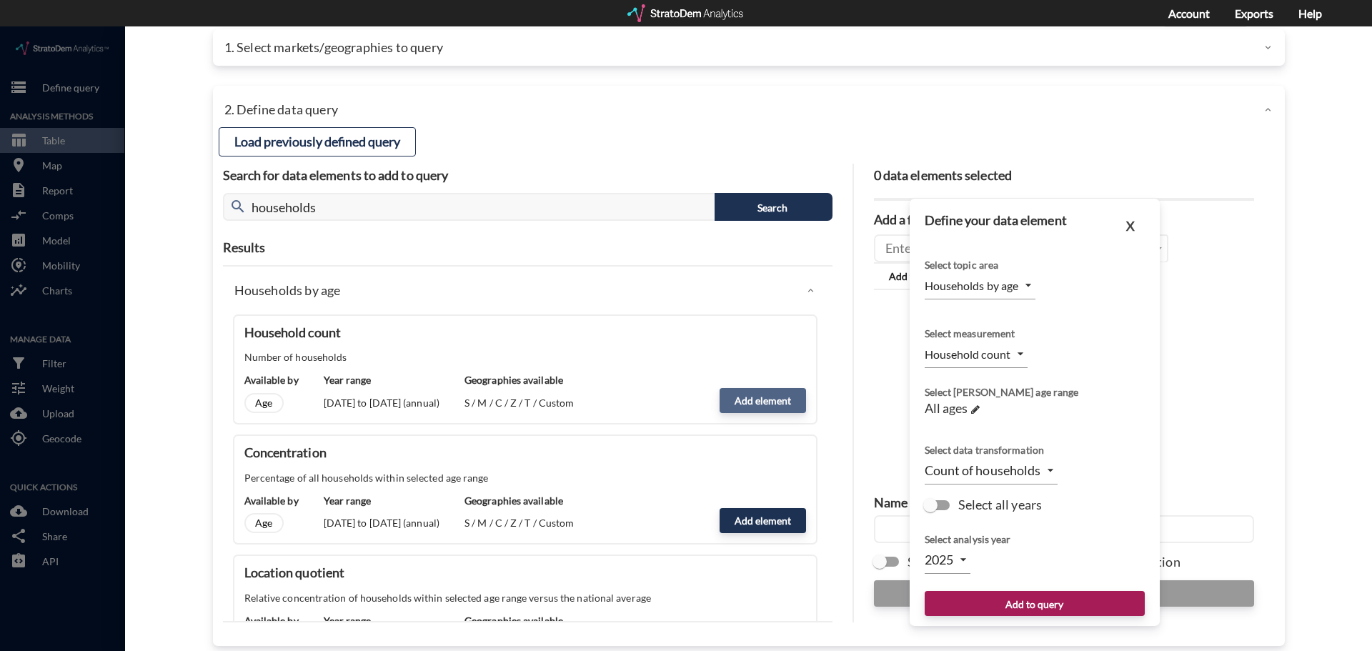
scroll to position [56, 0]
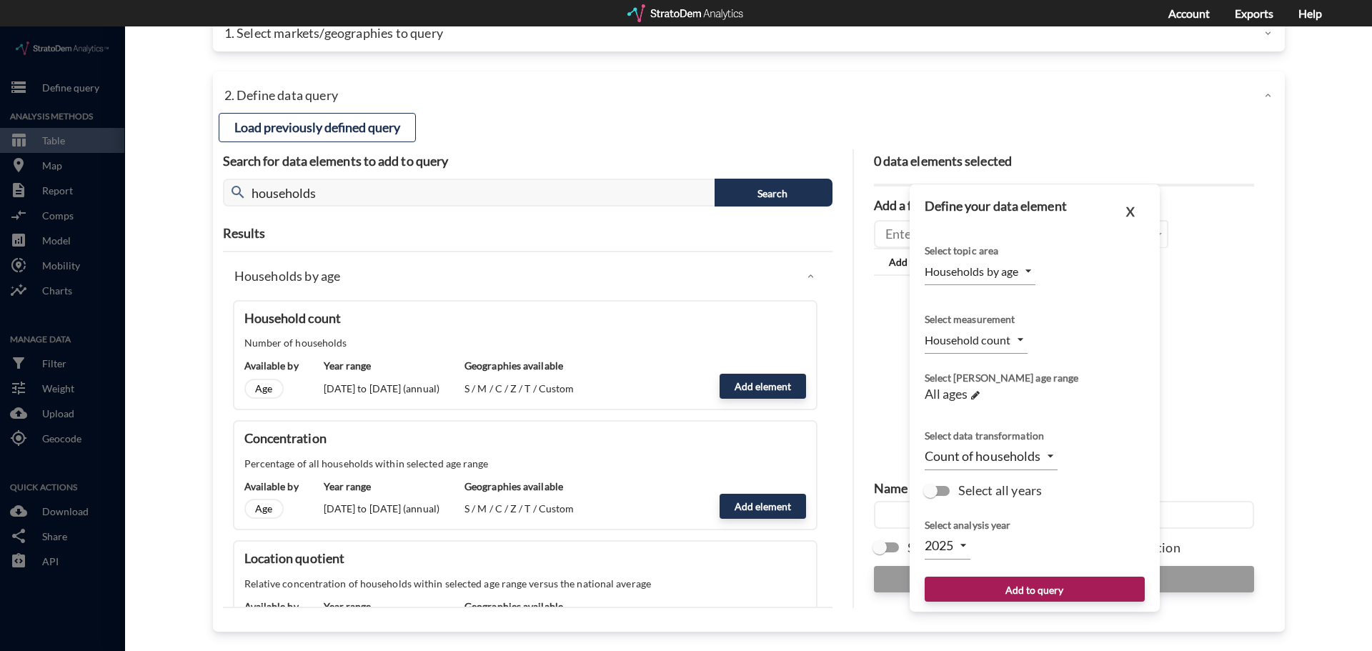
click body "/vantagepoint/us/-1 storage Define query Analysis Methods table_chart Table roo…"
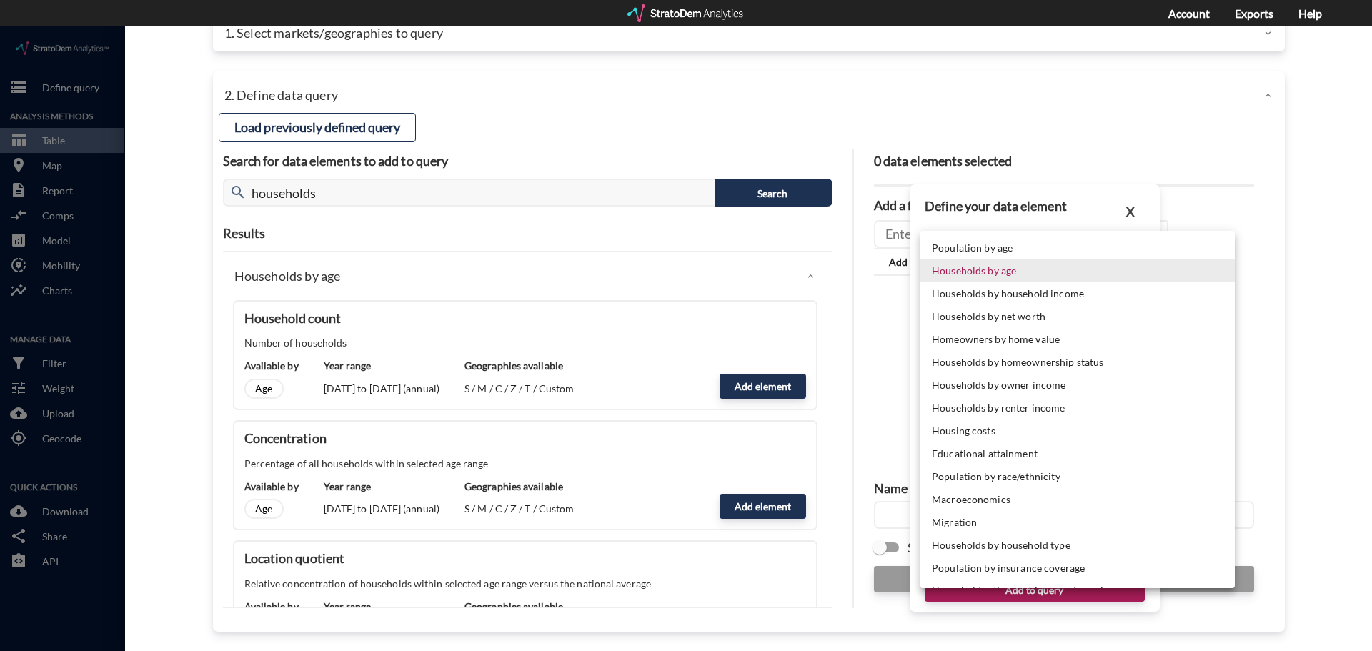
click div
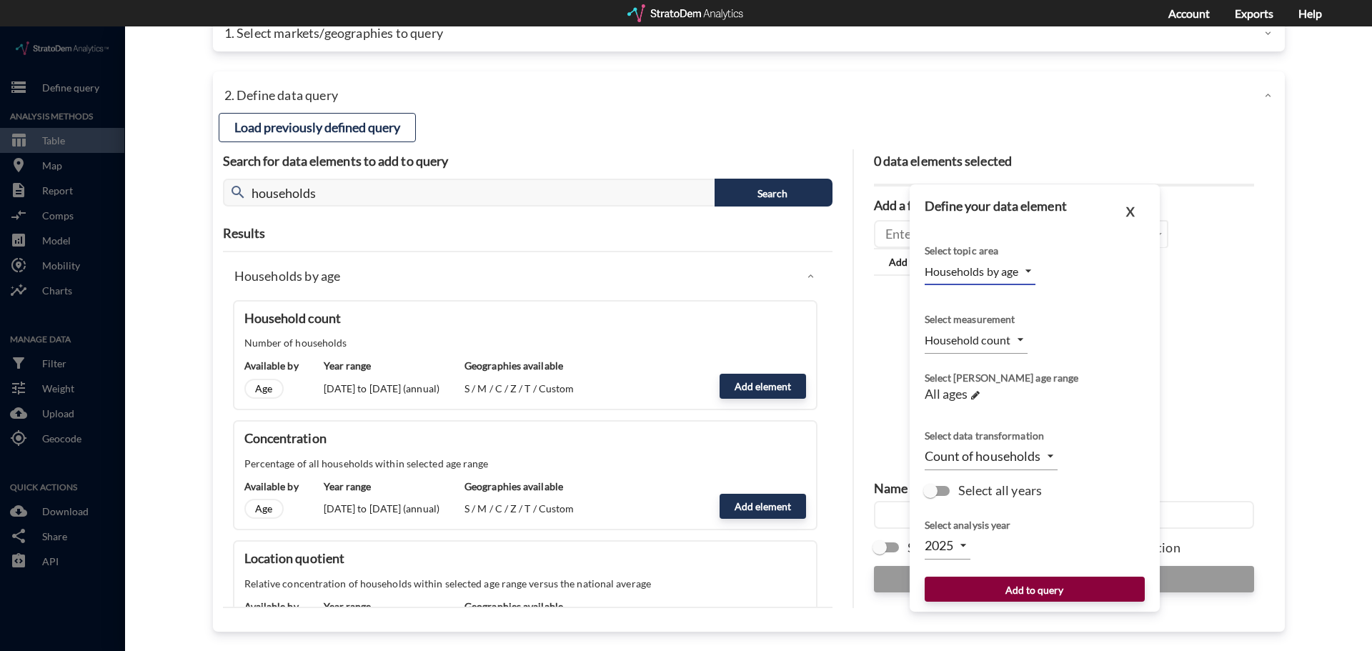
click button "Add to query"
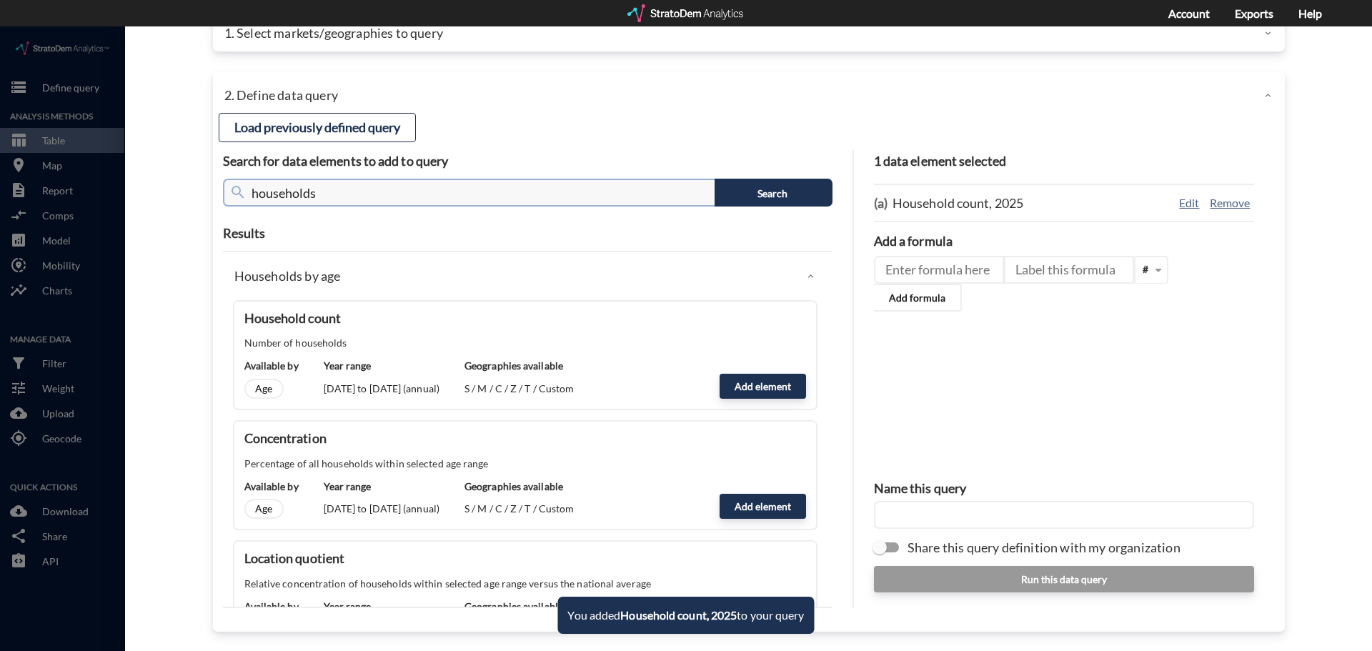
click input "households"
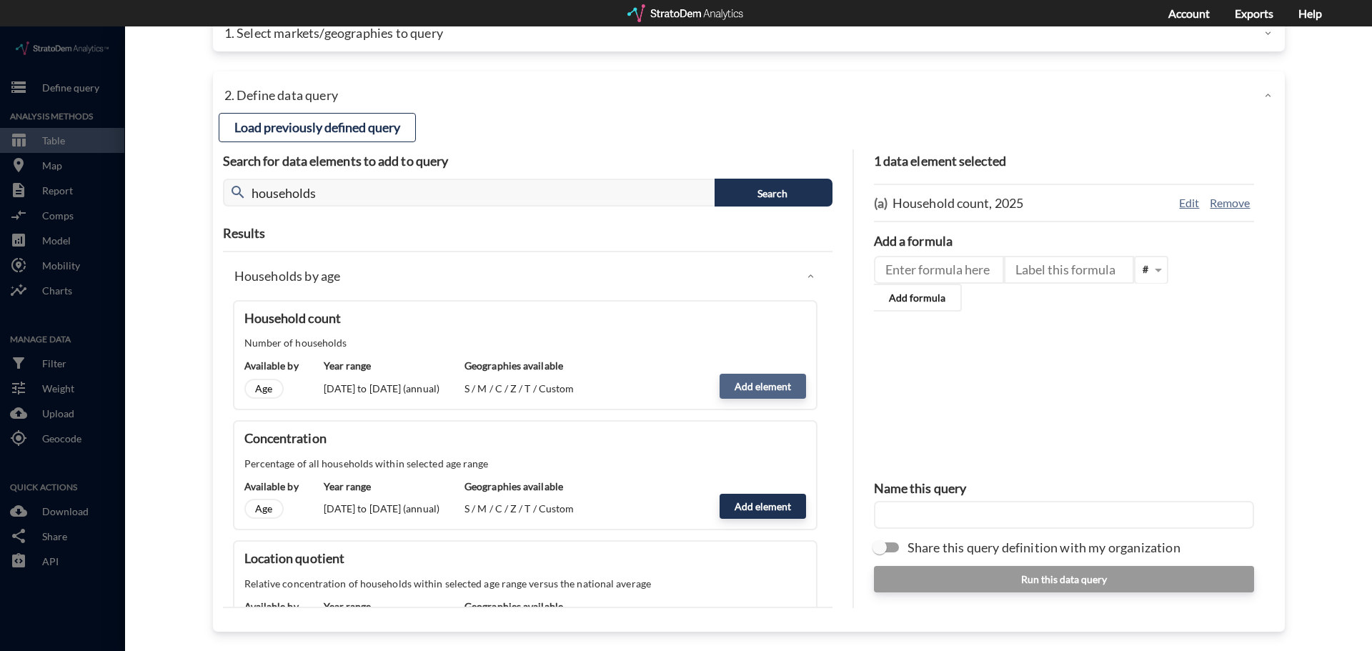
click button "Add element"
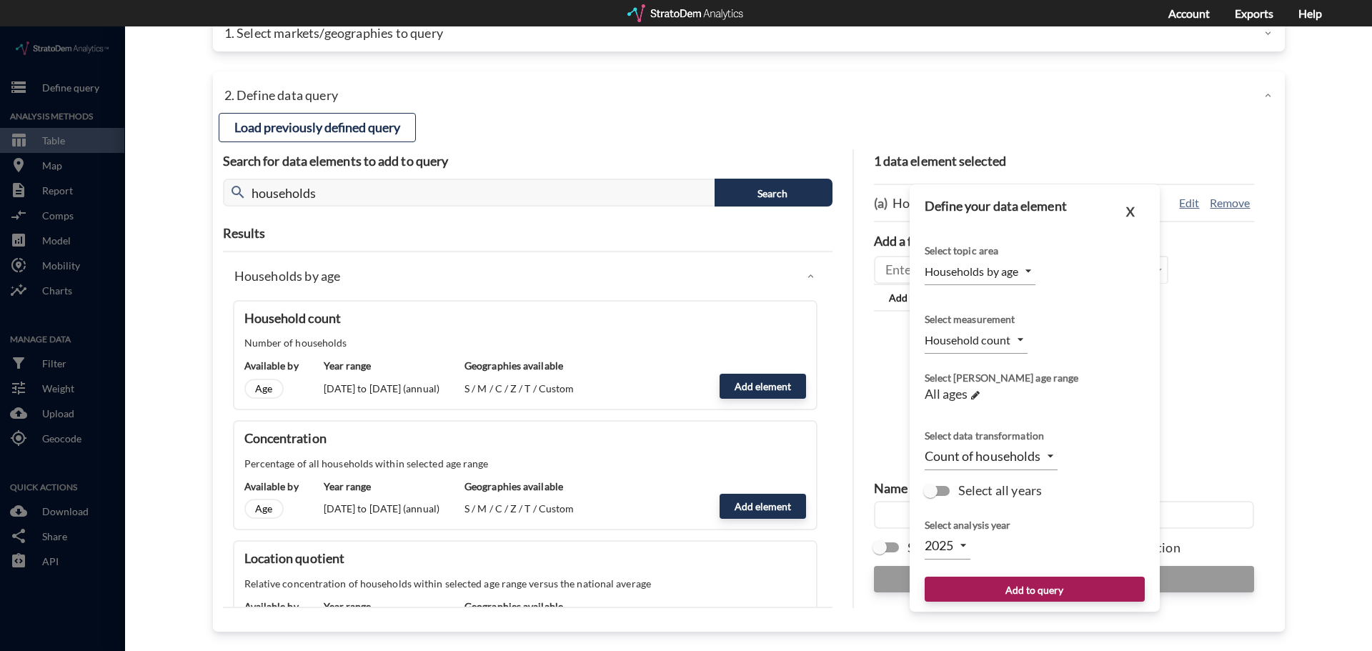
click body "/vantagepoint/us/-1 storage Define query Analysis Methods table_chart Table roo…"
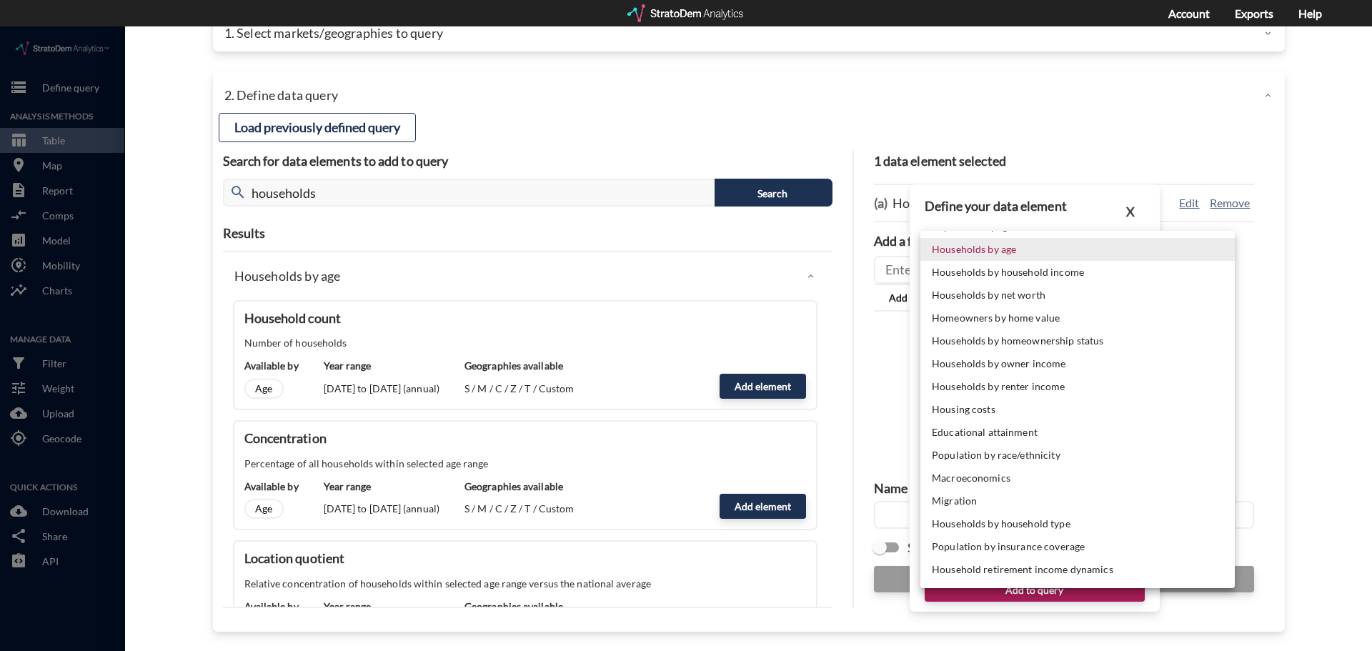
scroll to position [0, 0]
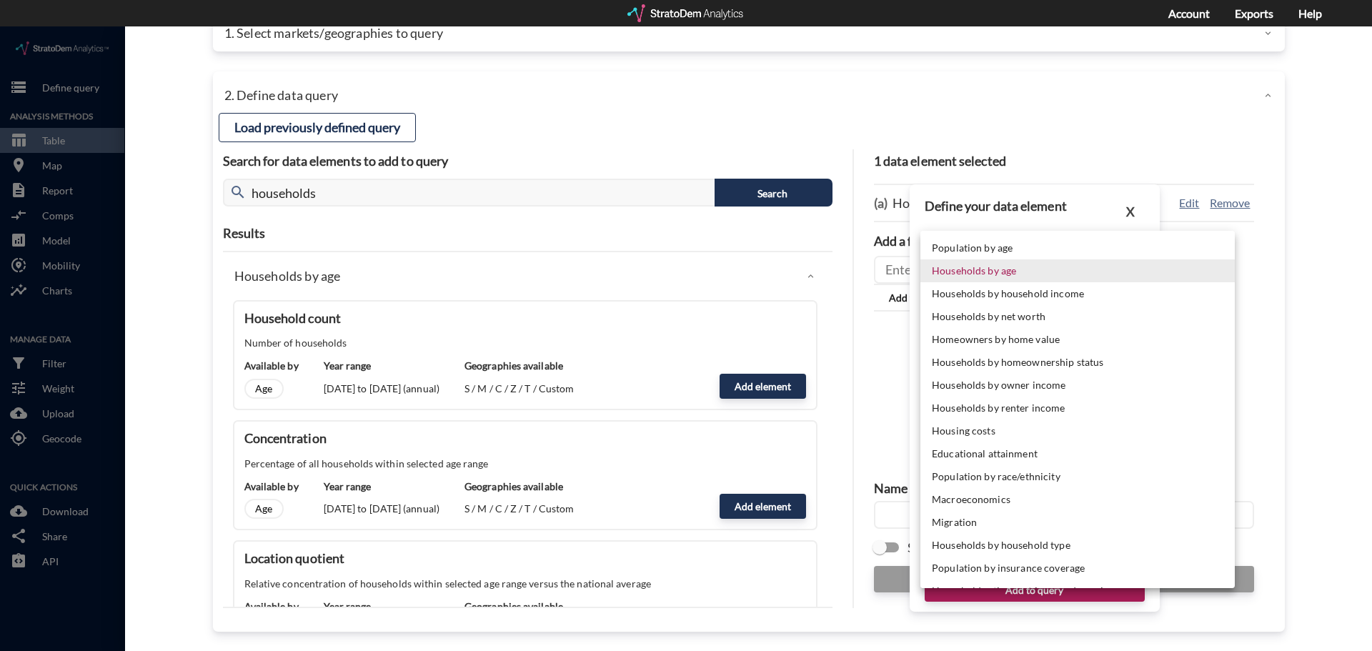
click div
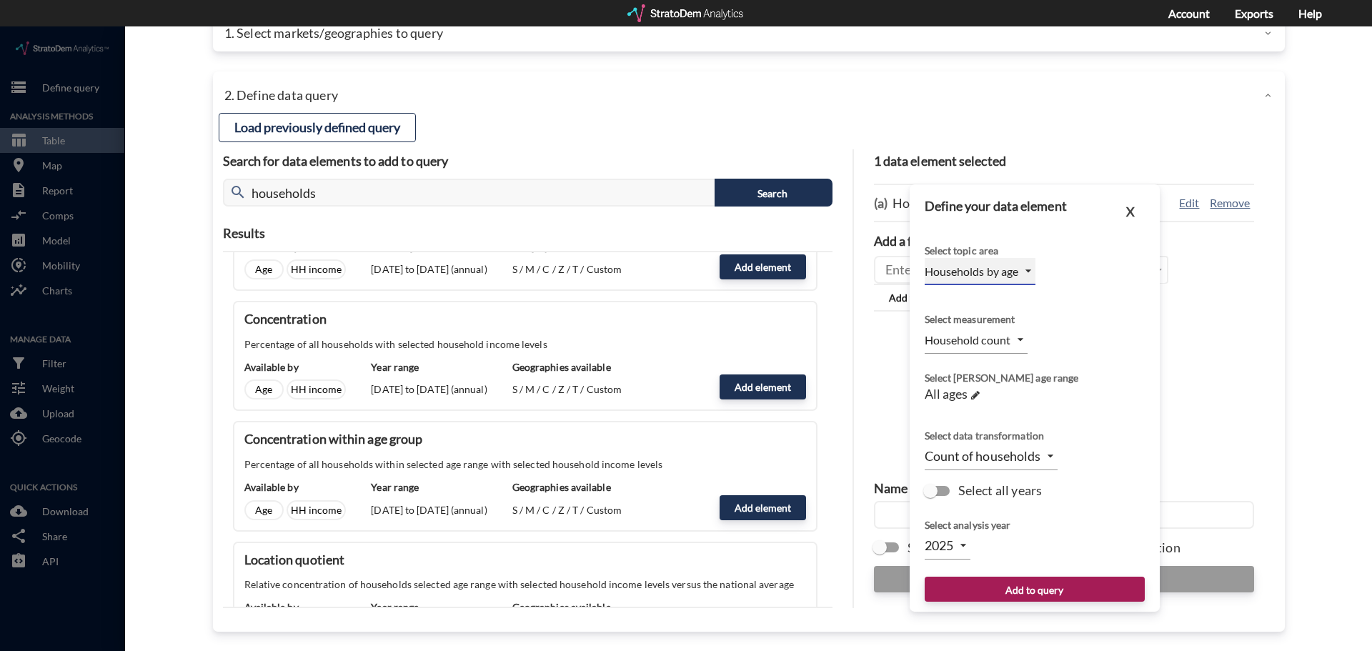
scroll to position [1072, 0]
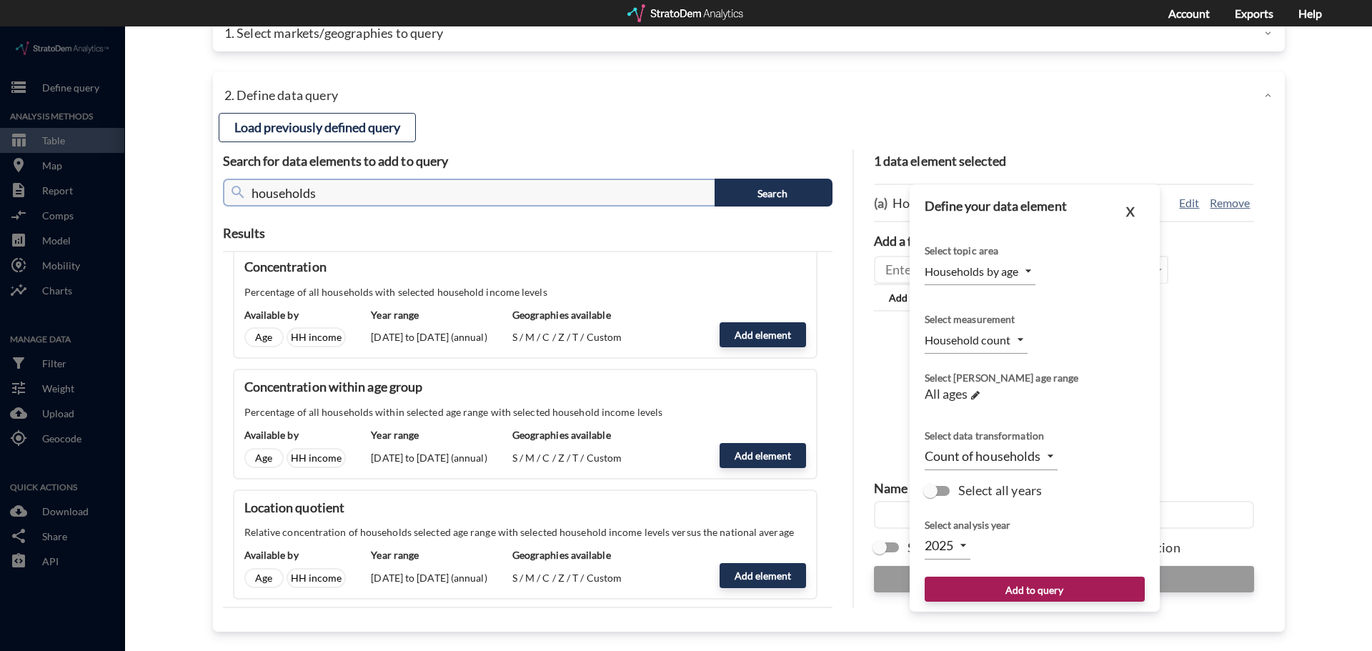
drag, startPoint x: 336, startPoint y: 171, endPoint x: 44, endPoint y: 135, distance: 293.7
click div "close Close 1. Select markets/geographies to query Select which rows will appea…"
type input "renter"
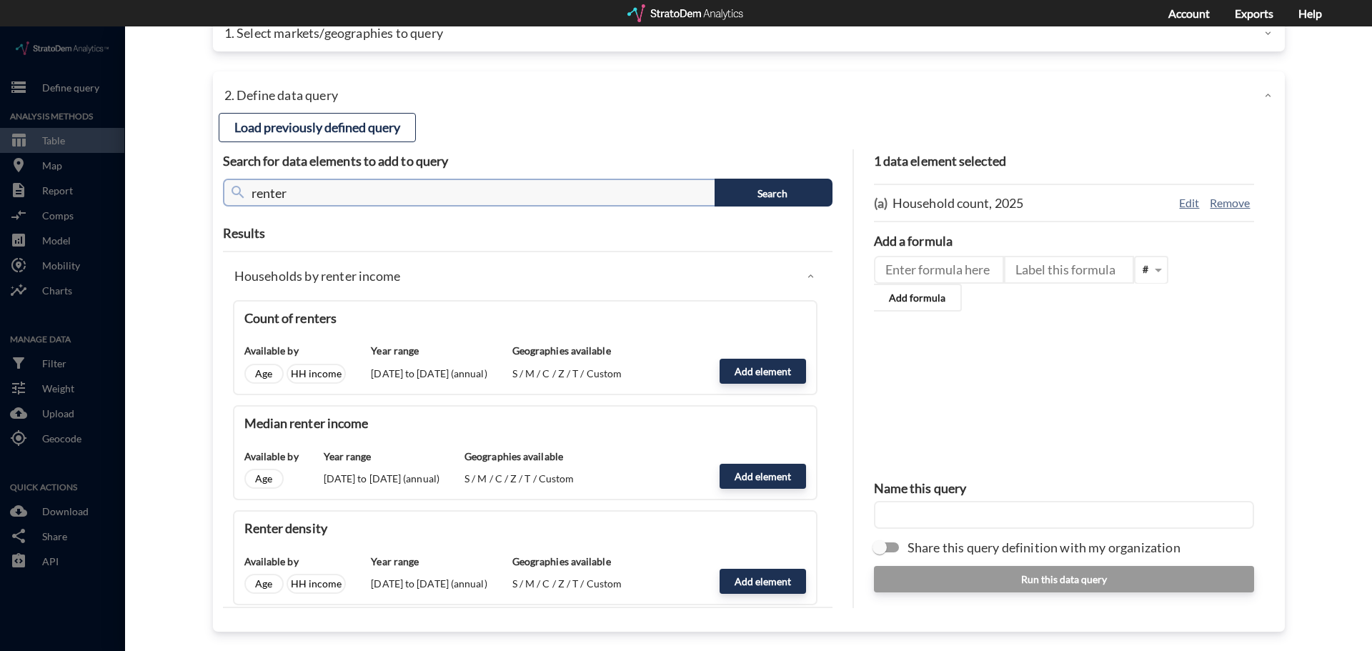
scroll to position [0, 0]
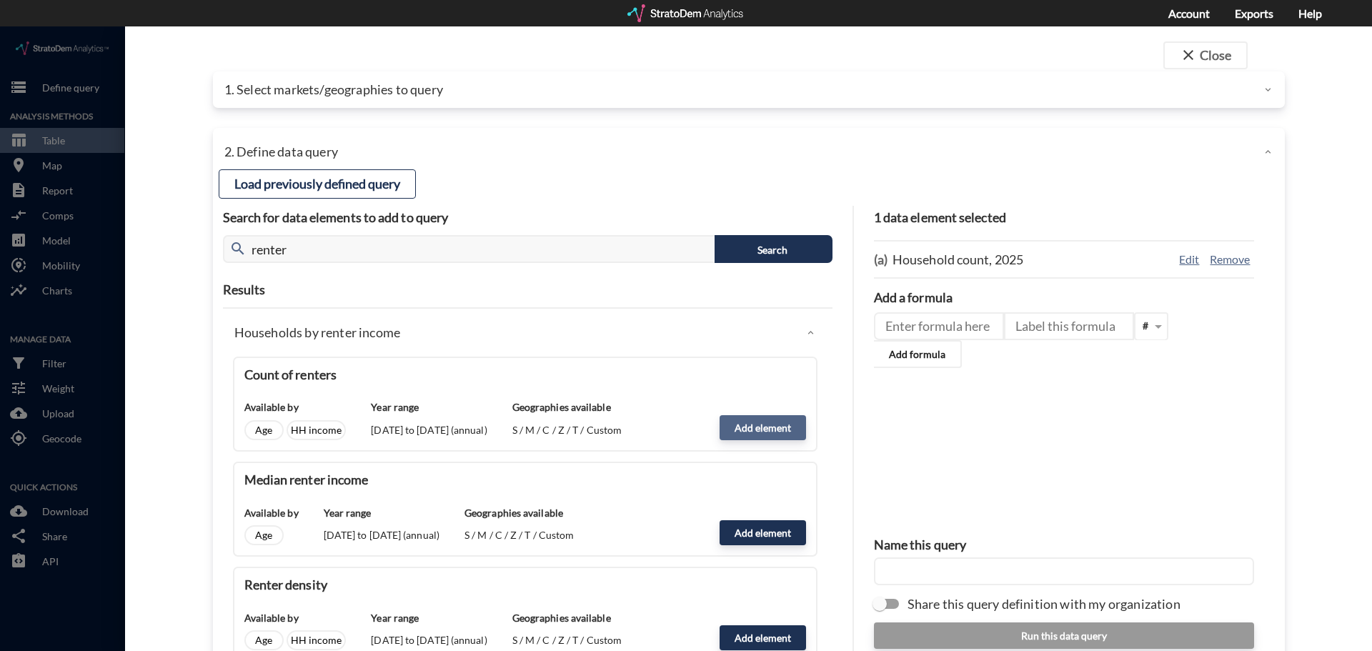
click button "Add element"
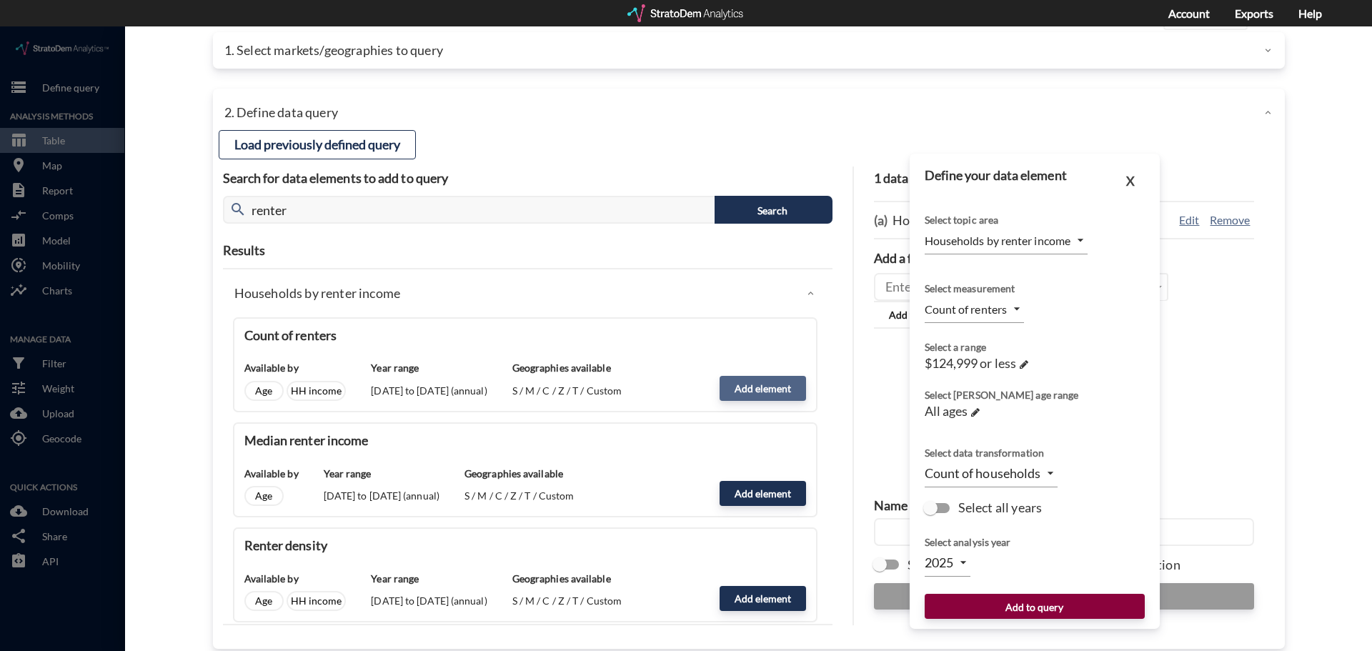
scroll to position [56, 0]
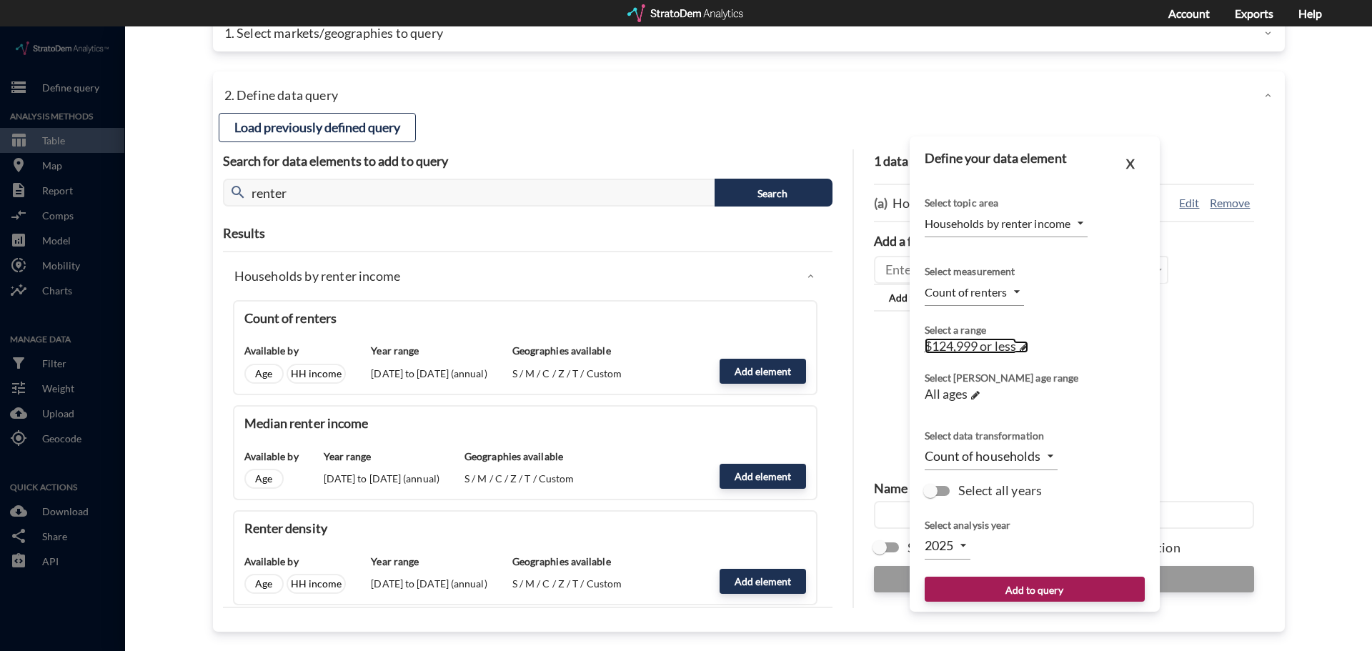
click span
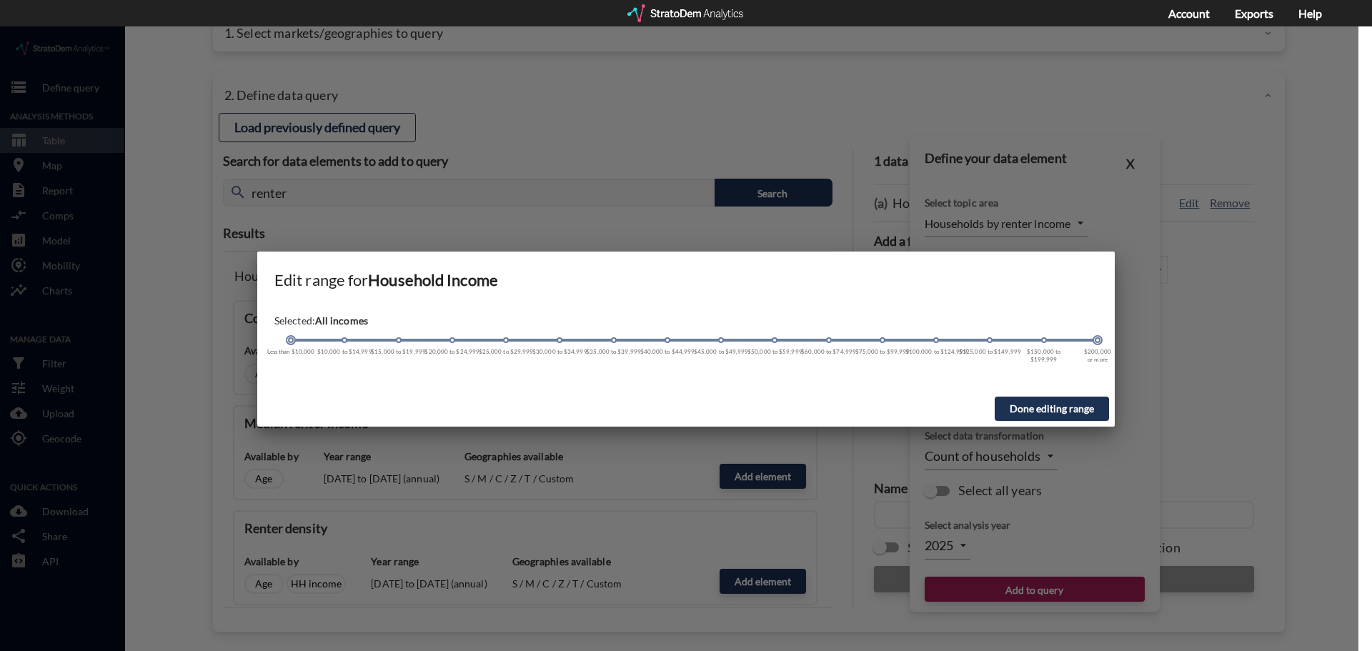
drag, startPoint x: 935, startPoint y: 314, endPoint x: 1091, endPoint y: 312, distance: 155.8
click div
click button "Done editing range"
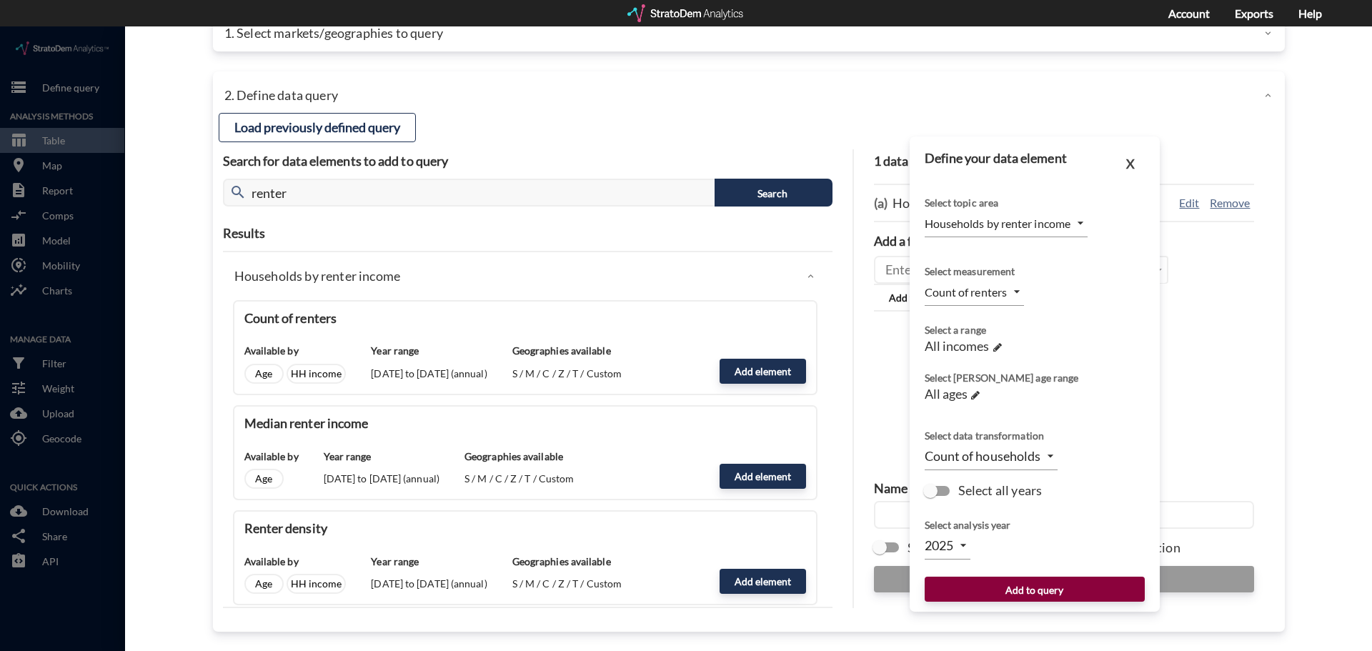
click button "Add to query"
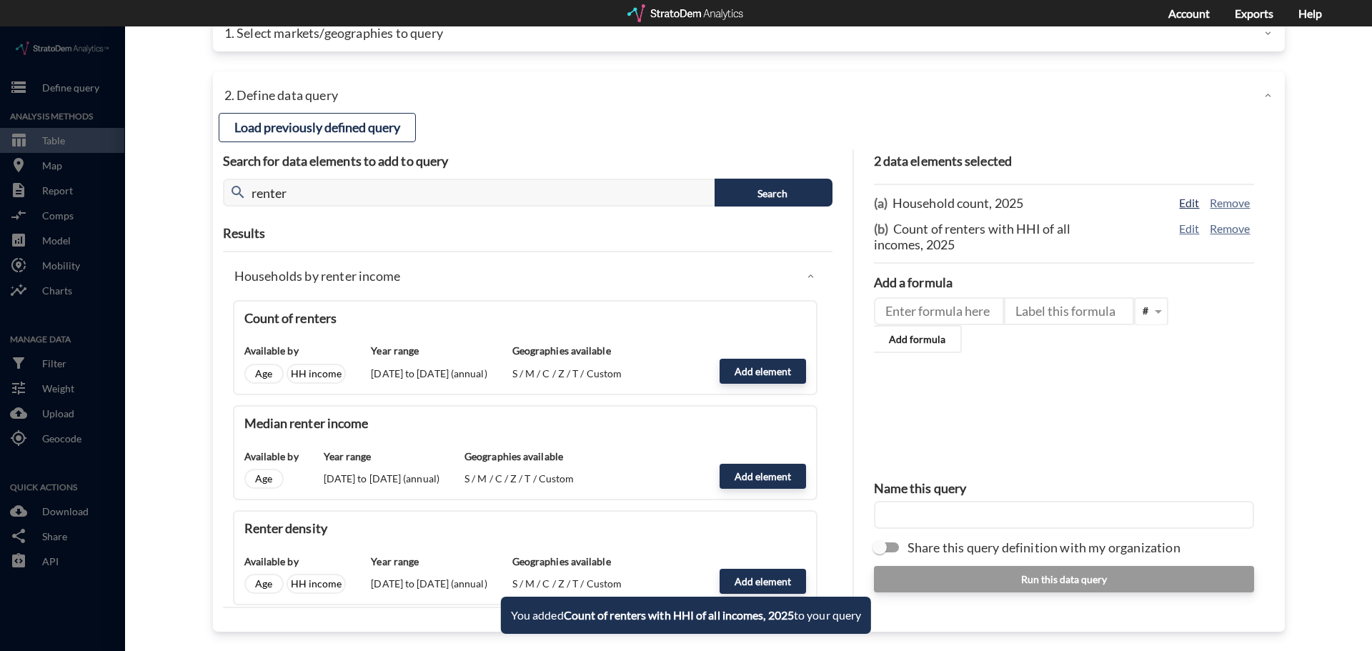
click button "Edit"
type input "HOUSEHOLDS"
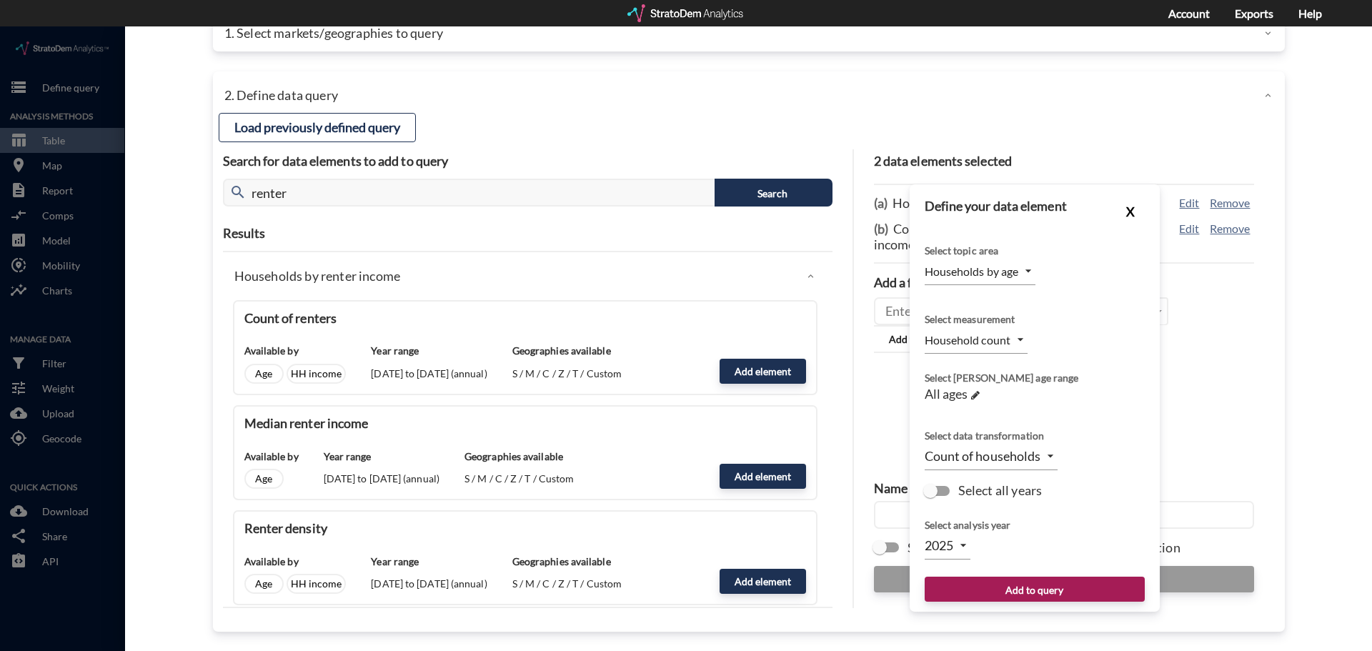
click button "X"
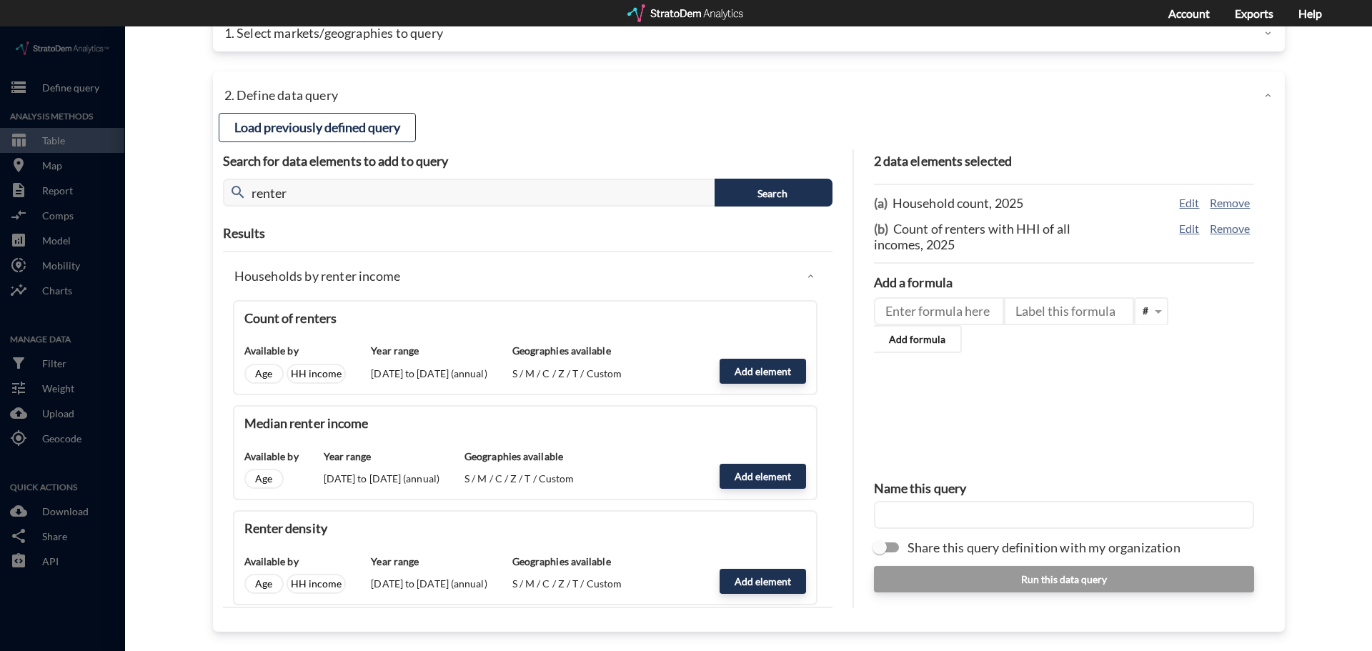
click input "text"
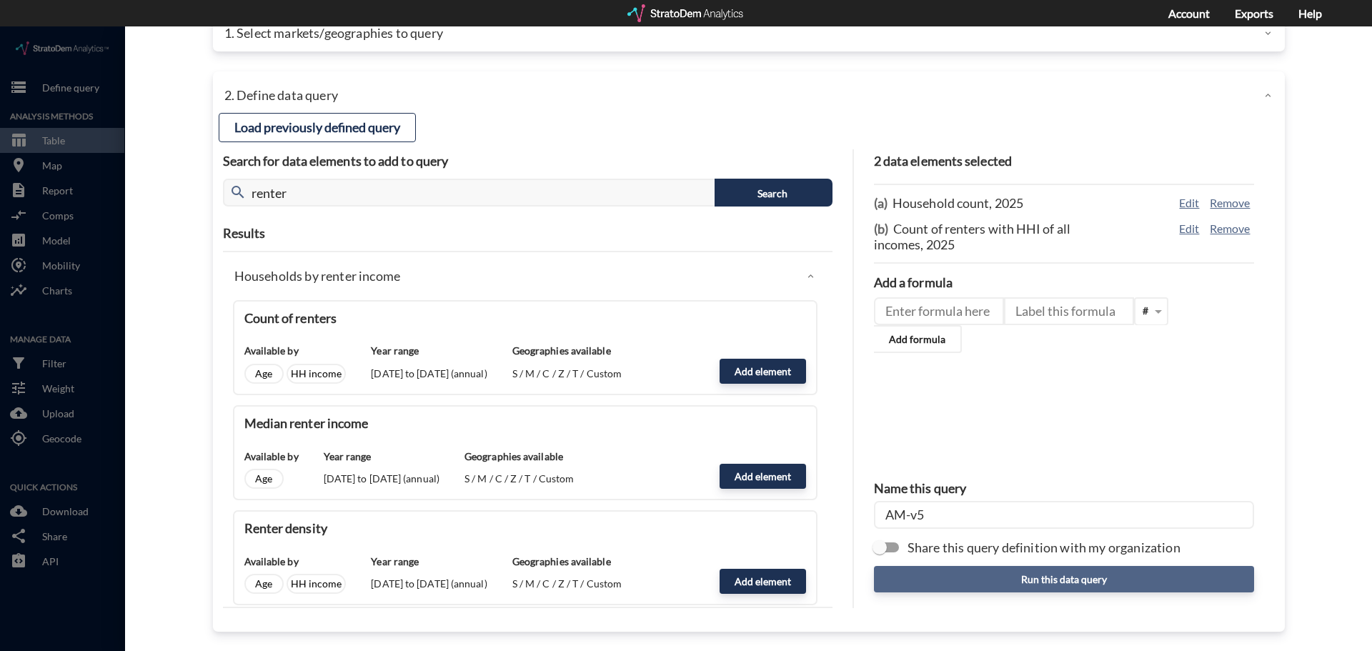
type input "AM-v5"
click button "Run this data query"
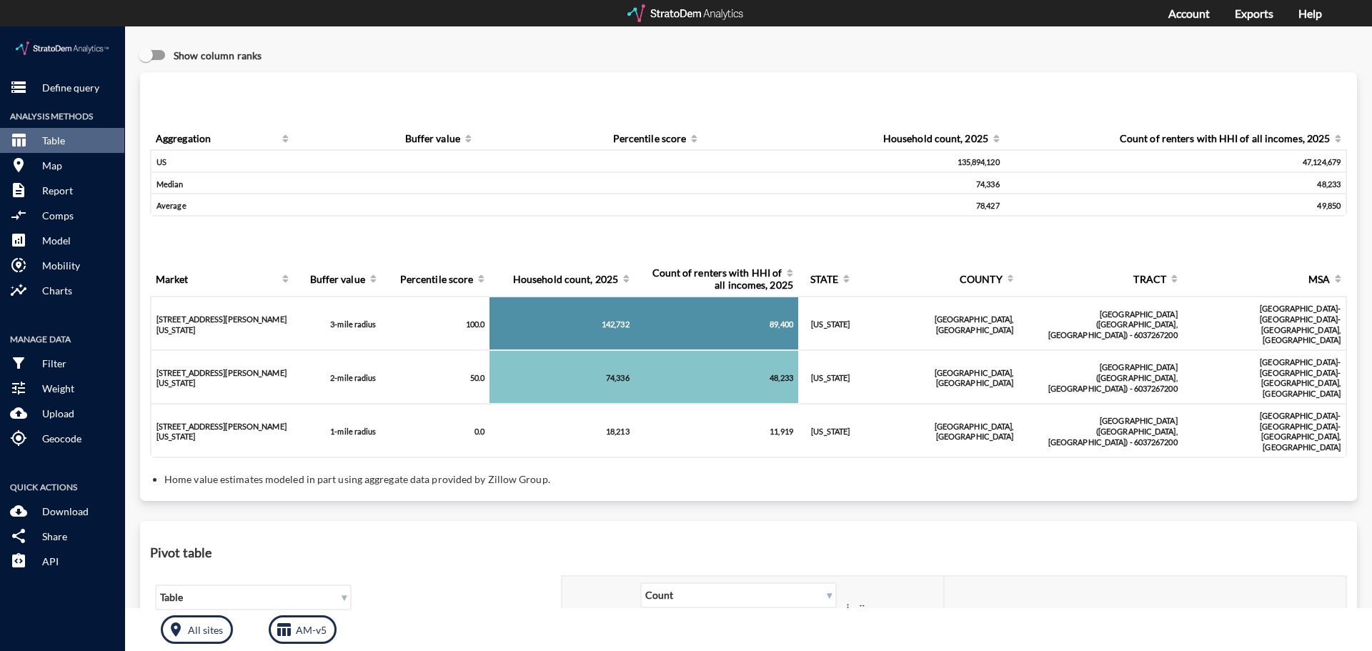
click input "Show column ranks"
checkbox input "false"
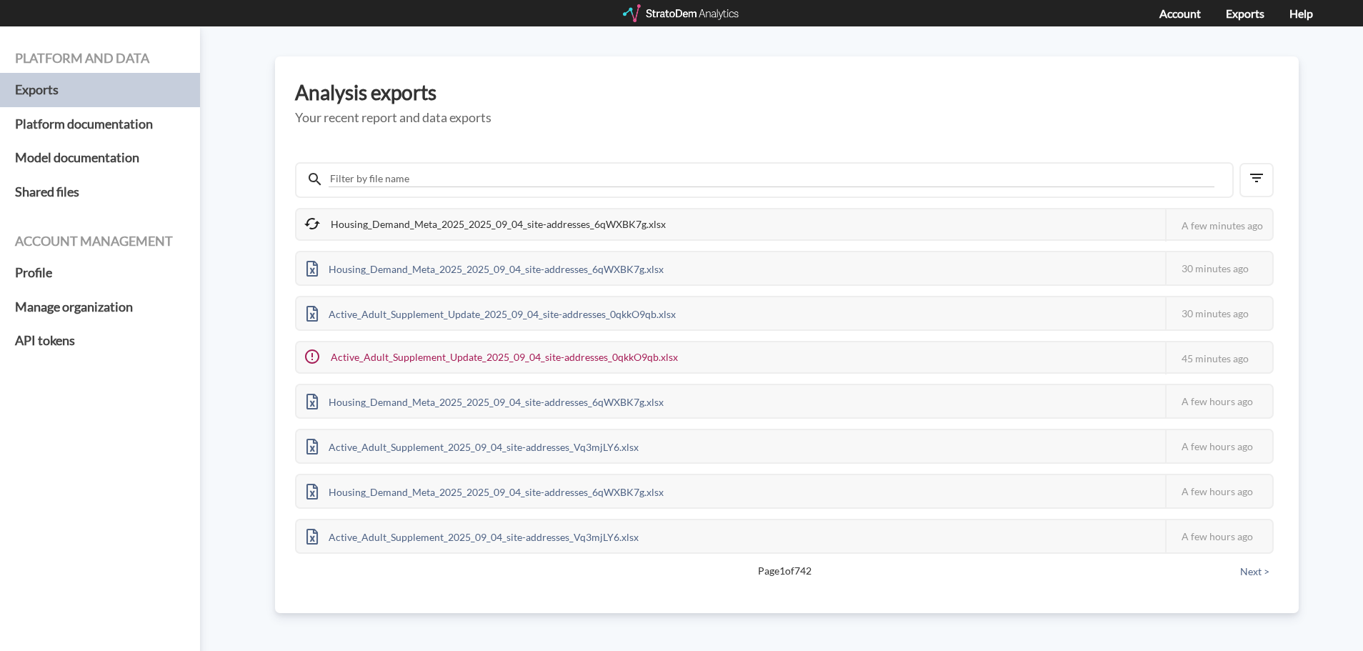
click at [264, 359] on div "Platform and data Exports Platform documentation Model documentation Shared fil…" at bounding box center [681, 338] width 1363 height 624
click at [216, 590] on div "Platform and data Exports Platform documentation Model documentation Shared fil…" at bounding box center [681, 338] width 1363 height 624
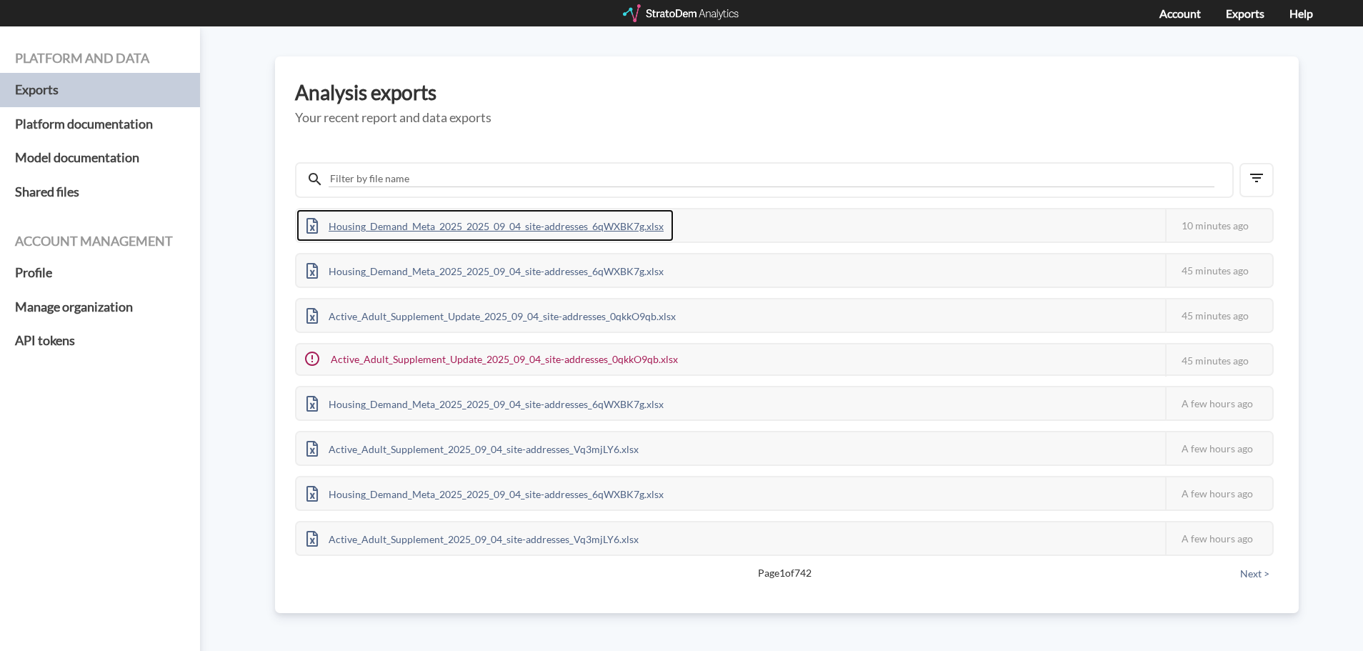
click at [549, 210] on div "Housing_Demand_Meta_2025_2025_09_04_site-addresses_6qWXBK7g.xlsx" at bounding box center [485, 225] width 377 height 32
